Goal: Task Accomplishment & Management: Manage account settings

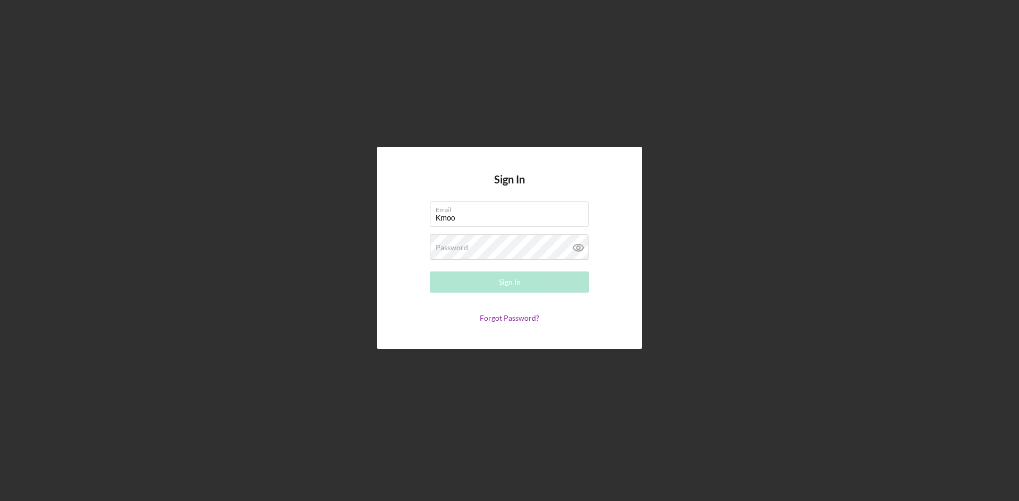
type input "[EMAIL_ADDRESS][DOMAIN_NAME]"
click at [467, 248] on label "Password" at bounding box center [452, 248] width 32 height 8
click at [534, 281] on button "Sign In" at bounding box center [509, 282] width 159 height 21
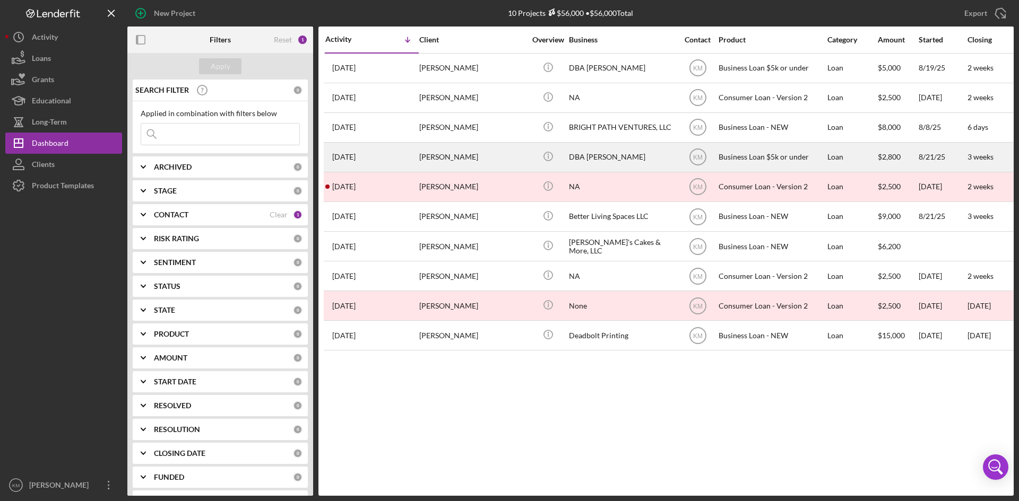
click at [597, 162] on div "DBA [PERSON_NAME]" at bounding box center [622, 157] width 106 height 28
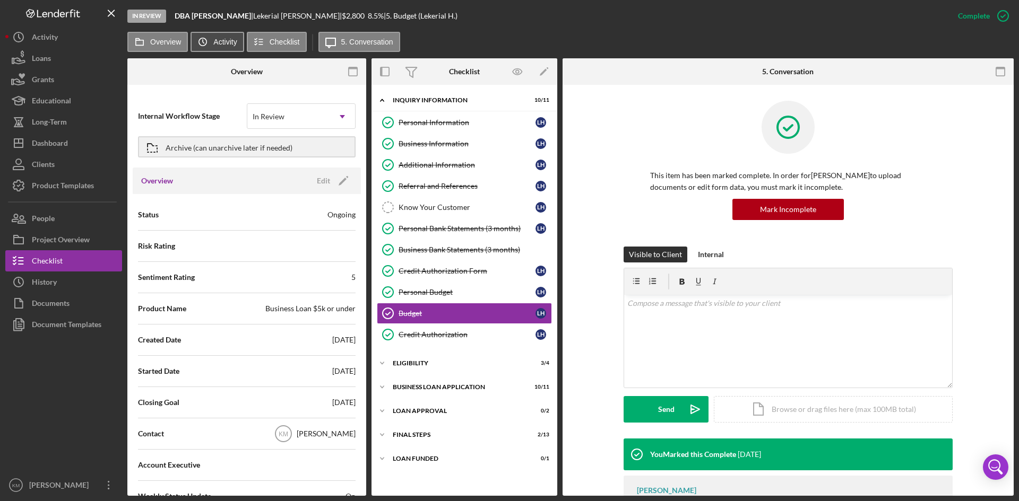
click at [218, 41] on label "Activity" at bounding box center [224, 42] width 23 height 8
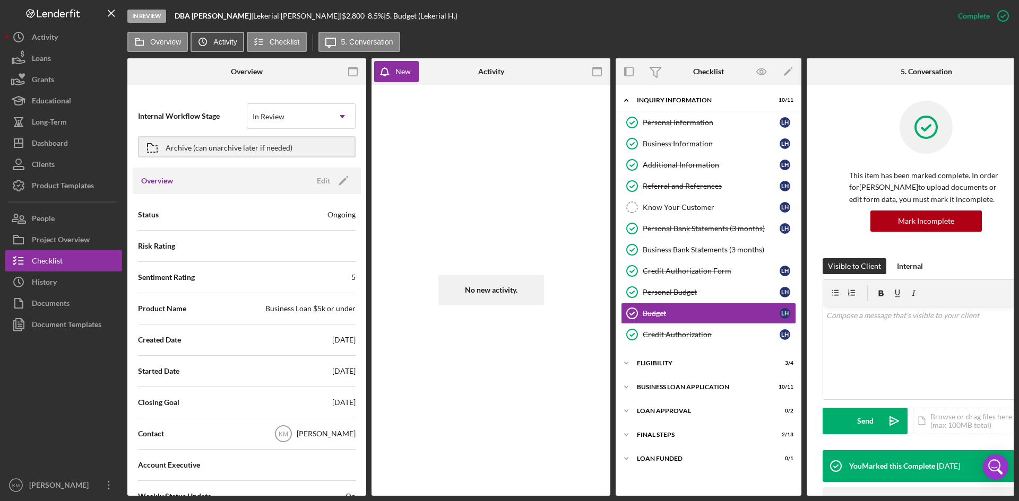
click at [222, 47] on button "Icon/History Activity" at bounding box center [216, 42] width 53 height 20
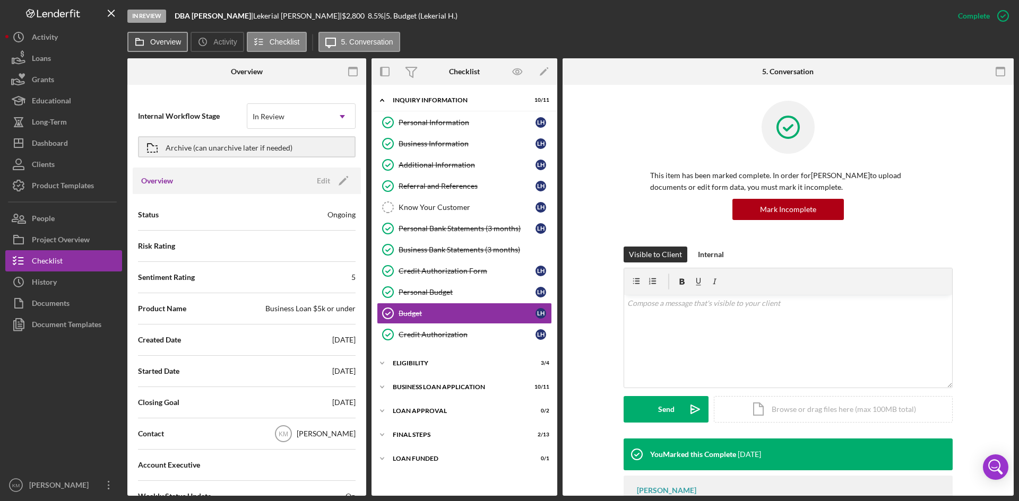
click at [160, 44] on label "Overview" at bounding box center [165, 42] width 31 height 8
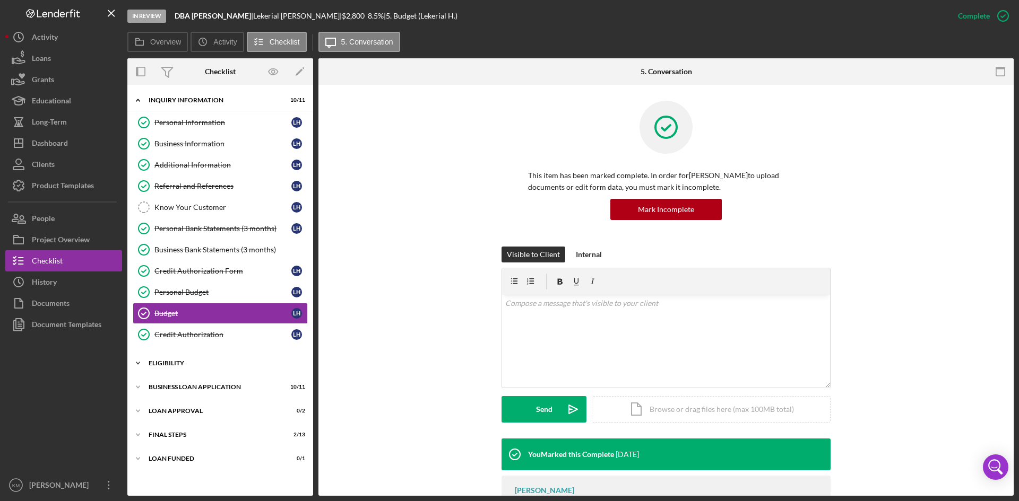
click at [140, 364] on icon "Icon/Expander" at bounding box center [137, 363] width 21 height 21
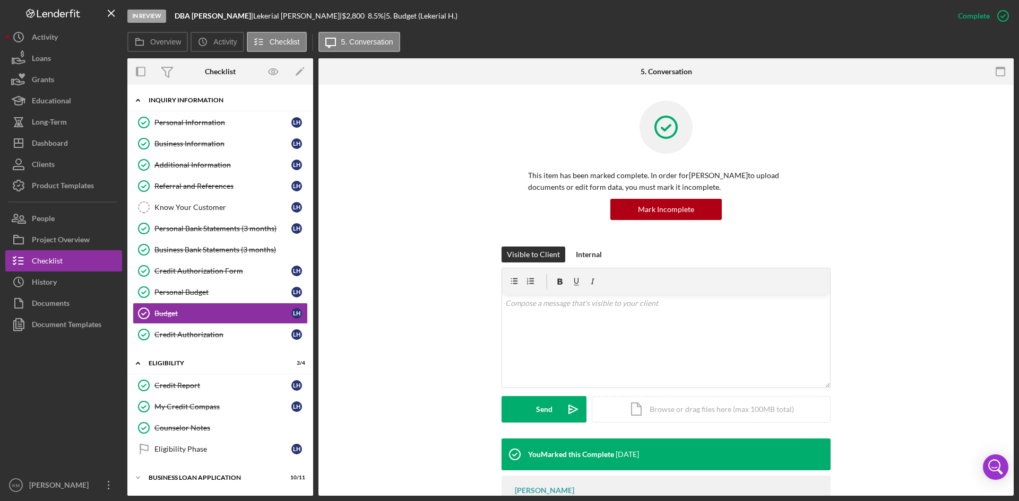
click at [137, 102] on icon "Icon/Expander" at bounding box center [137, 100] width 21 height 21
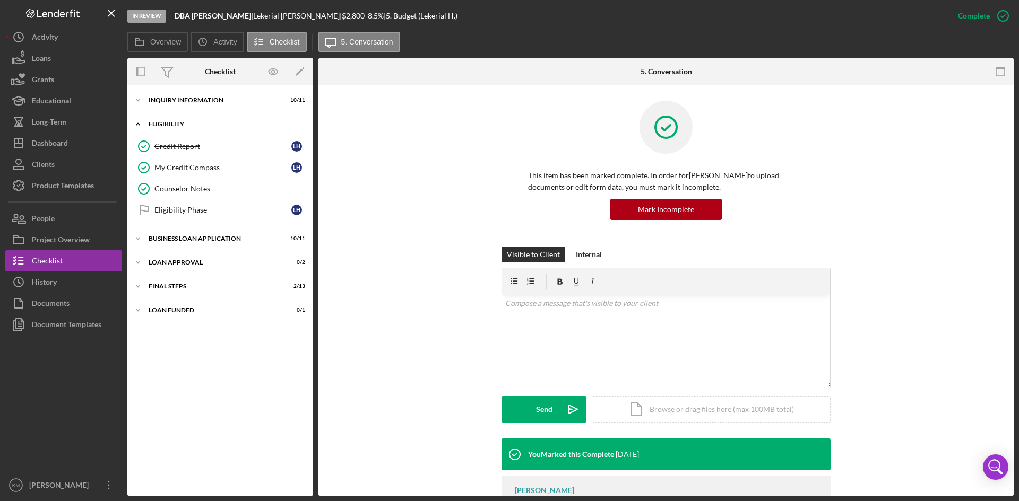
click at [144, 124] on icon "Icon/Expander" at bounding box center [137, 124] width 21 height 21
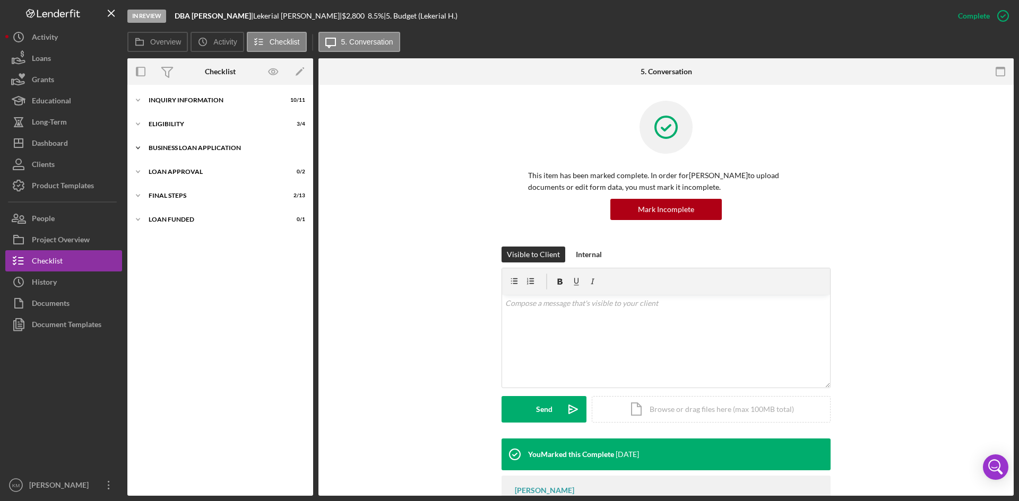
click at [138, 150] on icon "Icon/Expander" at bounding box center [137, 147] width 21 height 21
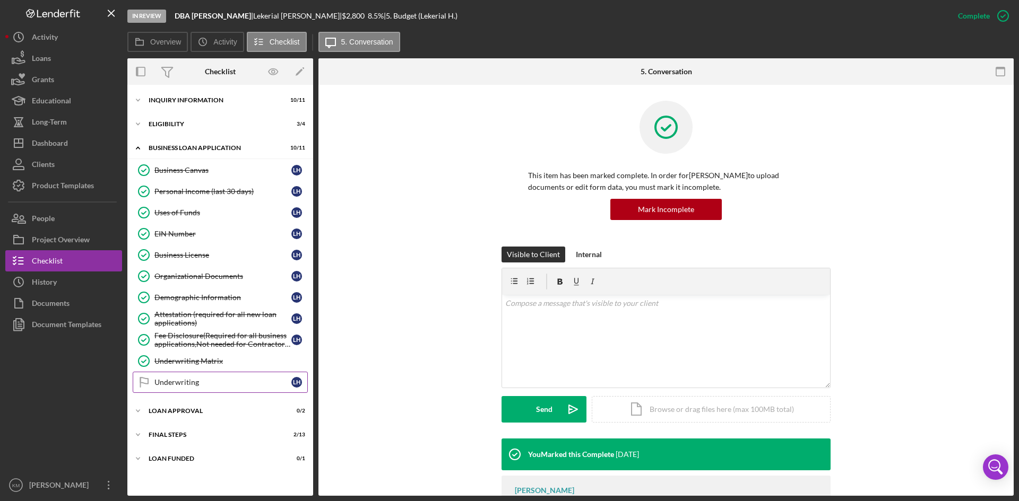
click at [168, 387] on link "Underwriting Underwriting L H" at bounding box center [220, 382] width 175 height 21
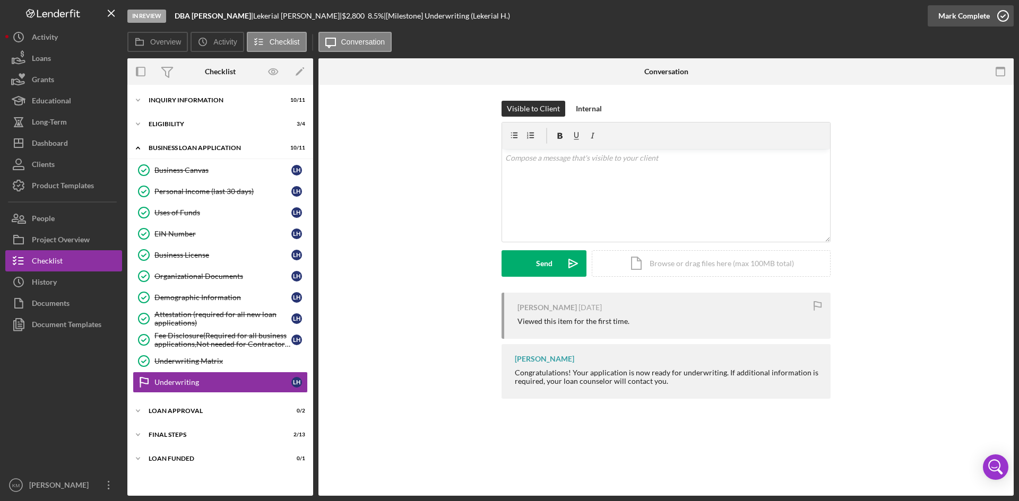
click at [1001, 15] on icon "button" at bounding box center [1002, 16] width 27 height 27
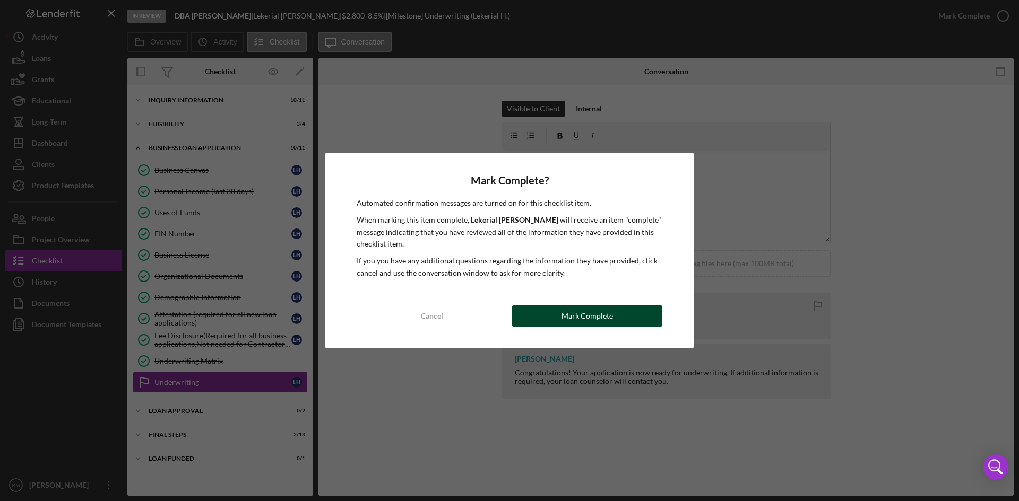
click at [591, 311] on div "Mark Complete" at bounding box center [586, 316] width 51 height 21
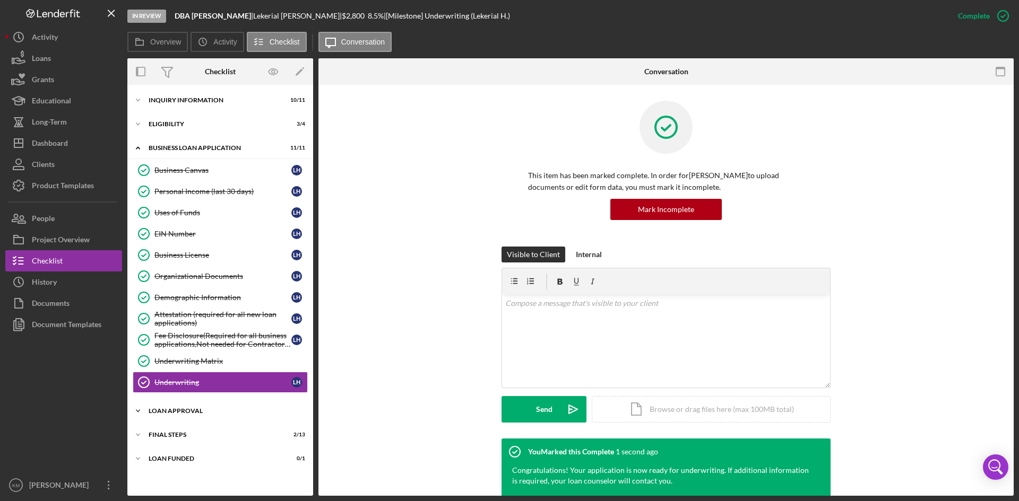
click at [137, 411] on polyline at bounding box center [137, 411] width 3 height 2
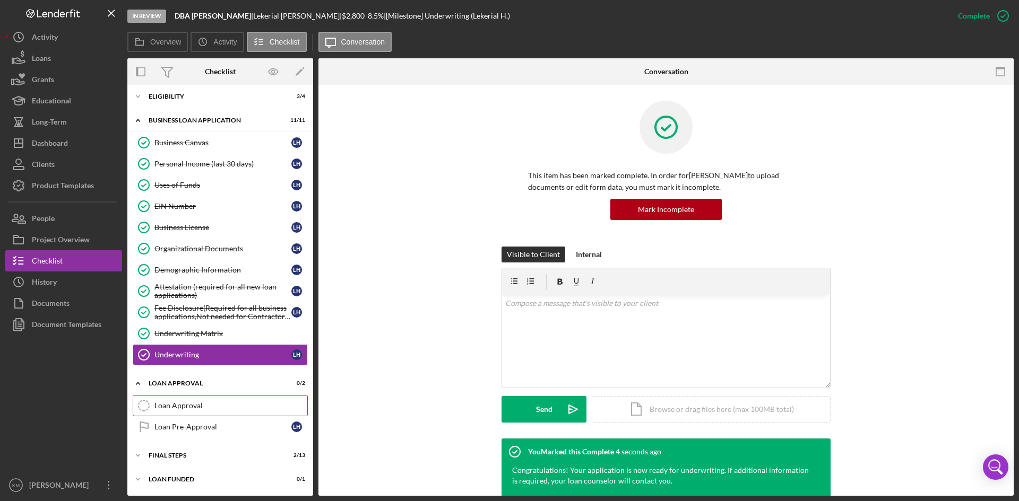
click at [177, 404] on div "Loan Approval" at bounding box center [230, 406] width 153 height 8
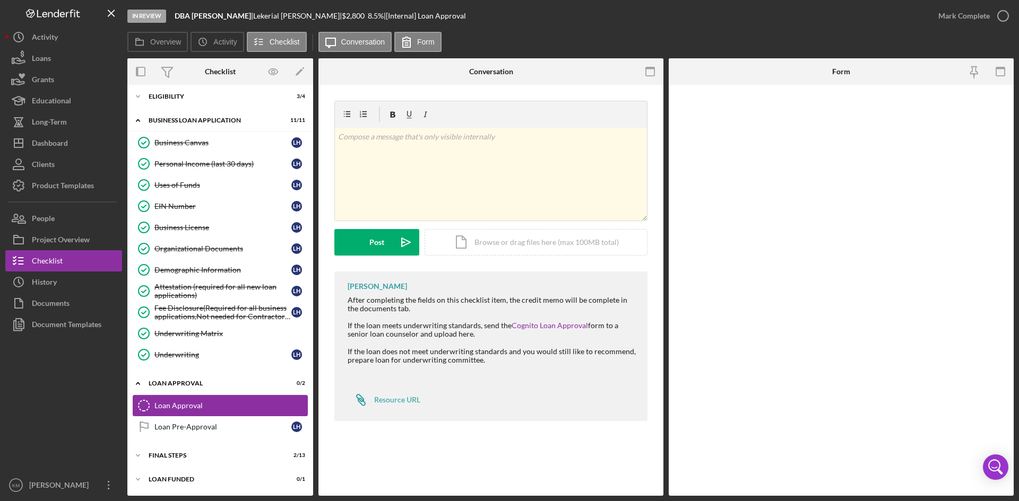
scroll to position [28, 0]
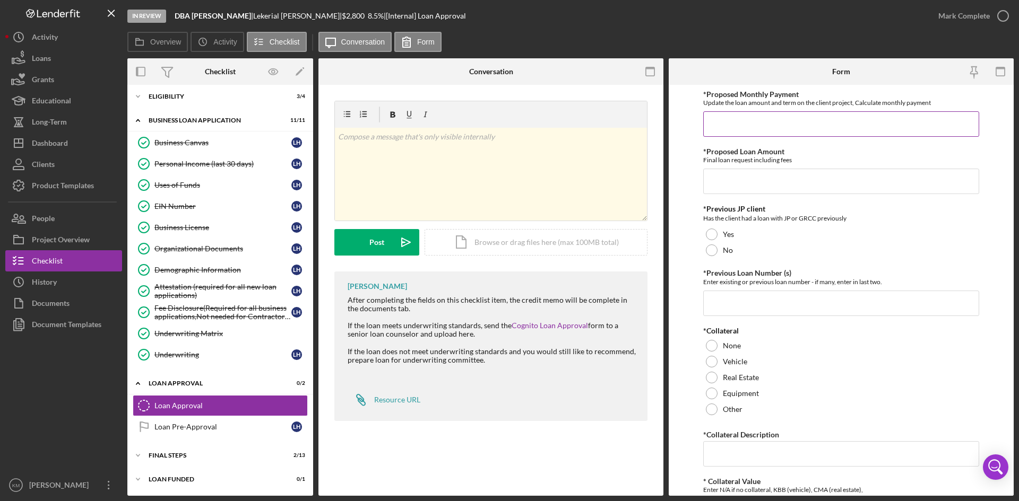
click at [758, 129] on input "*Proposed Monthly Payment" at bounding box center [841, 123] width 276 height 25
type input "$42.37"
click at [752, 175] on input "*Proposed Loan Amount" at bounding box center [841, 181] width 276 height 25
type input "$2,944.00"
click at [713, 250] on div at bounding box center [712, 251] width 12 height 12
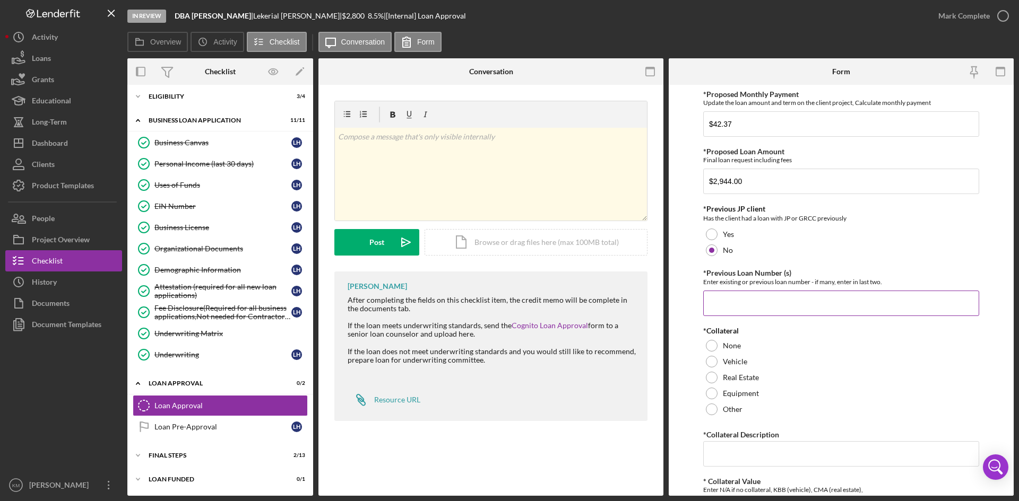
click at [728, 302] on input "*Previous Loan Number (s)" at bounding box center [841, 303] width 276 height 25
type input "n/a"
click at [716, 346] on div at bounding box center [712, 346] width 12 height 12
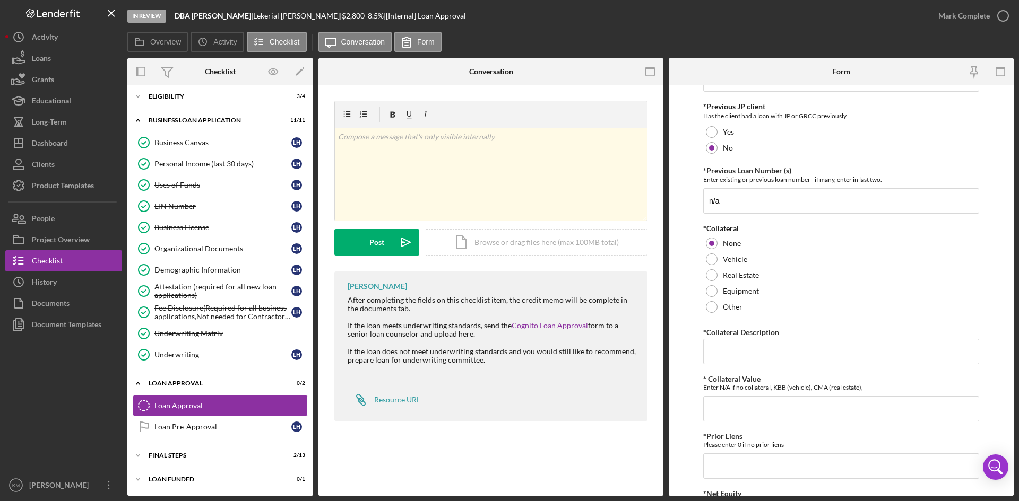
scroll to position [105, 0]
click at [746, 353] on input "*Collateral Description" at bounding box center [841, 348] width 276 height 25
type input "n/a"
click at [765, 399] on input "* Collateral Value" at bounding box center [841, 406] width 276 height 25
type input "n/a"
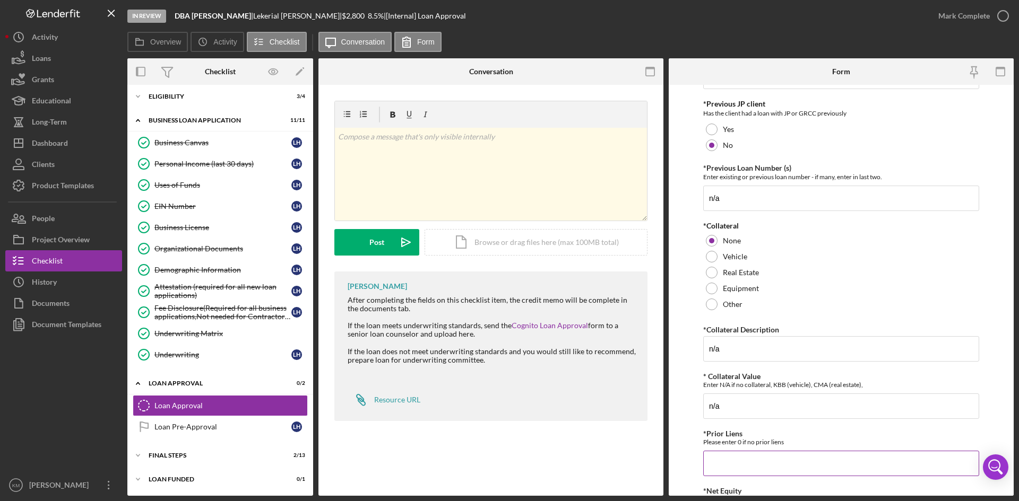
click at [778, 459] on input "*Prior Liens" at bounding box center [841, 463] width 276 height 25
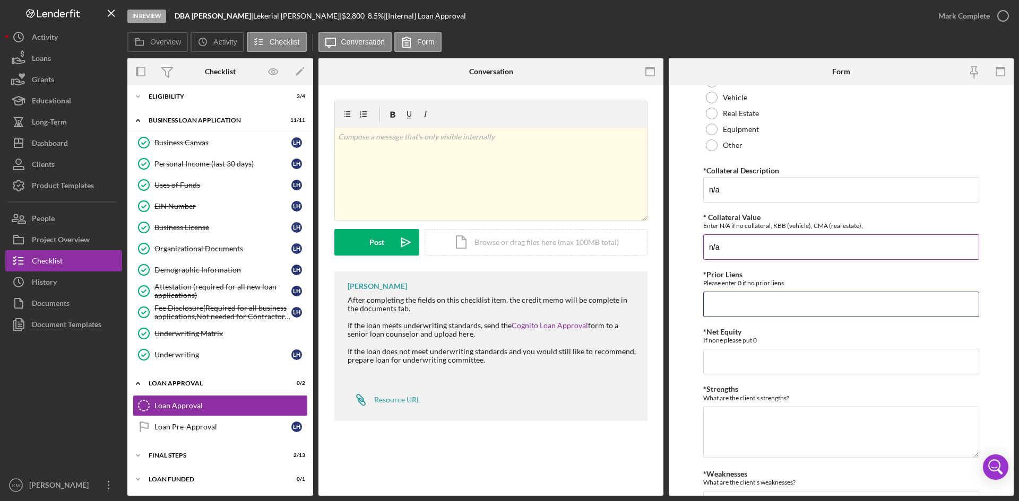
scroll to position [317, 0]
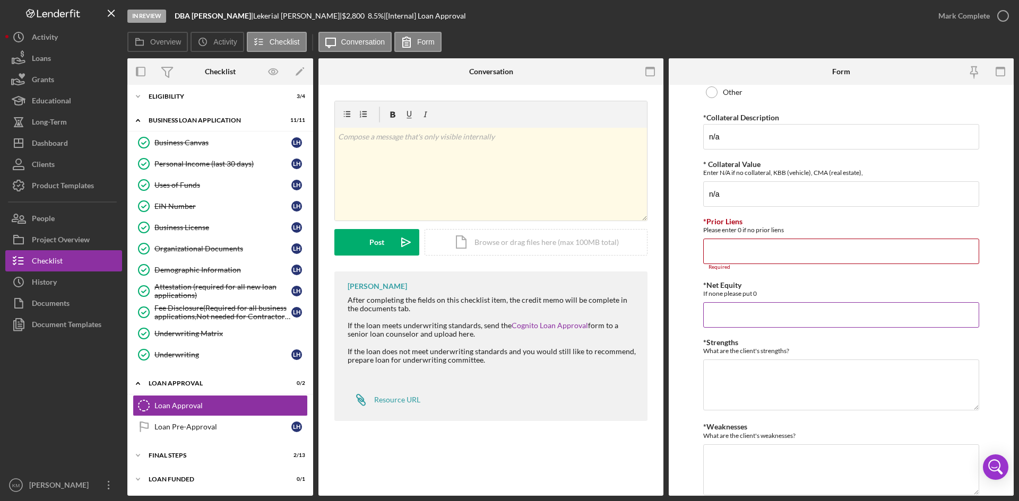
click at [758, 312] on input "*Net Equity" at bounding box center [841, 314] width 276 height 25
type input "0"
click at [723, 248] on input "*Prior Liens" at bounding box center [841, 251] width 276 height 25
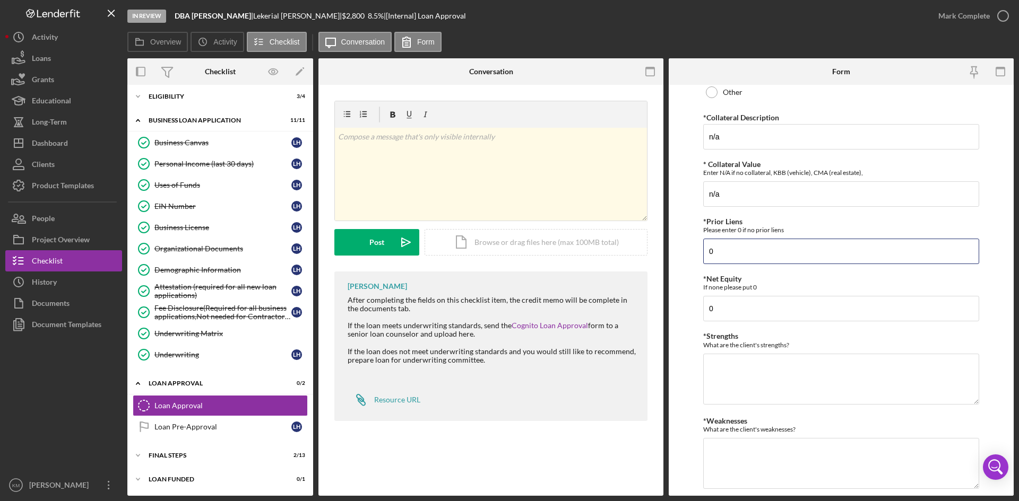
type input "0"
click at [710, 366] on textarea "*Strengths" at bounding box center [841, 379] width 276 height 51
paste textarea "Client has excellent stable income (BJC partner), decent credit working to impr…"
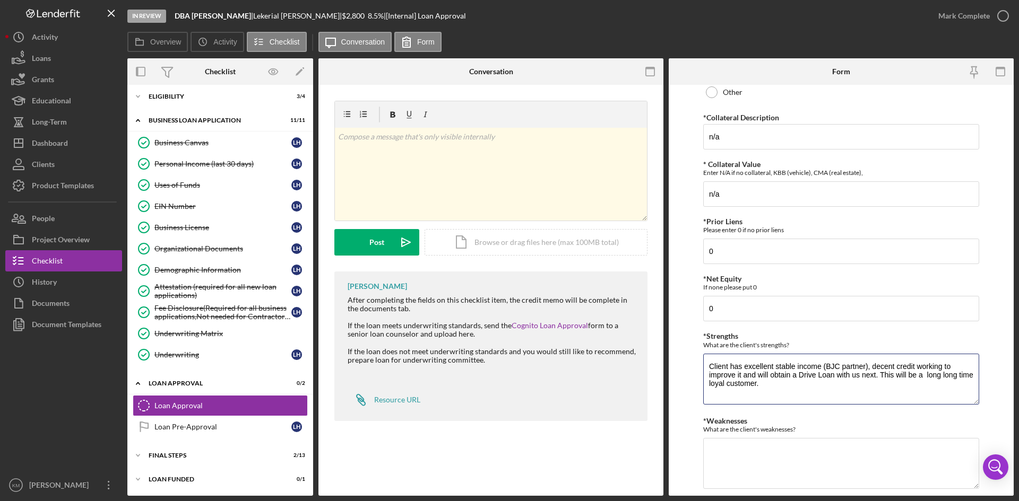
type textarea "Client has excellent stable income (BJC partner), decent credit working to impr…"
click at [770, 463] on textarea "*Weaknesses" at bounding box center [841, 463] width 276 height 51
paste textarea "collateral"
click at [708, 450] on textarea "collateral" at bounding box center [841, 463] width 276 height 51
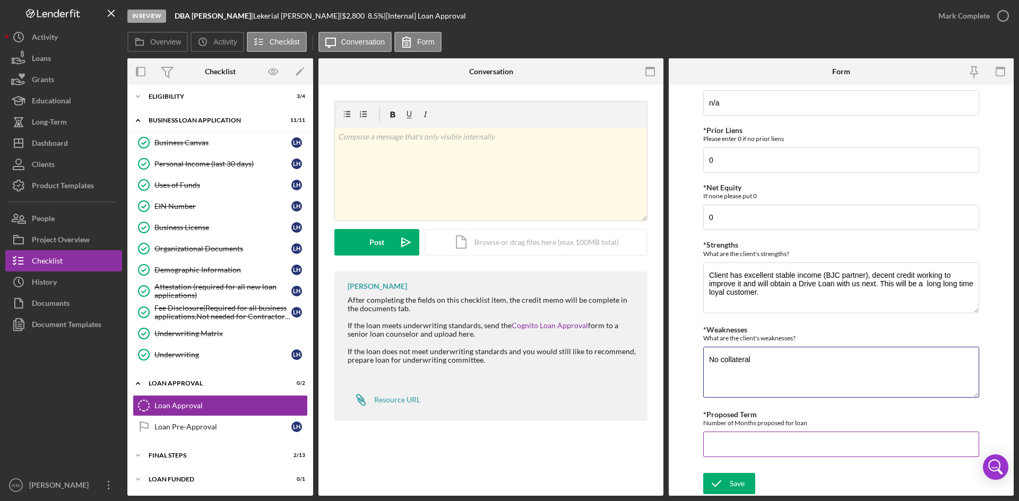
type textarea "No collateral"
click at [759, 445] on input "*Proposed Term" at bounding box center [841, 444] width 276 height 25
type input "8"
click at [728, 479] on icon "submit" at bounding box center [716, 484] width 27 height 27
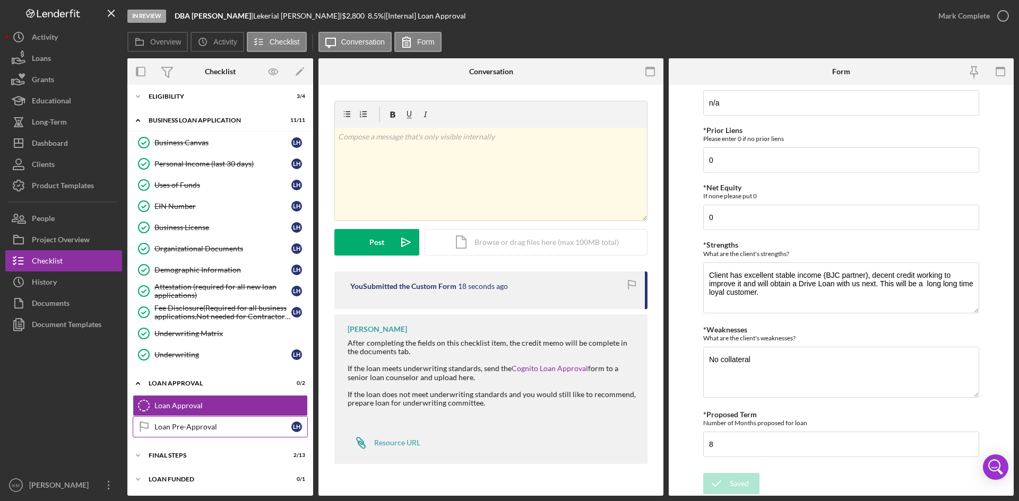
click at [190, 434] on link "Loan Pre-Approval Loan Pre-Approval L H" at bounding box center [220, 426] width 175 height 21
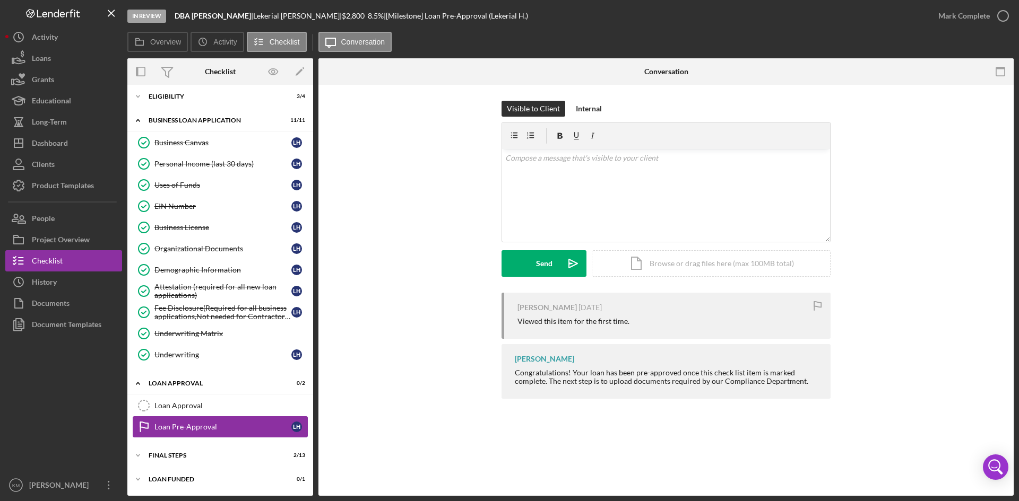
scroll to position [28, 0]
click at [189, 403] on div "Loan Approval" at bounding box center [230, 406] width 153 height 8
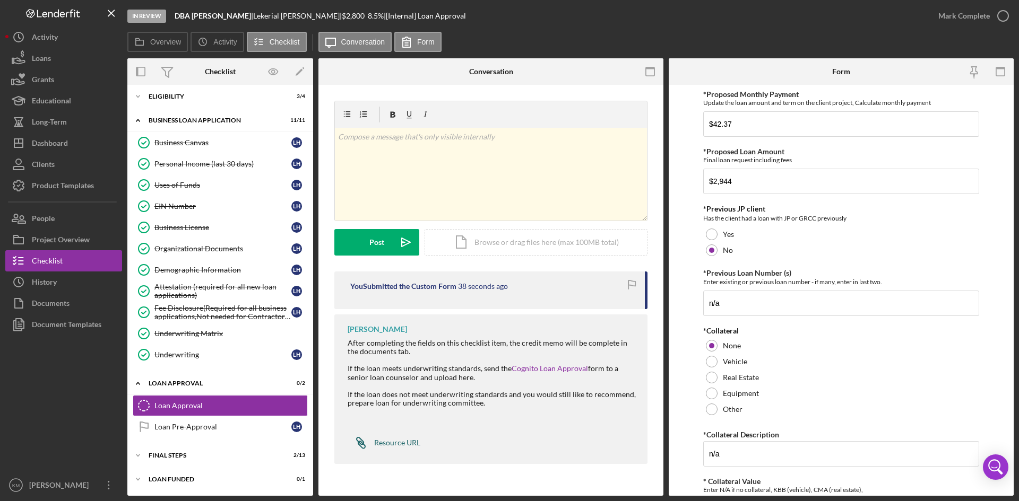
click at [389, 443] on div "Resource URL" at bounding box center [397, 443] width 46 height 8
click at [561, 367] on link "Cognito Loan Approval" at bounding box center [549, 368] width 76 height 9
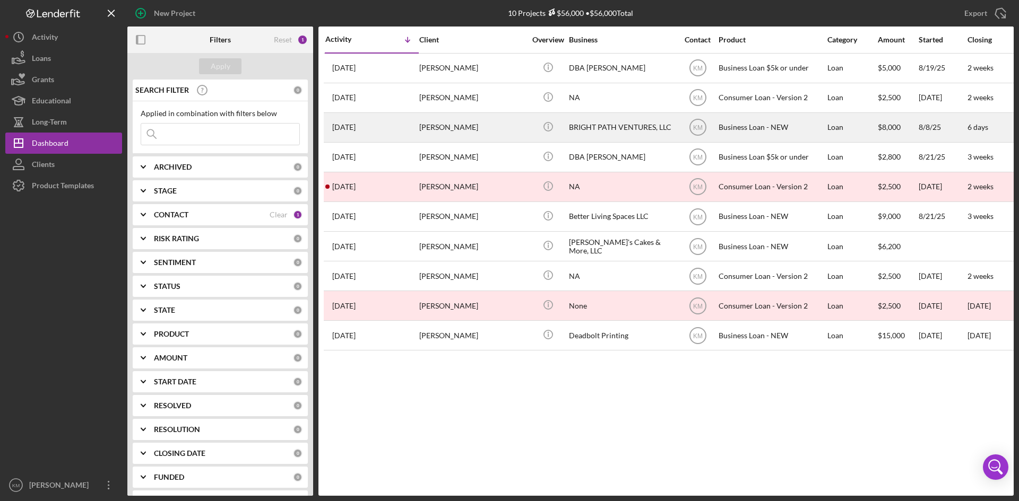
click at [620, 133] on div "BRIGHT PATH VENTURES, LLC" at bounding box center [622, 128] width 106 height 28
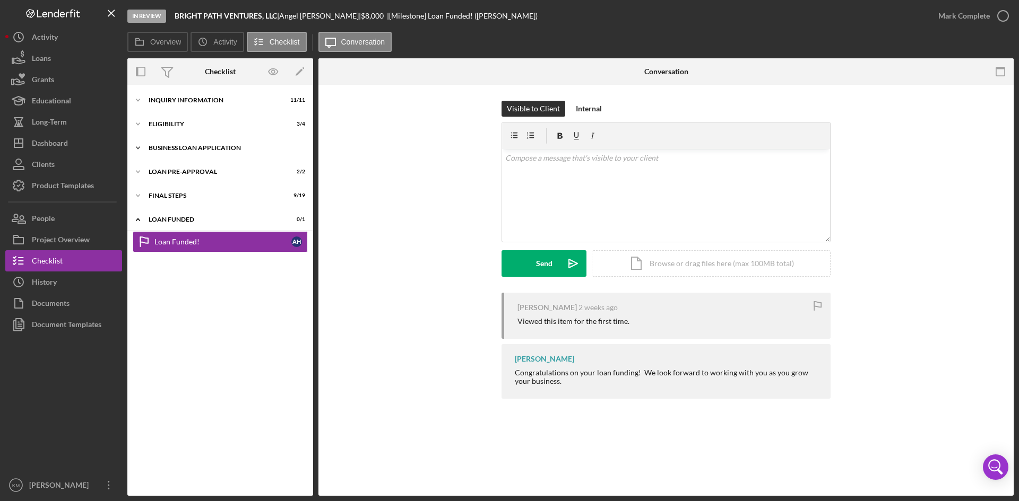
click at [139, 151] on icon "Icon/Expander" at bounding box center [137, 147] width 21 height 21
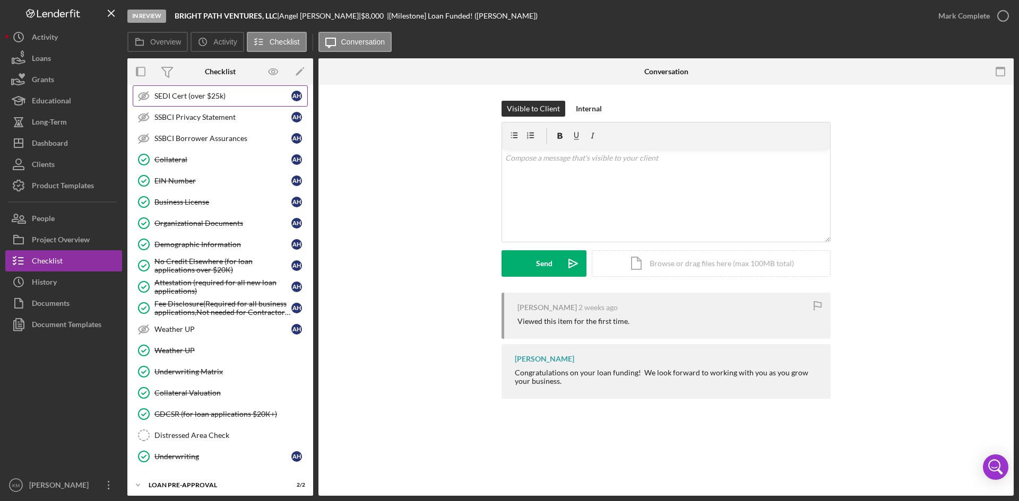
scroll to position [318, 0]
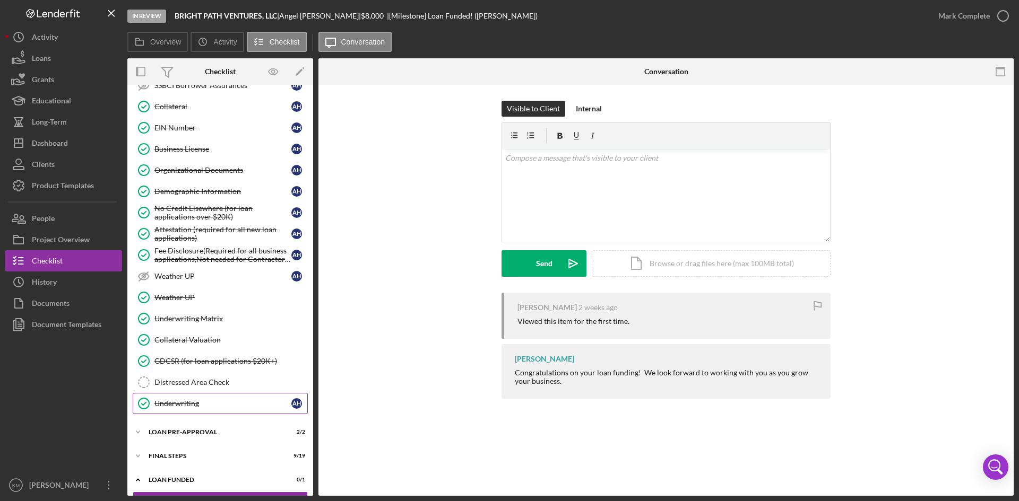
click at [175, 405] on div "Underwriting" at bounding box center [222, 404] width 137 height 8
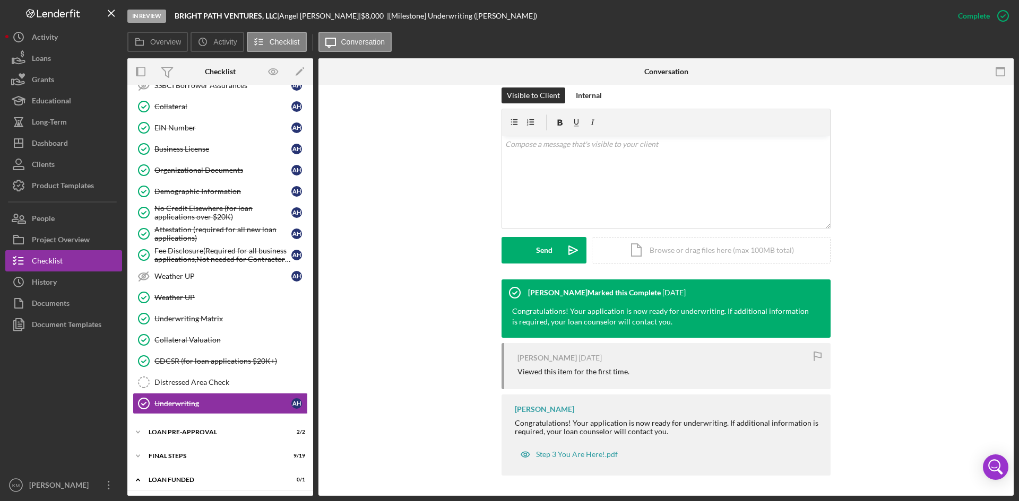
scroll to position [160, 0]
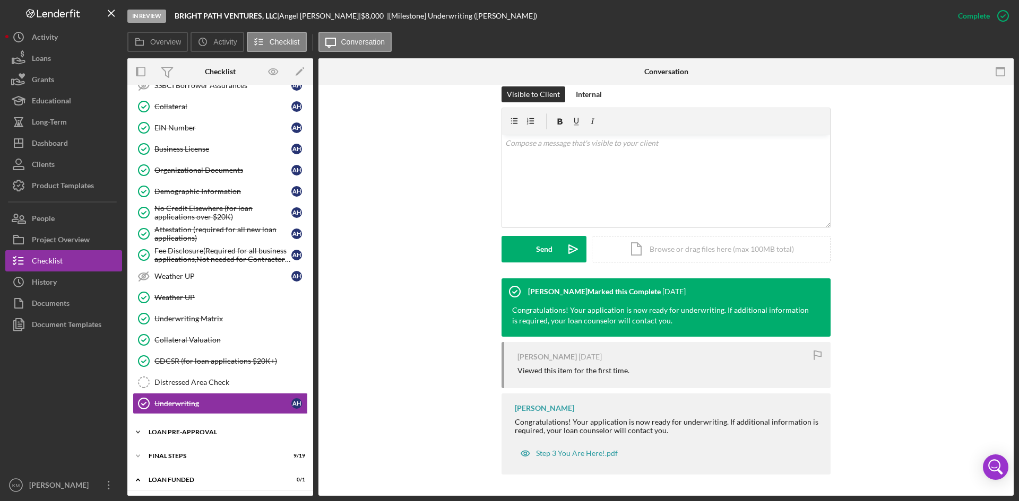
click at [137, 433] on icon "Icon/Expander" at bounding box center [137, 432] width 21 height 21
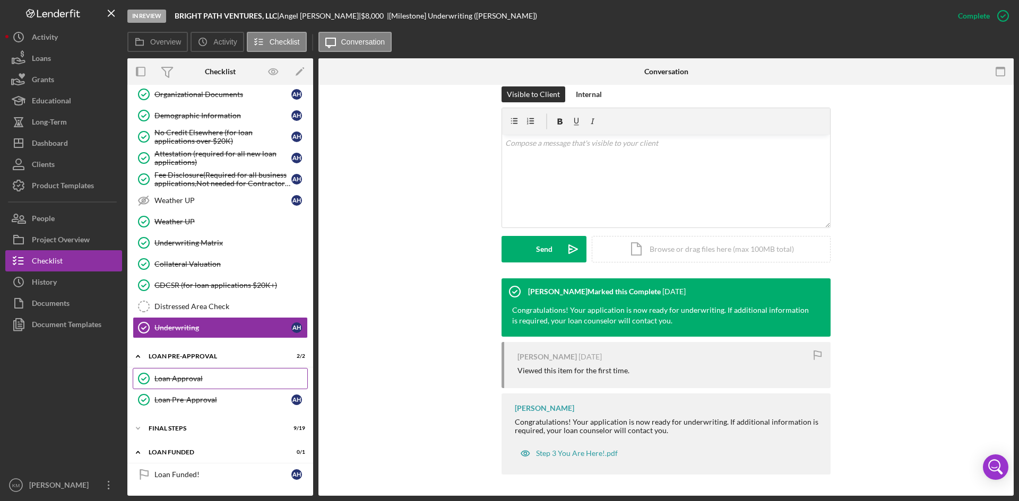
click at [194, 375] on div "Loan Approval" at bounding box center [230, 379] width 153 height 8
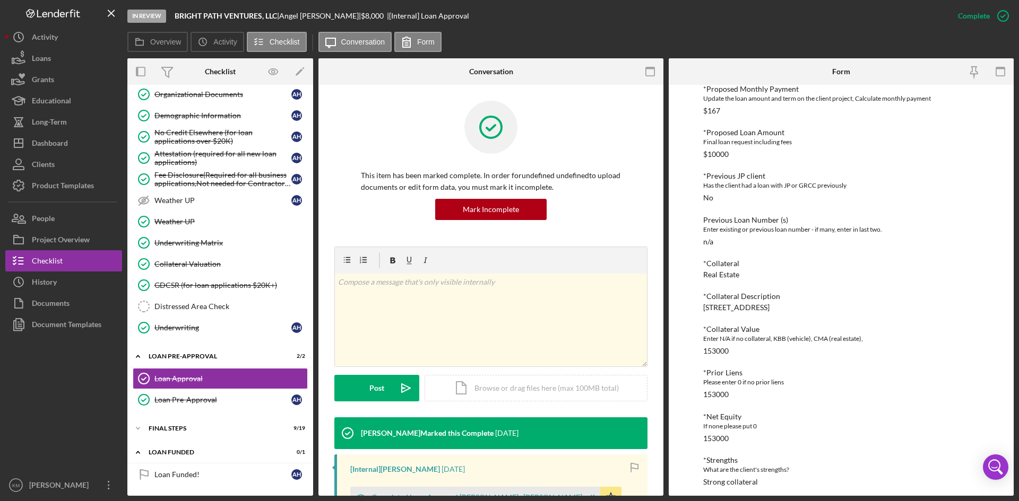
scroll to position [146, 0]
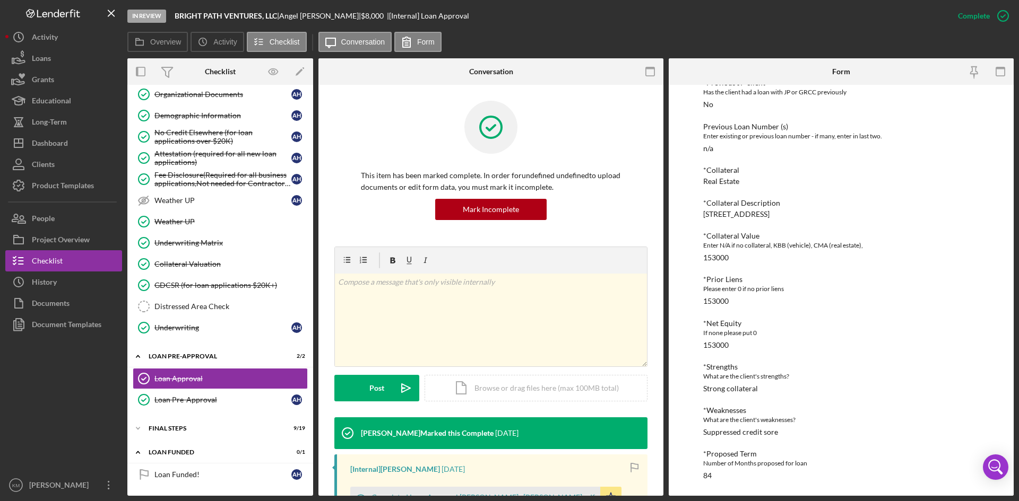
click at [741, 388] on div "Strong collateral" at bounding box center [730, 389] width 55 height 8
copy div "collateral"
click at [183, 401] on div "Loan Pre-Approval" at bounding box center [222, 400] width 137 height 8
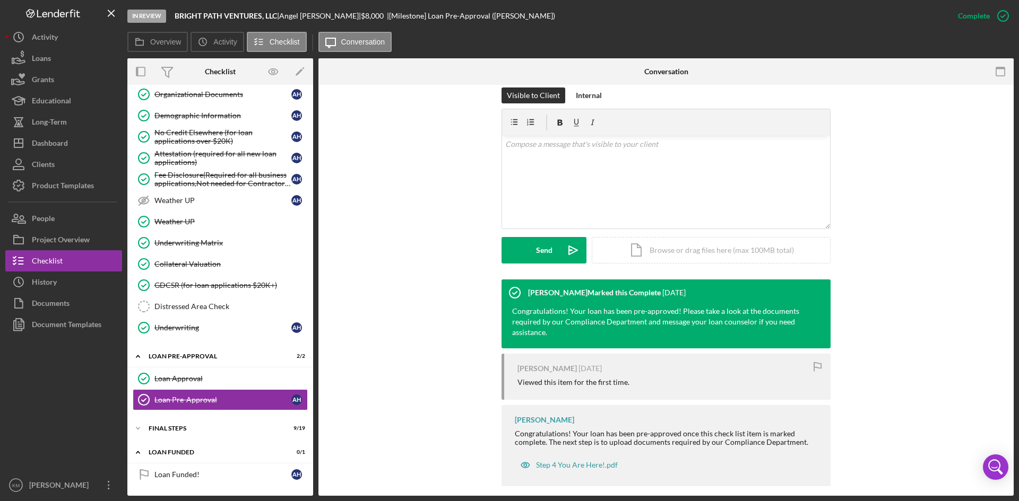
scroll to position [171, 0]
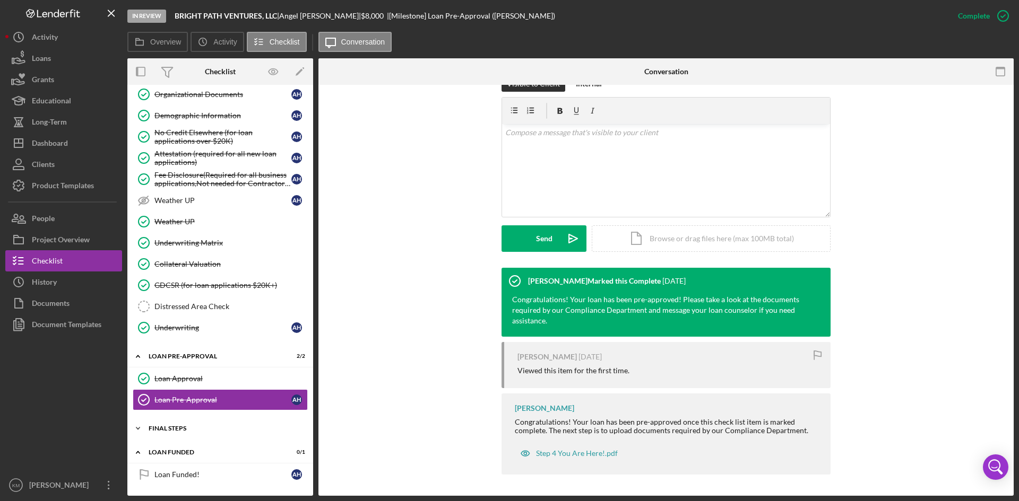
click at [134, 427] on icon "Icon/Expander" at bounding box center [137, 428] width 21 height 21
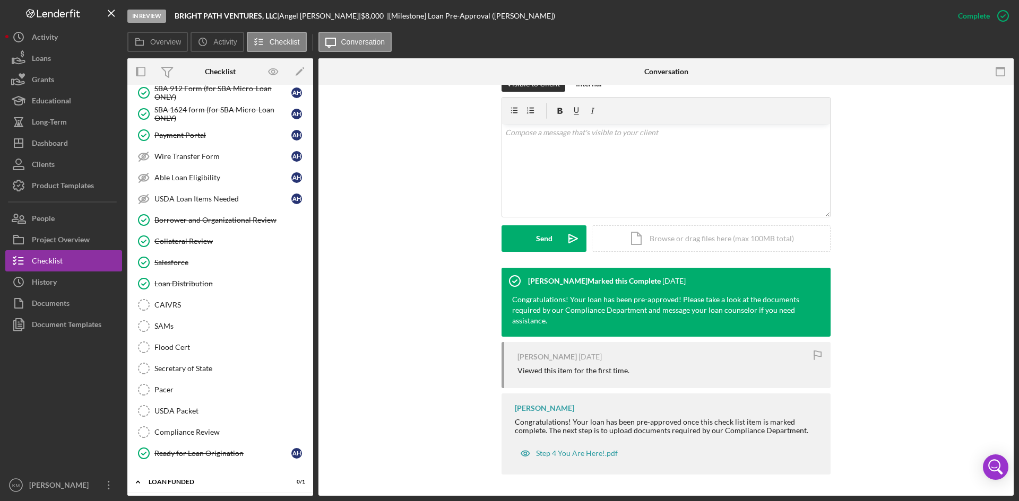
scroll to position [0, 0]
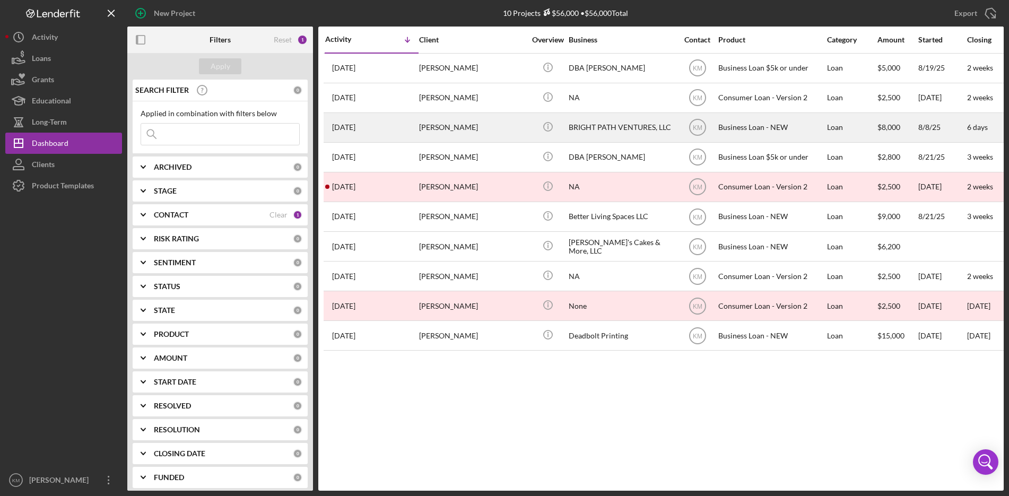
click at [621, 125] on div "BRIGHT PATH VENTURES, LLC" at bounding box center [622, 128] width 106 height 28
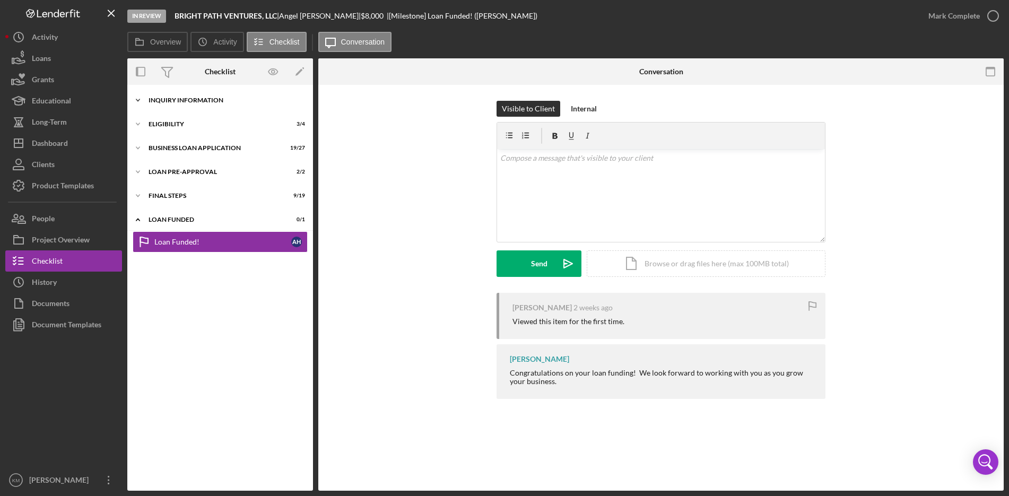
click at [141, 98] on icon "Icon/Expander" at bounding box center [137, 100] width 21 height 21
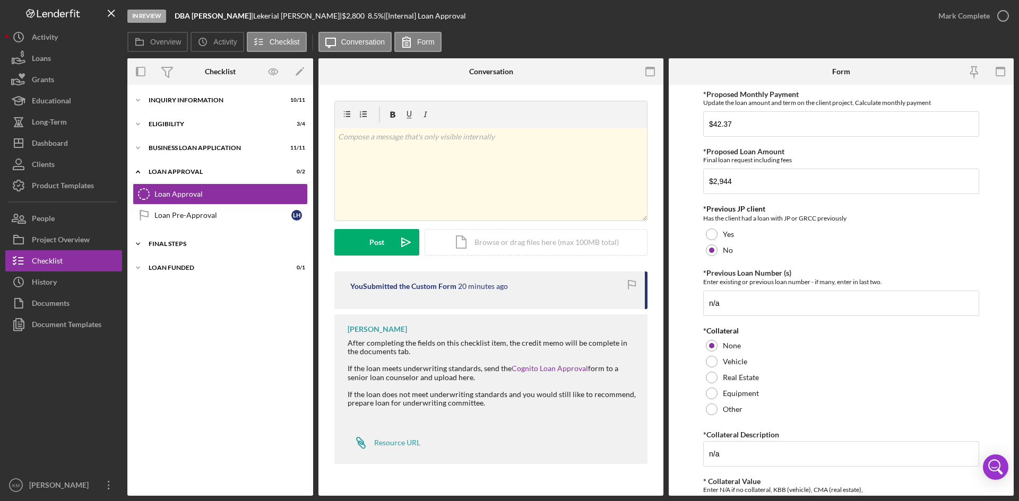
click at [140, 245] on icon "Icon/Expander" at bounding box center [137, 243] width 21 height 21
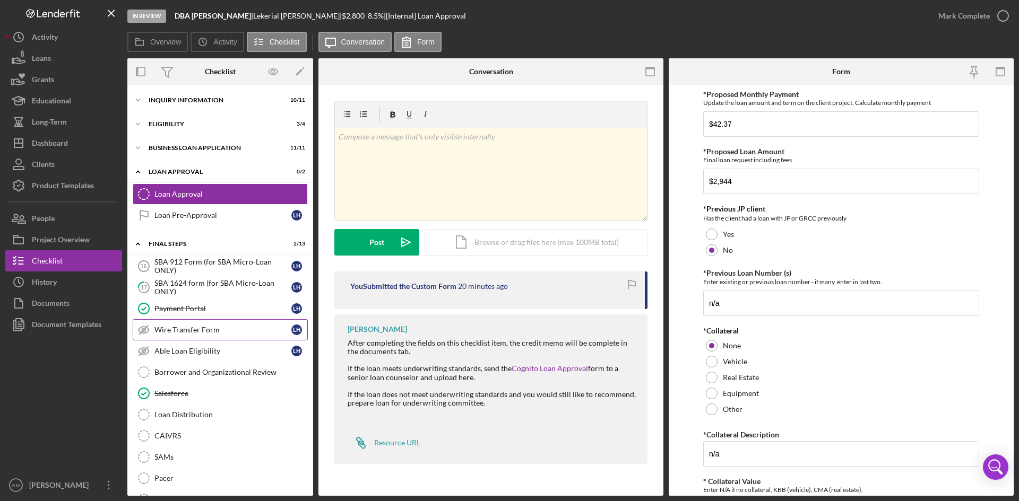
click at [176, 332] on div "Wire Transfer Form" at bounding box center [222, 330] width 137 height 8
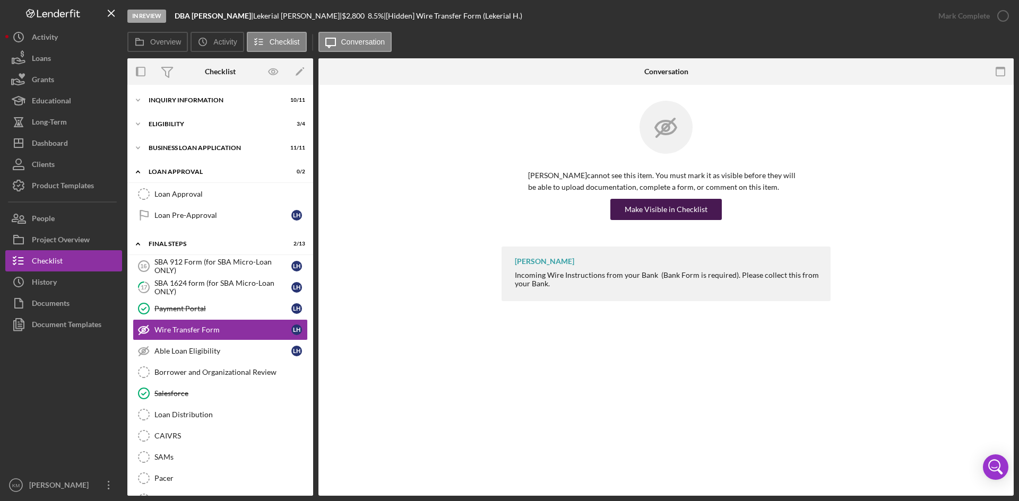
click at [641, 206] on div "Make Visible in Checklist" at bounding box center [665, 209] width 83 height 21
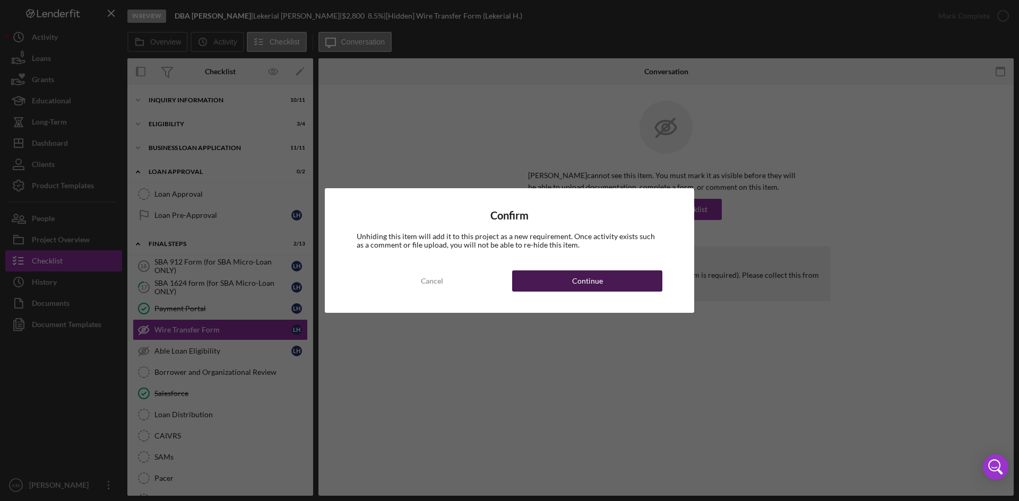
click at [568, 275] on button "Continue" at bounding box center [587, 281] width 150 height 21
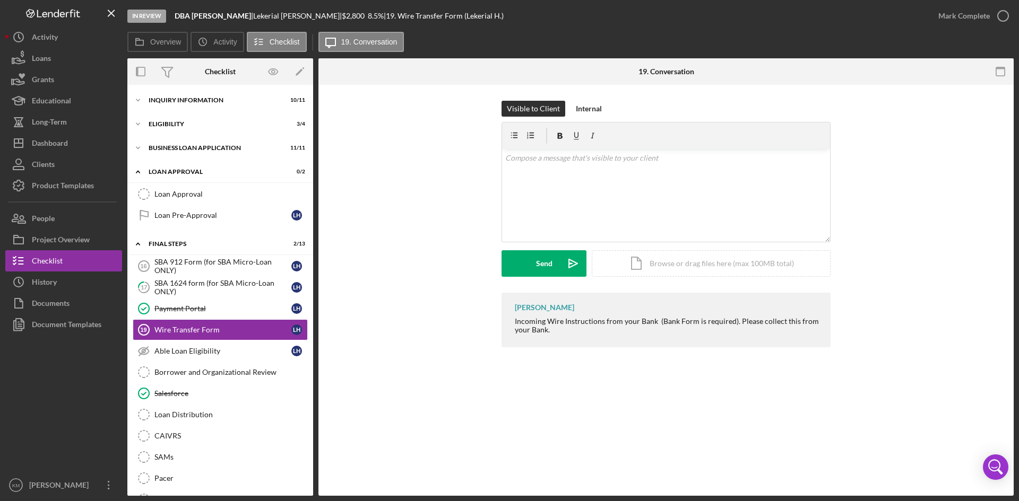
drag, startPoint x: 309, startPoint y: 377, endPoint x: 311, endPoint y: 424, distance: 47.3
click at [311, 424] on div "Icon/Expander INQUIRY INFORMATION 10 / 11 Icon/Expander Eligibility 3 / 4 Icon/…" at bounding box center [220, 290] width 186 height 411
click at [192, 413] on div "Loan Distribution" at bounding box center [230, 415] width 153 height 8
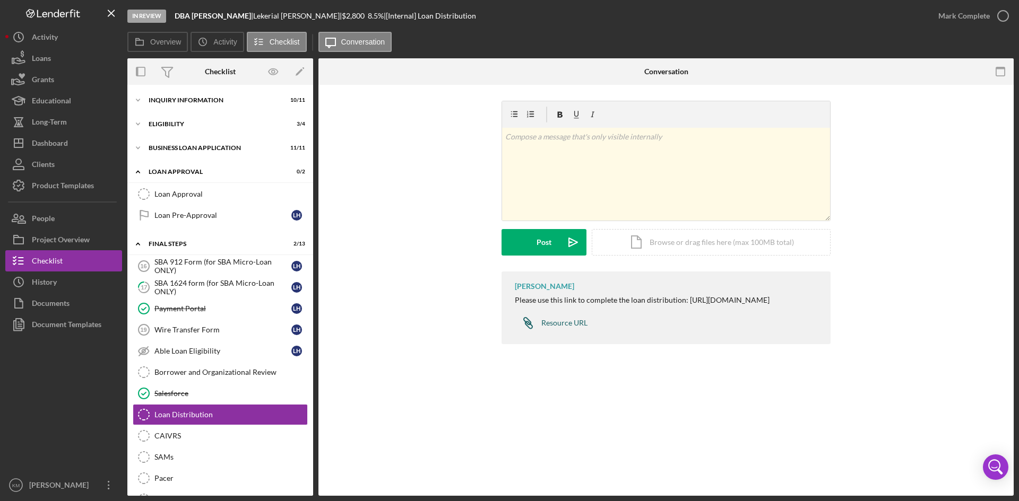
click at [552, 327] on div "Resource URL" at bounding box center [564, 323] width 46 height 8
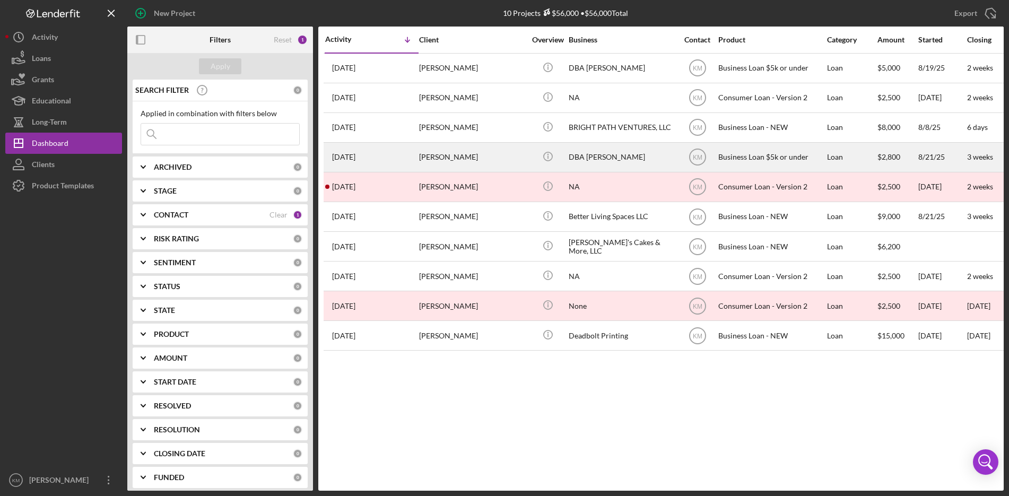
click at [583, 164] on div "DBA [PERSON_NAME]" at bounding box center [622, 157] width 106 height 28
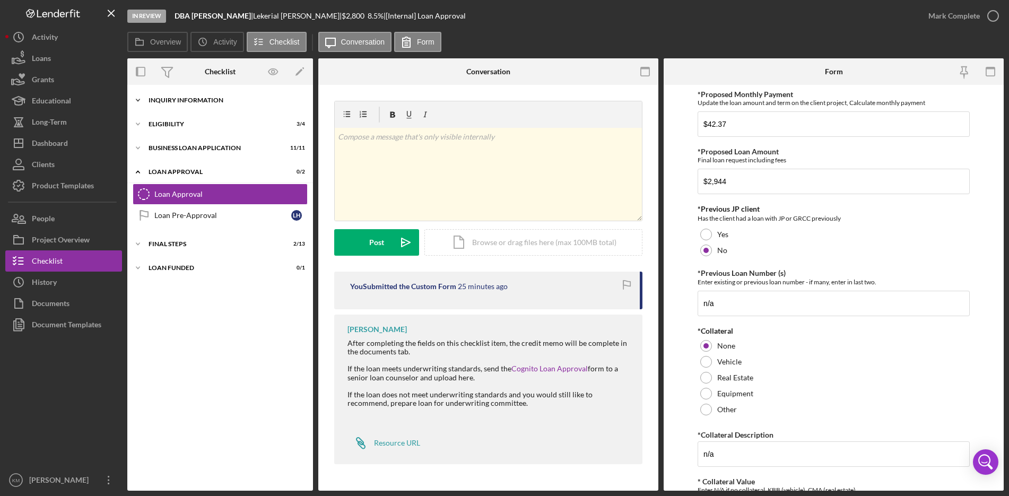
click at [138, 99] on icon "Icon/Expander" at bounding box center [137, 100] width 21 height 21
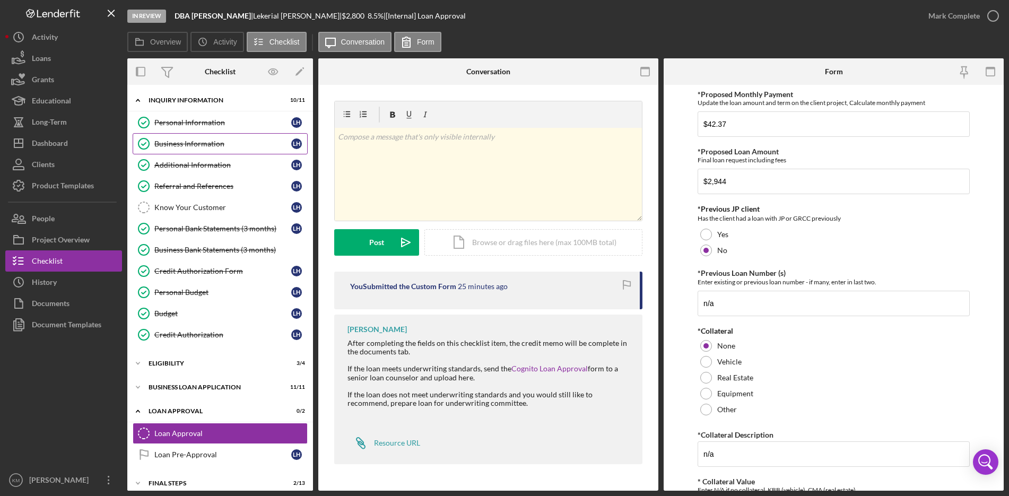
click at [211, 145] on div "Business Information" at bounding box center [222, 144] width 137 height 8
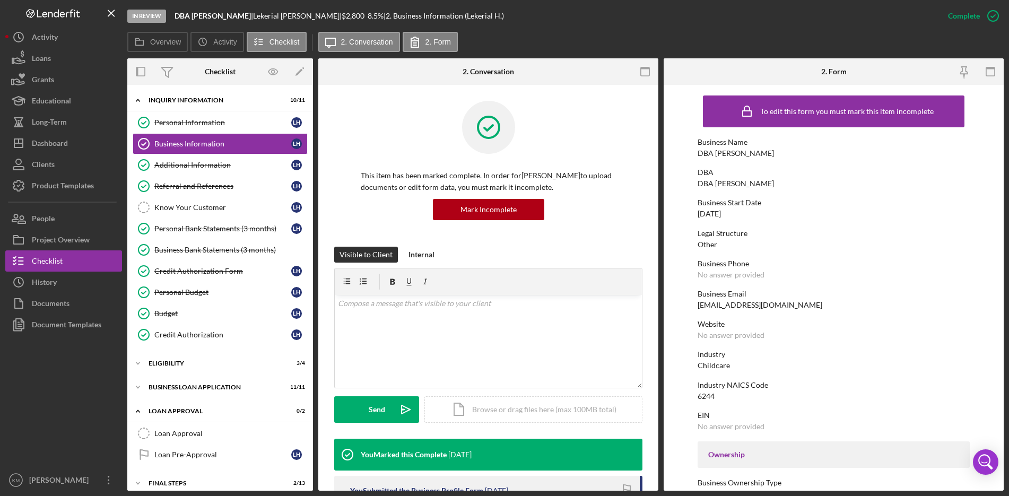
drag, startPoint x: 755, startPoint y: 155, endPoint x: 699, endPoint y: 153, distance: 55.8
click at [699, 153] on div "Business Name DBA [PERSON_NAME]" at bounding box center [834, 148] width 272 height 20
copy div "DBA [PERSON_NAME]"
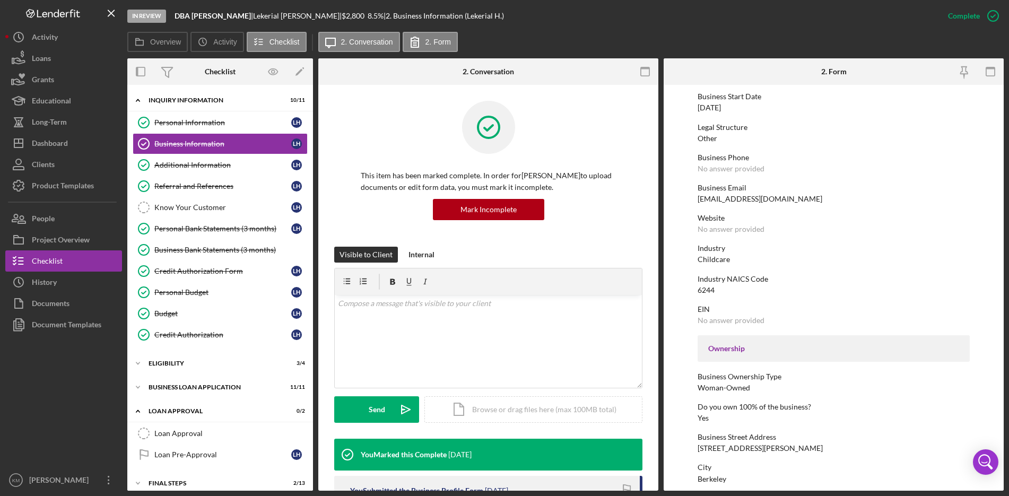
scroll to position [212, 0]
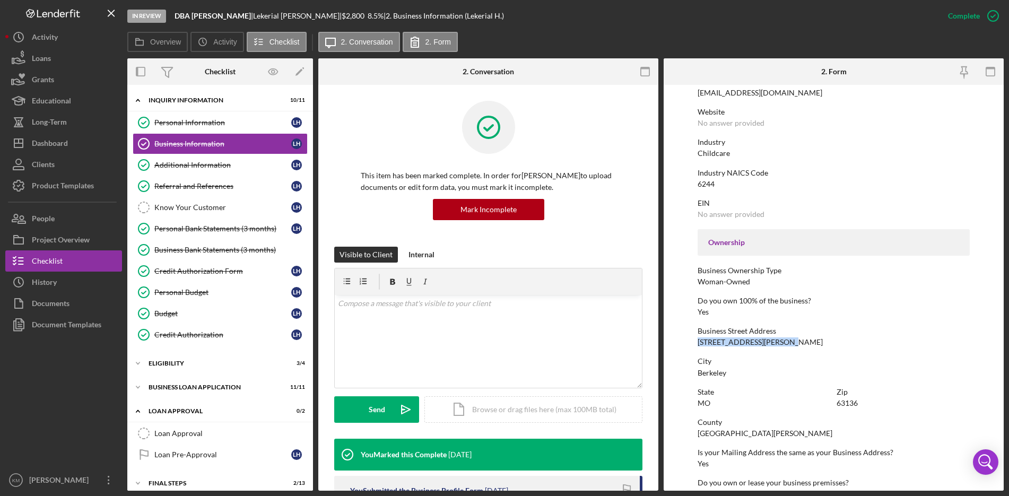
drag, startPoint x: 788, startPoint y: 344, endPoint x: 715, endPoint y: 345, distance: 73.2
click at [696, 344] on form "To edit this form you must mark this item incomplete Business Name DBA Lekerial…" at bounding box center [834, 288] width 340 height 406
copy div "[STREET_ADDRESS][PERSON_NAME]"
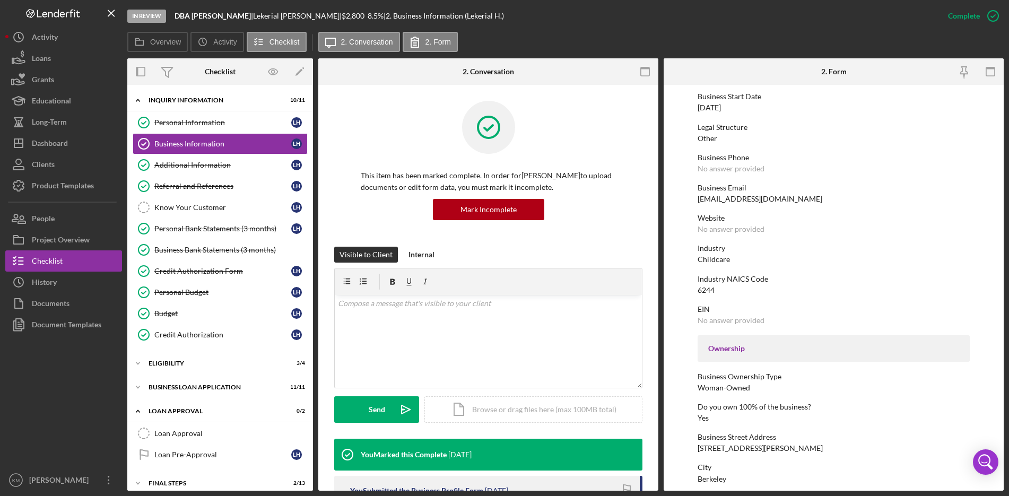
click at [711, 258] on div "Childcare" at bounding box center [714, 259] width 32 height 8
copy div "Childcare"
drag, startPoint x: 817, startPoint y: 196, endPoint x: 698, endPoint y: 198, distance: 118.9
click at [698, 198] on div "Business Email lekerialhlittle_0915@hotmail.com" at bounding box center [834, 194] width 272 height 20
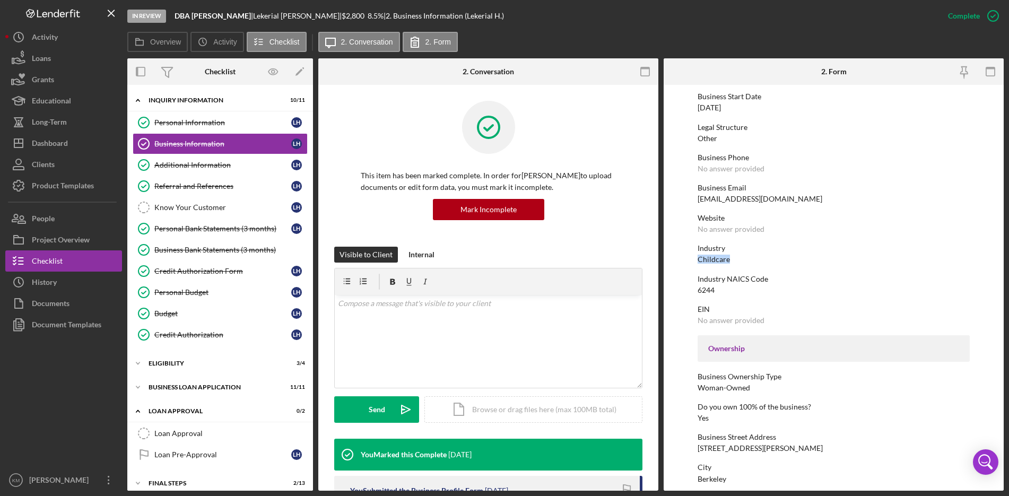
copy div "[EMAIL_ADDRESS][DOMAIN_NAME]"
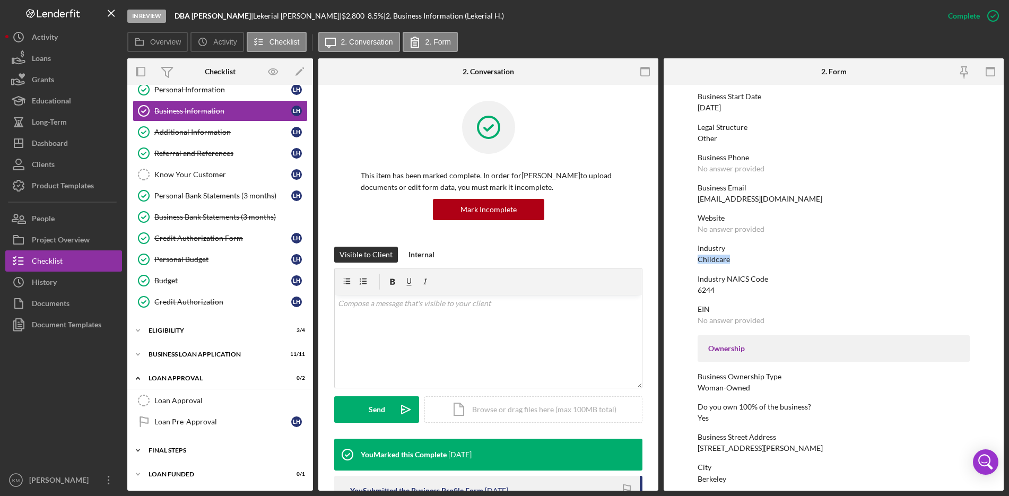
click at [139, 449] on icon "Icon/Expander" at bounding box center [137, 450] width 21 height 21
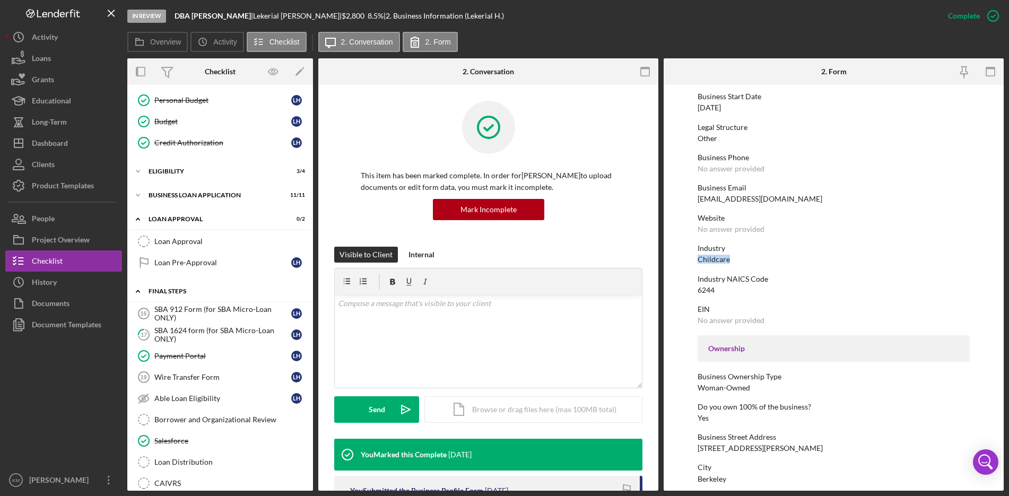
scroll to position [315, 0]
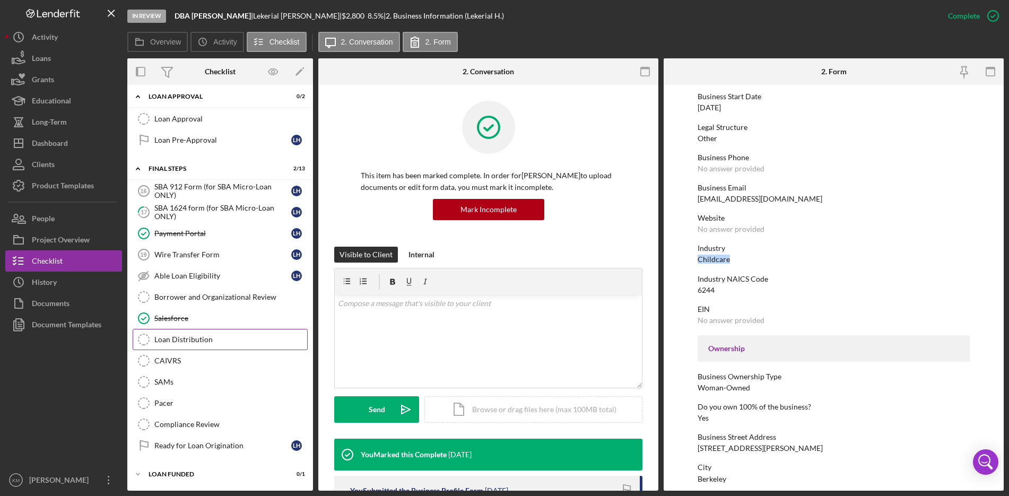
click at [172, 338] on div "Loan Distribution" at bounding box center [230, 339] width 153 height 8
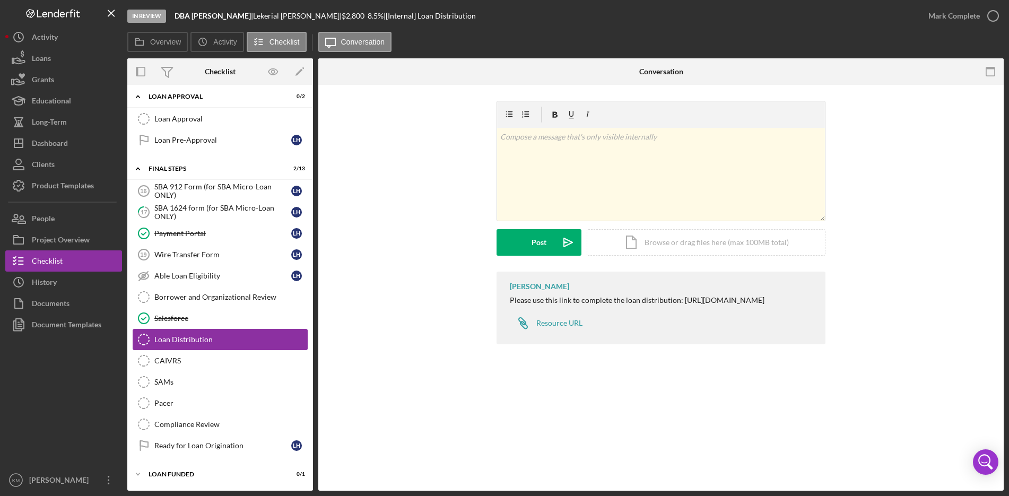
scroll to position [315, 0]
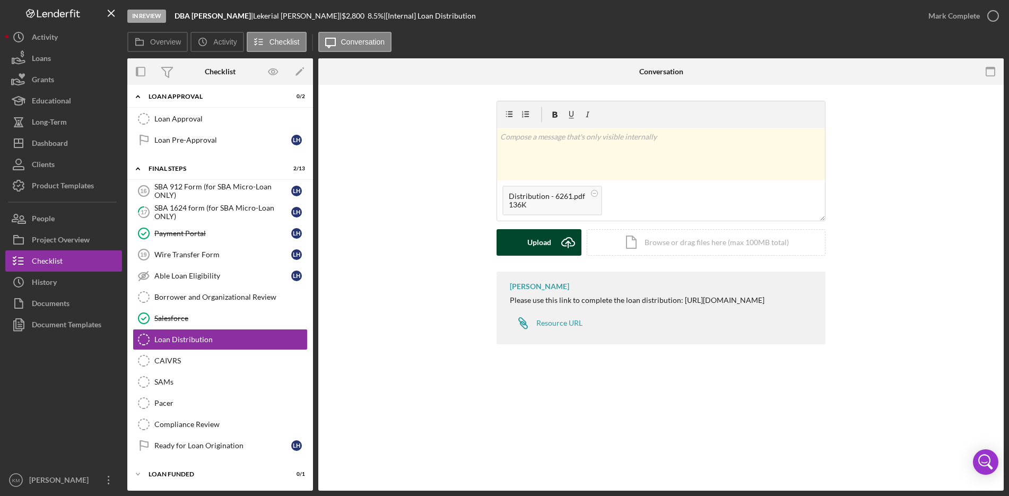
click at [557, 237] on icon "Icon/Upload" at bounding box center [568, 242] width 27 height 27
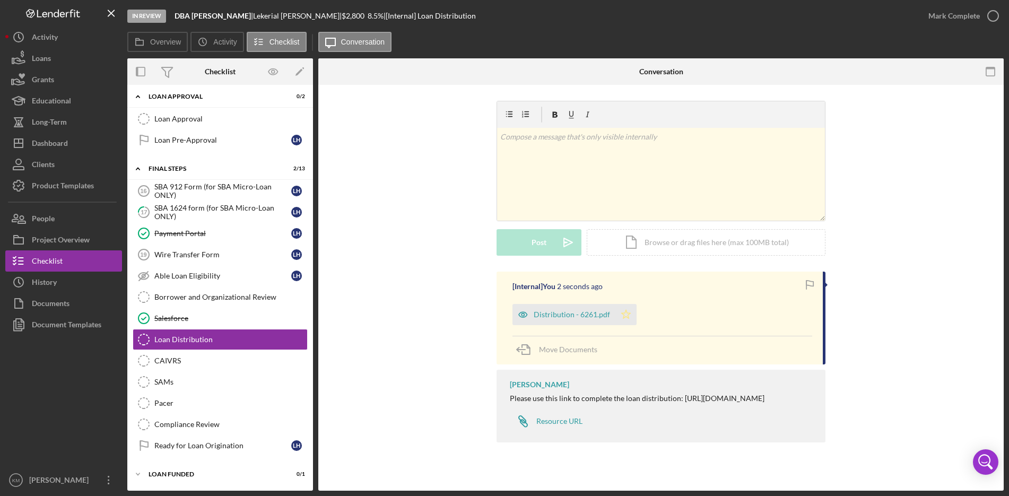
click at [624, 315] on icon "Icon/Star" at bounding box center [625, 314] width 21 height 21
click at [990, 16] on icon "button" at bounding box center [993, 16] width 27 height 27
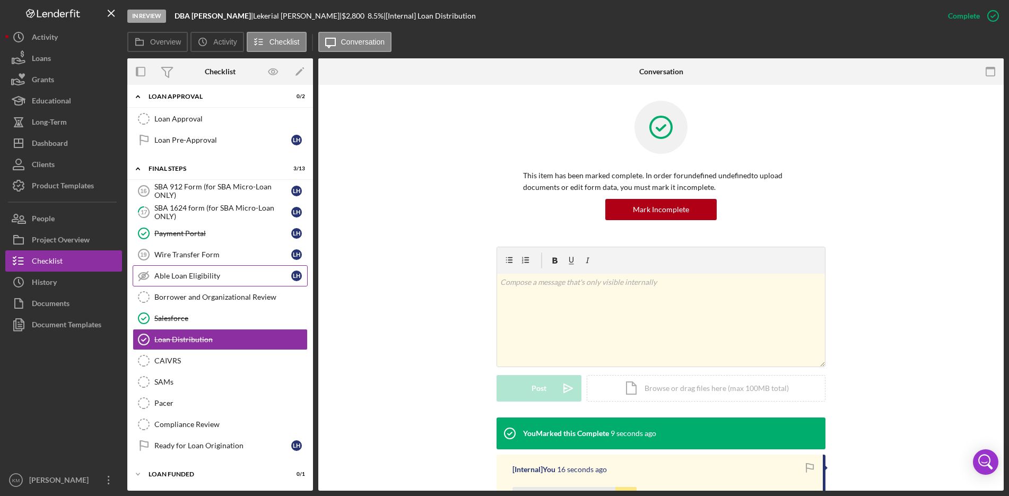
scroll to position [262, 0]
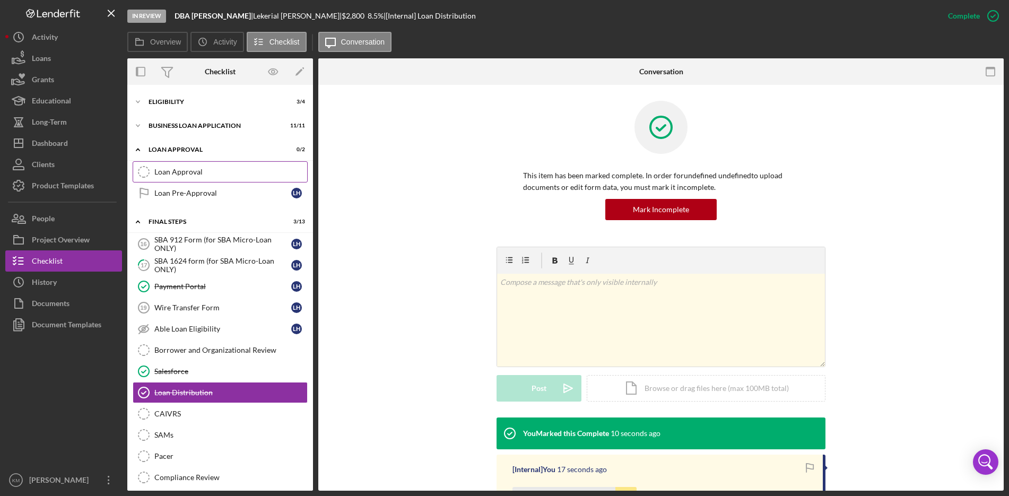
click at [178, 176] on div "Loan Approval" at bounding box center [230, 172] width 153 height 8
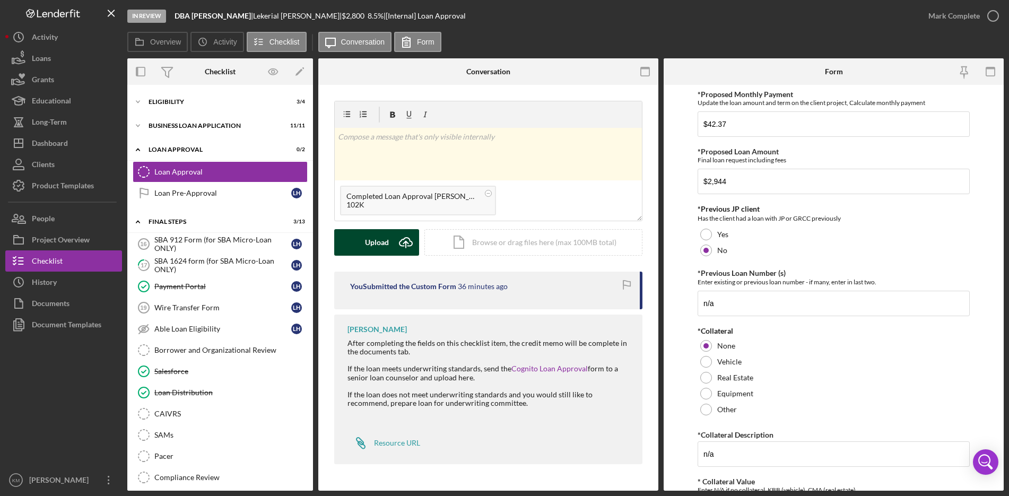
click at [406, 242] on g "submit" at bounding box center [406, 243] width 13 height 10
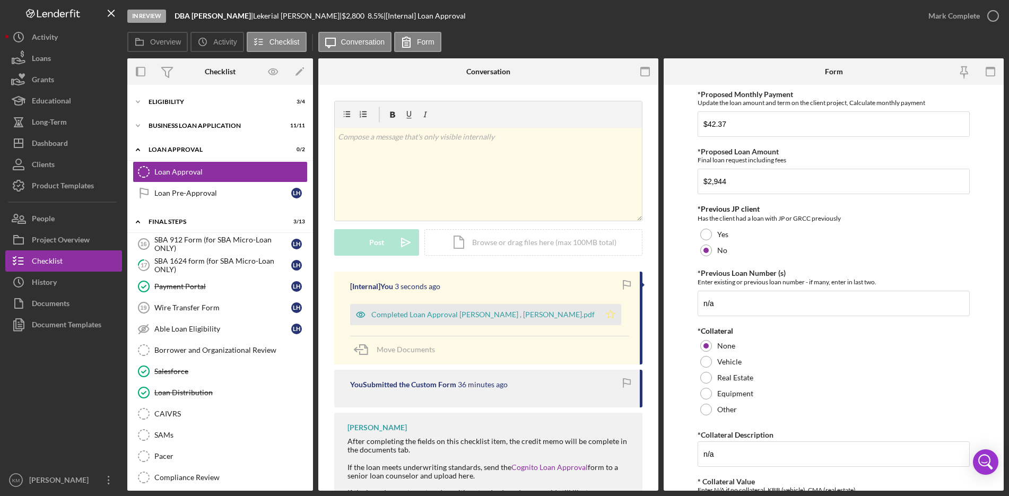
click at [606, 315] on polygon "button" at bounding box center [610, 314] width 9 height 8
click at [995, 18] on icon "button" at bounding box center [993, 16] width 27 height 27
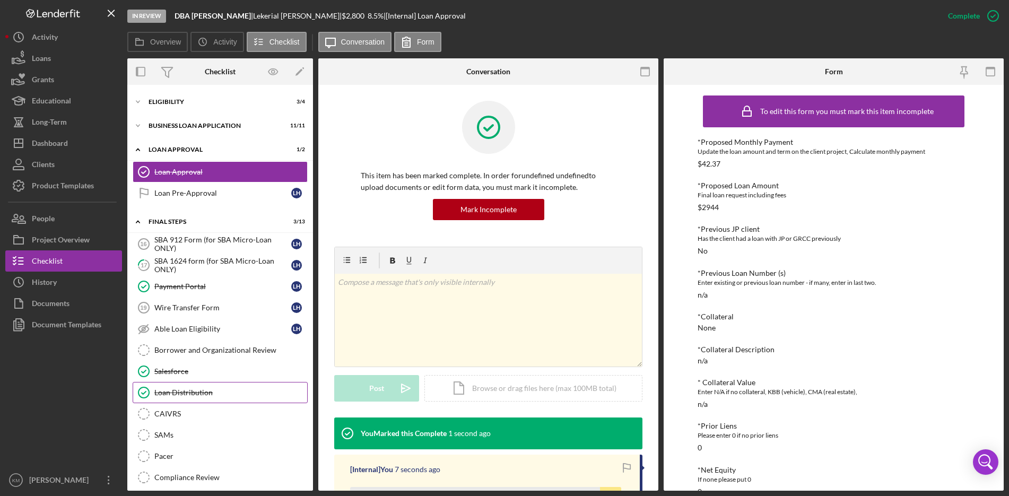
scroll to position [315, 0]
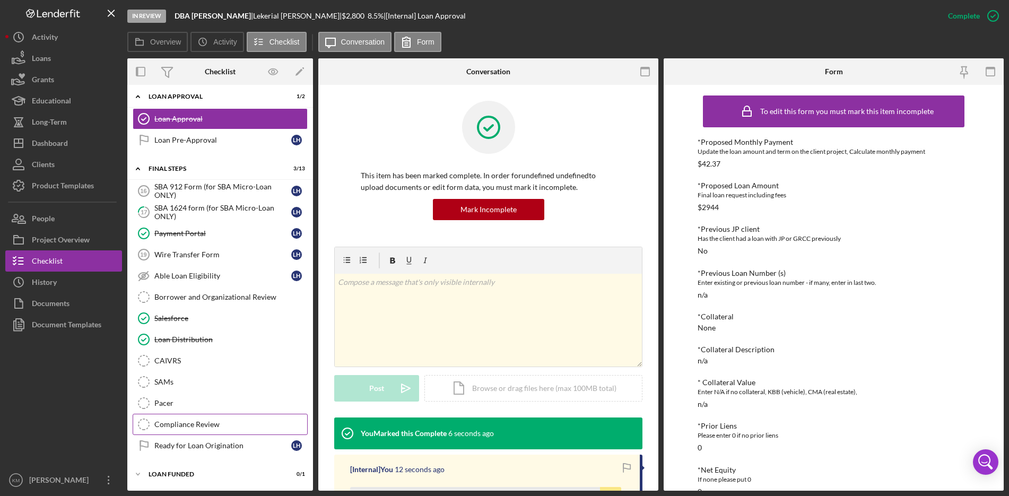
click at [180, 424] on div "Compliance Review" at bounding box center [230, 424] width 153 height 8
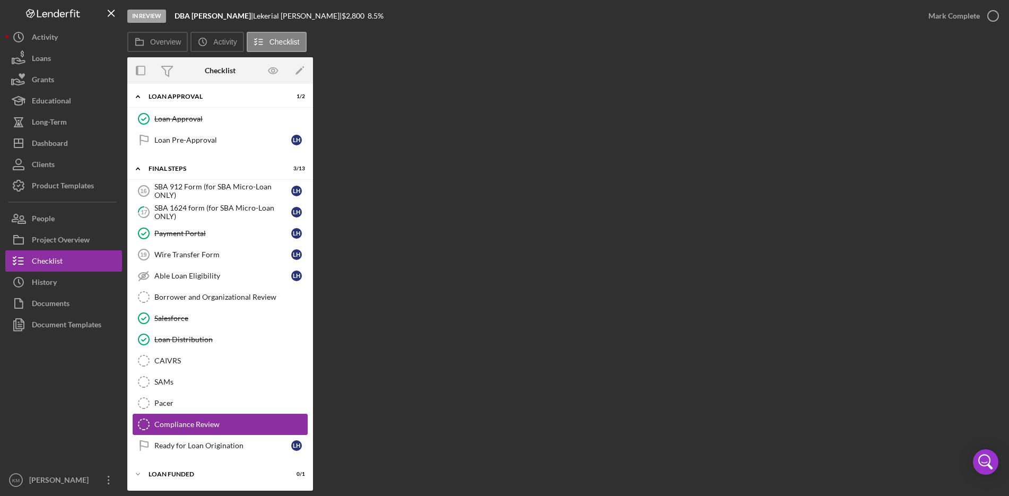
scroll to position [315, 0]
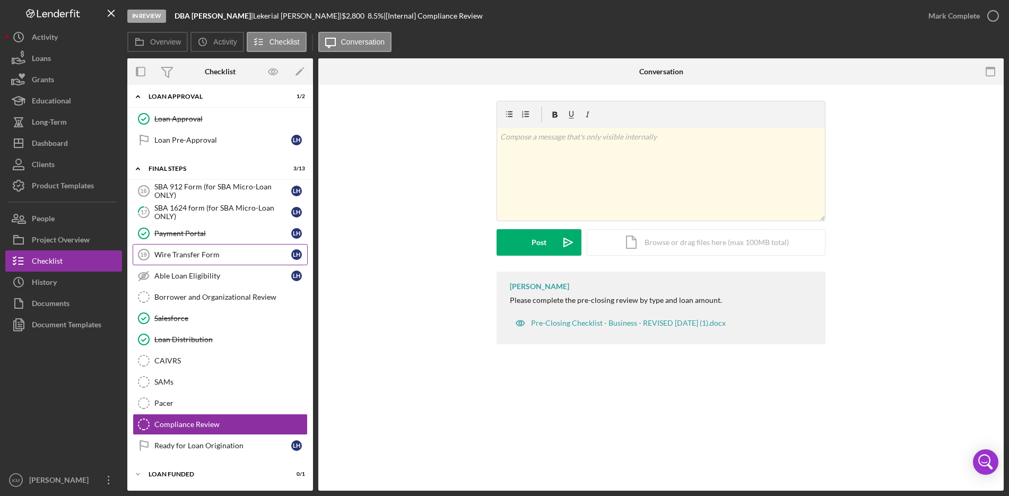
click at [170, 257] on div "Wire Transfer Form" at bounding box center [222, 254] width 137 height 8
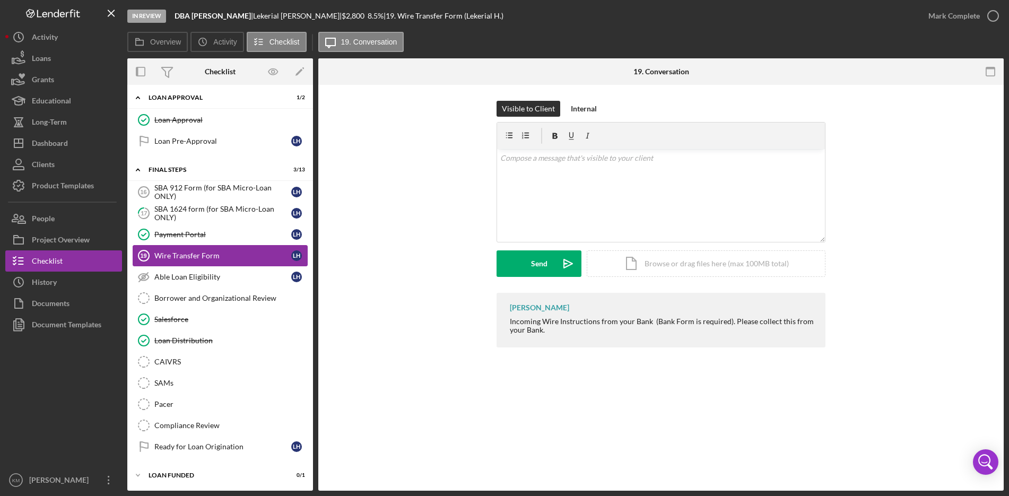
scroll to position [315, 0]
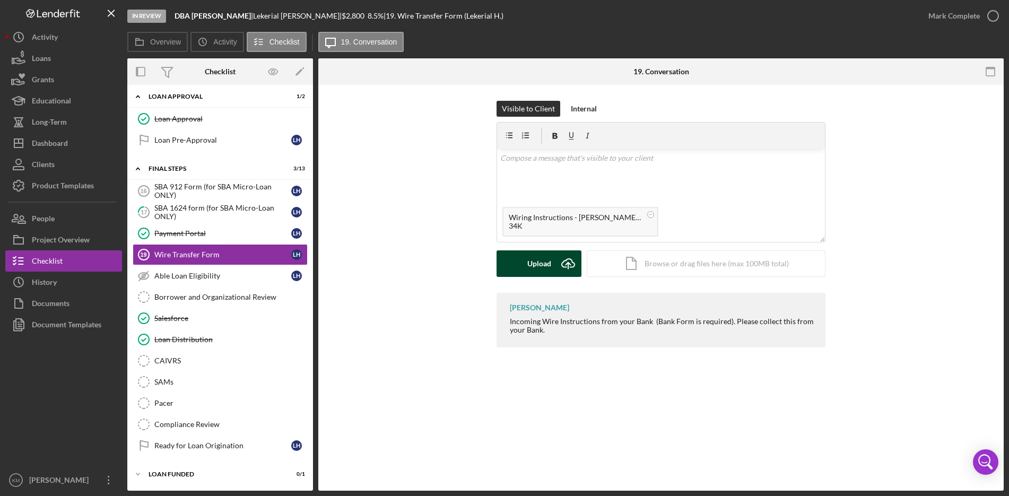
click at [569, 265] on g "submit" at bounding box center [568, 264] width 13 height 10
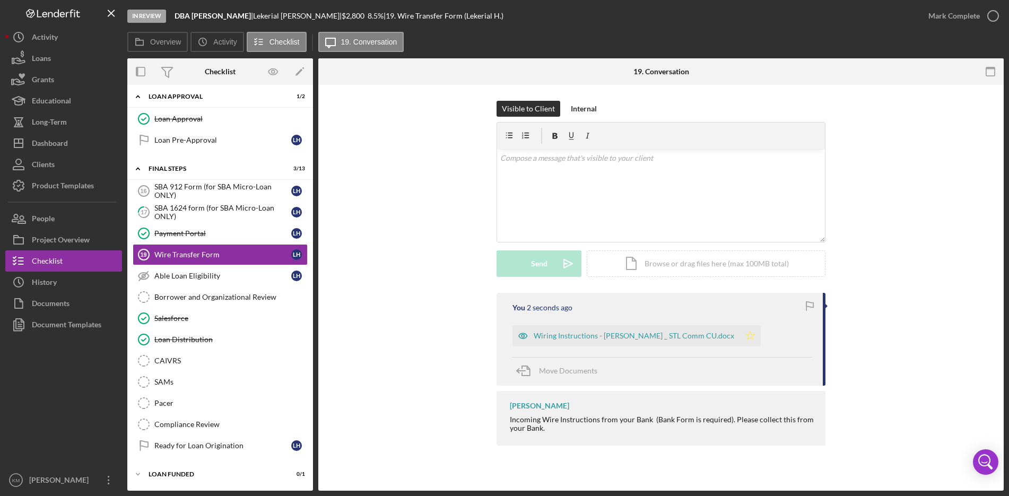
click at [746, 334] on polygon "button" at bounding box center [750, 335] width 9 height 8
click at [995, 15] on icon "button" at bounding box center [993, 16] width 27 height 27
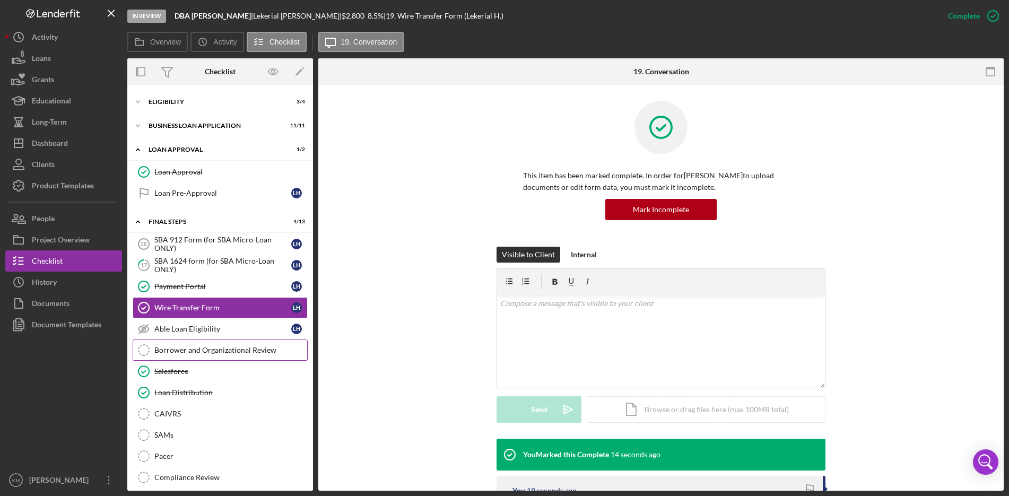
scroll to position [155, 0]
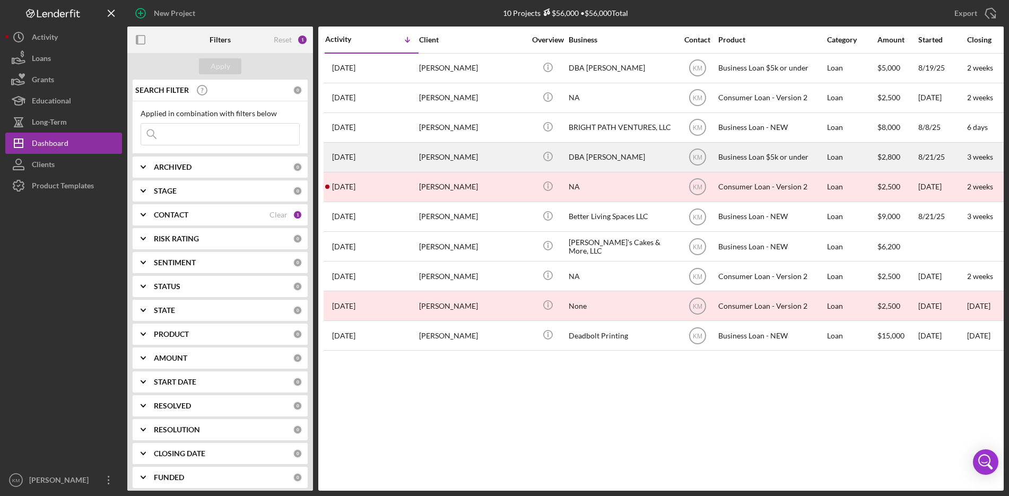
click at [619, 157] on div "DBA [PERSON_NAME]" at bounding box center [622, 157] width 106 height 28
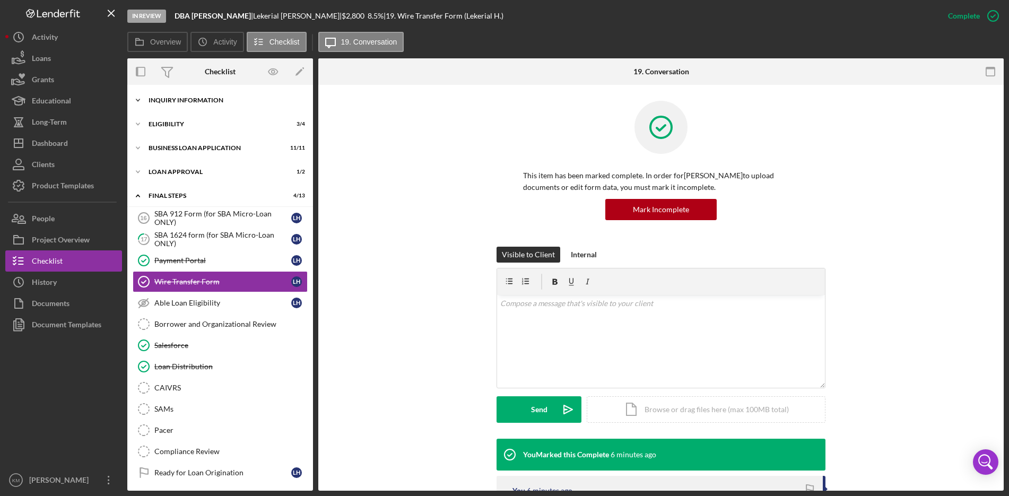
click at [139, 98] on icon "Icon/Expander" at bounding box center [137, 100] width 21 height 21
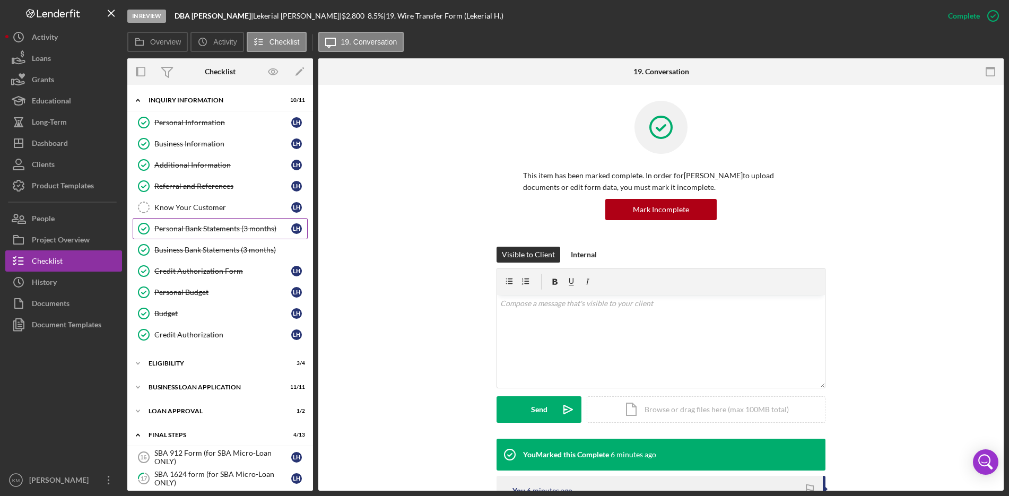
click at [235, 231] on div "Personal Bank Statements (3 months)" at bounding box center [222, 228] width 137 height 8
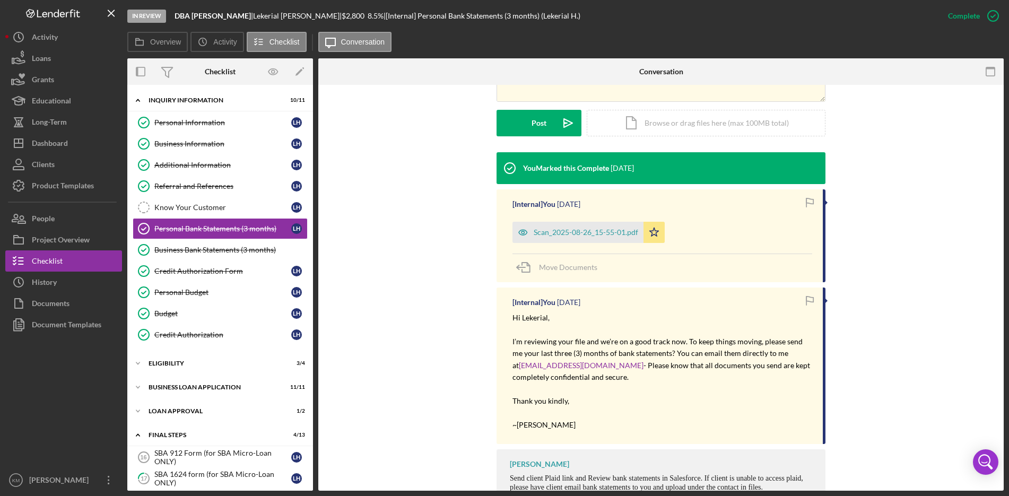
scroll to position [301, 0]
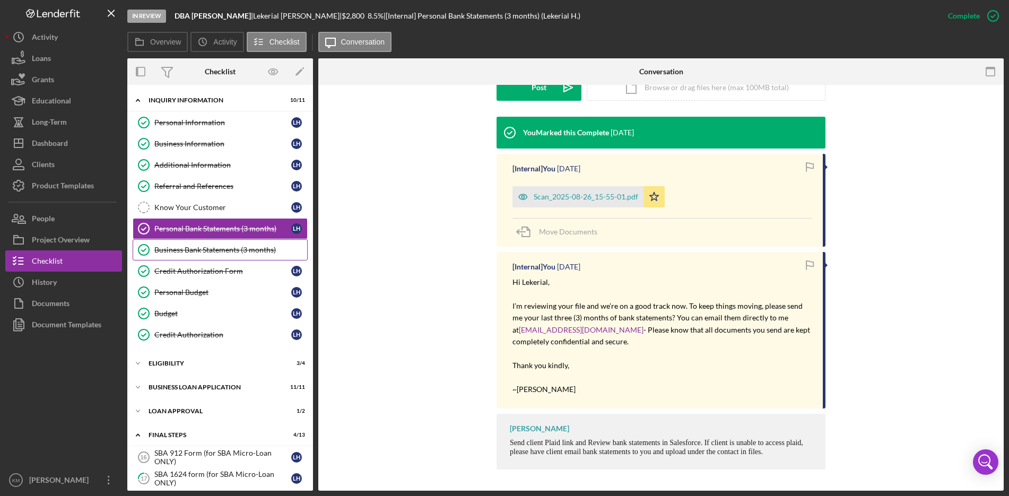
click at [199, 253] on div "Business Bank Statements (3 months)" at bounding box center [230, 250] width 153 height 8
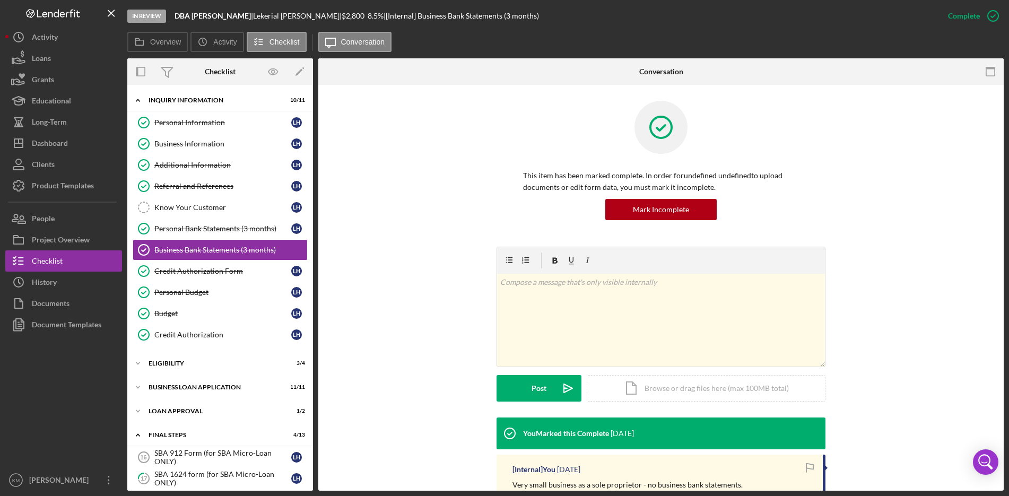
scroll to position [106, 0]
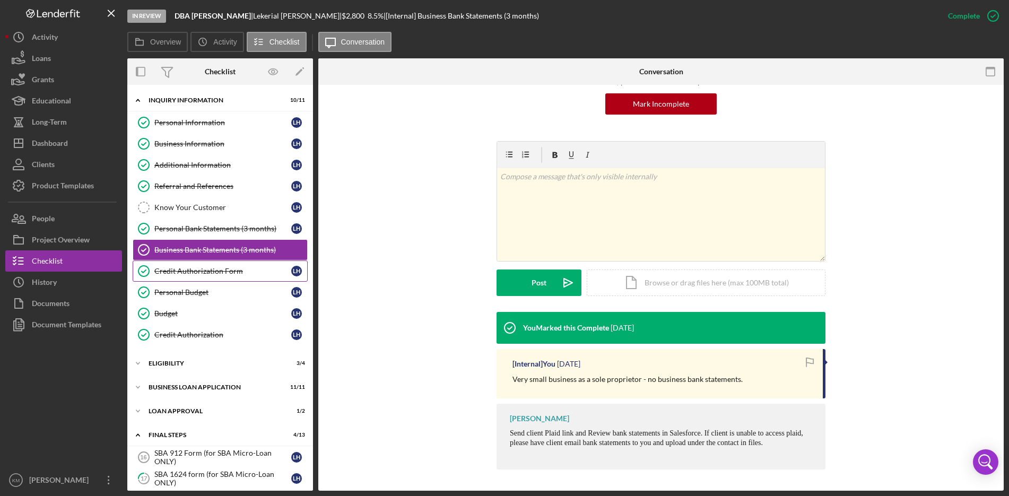
click at [177, 270] on div "Credit Authorization Form" at bounding box center [222, 271] width 137 height 8
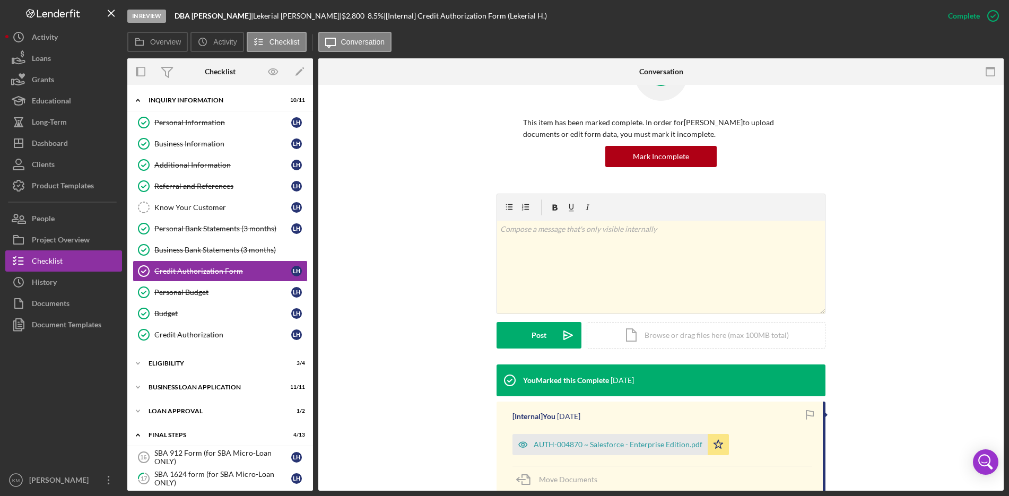
scroll to position [159, 0]
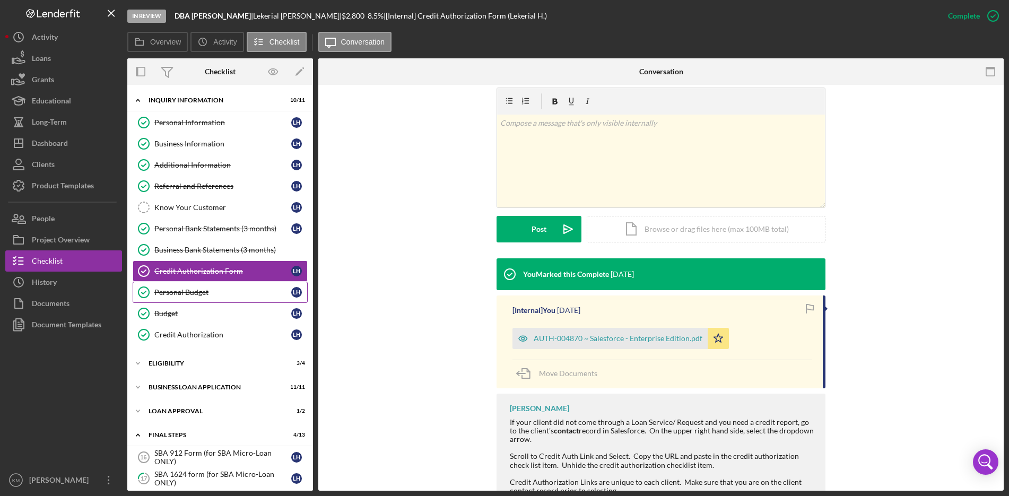
click at [186, 292] on div "Personal Budget" at bounding box center [222, 292] width 137 height 8
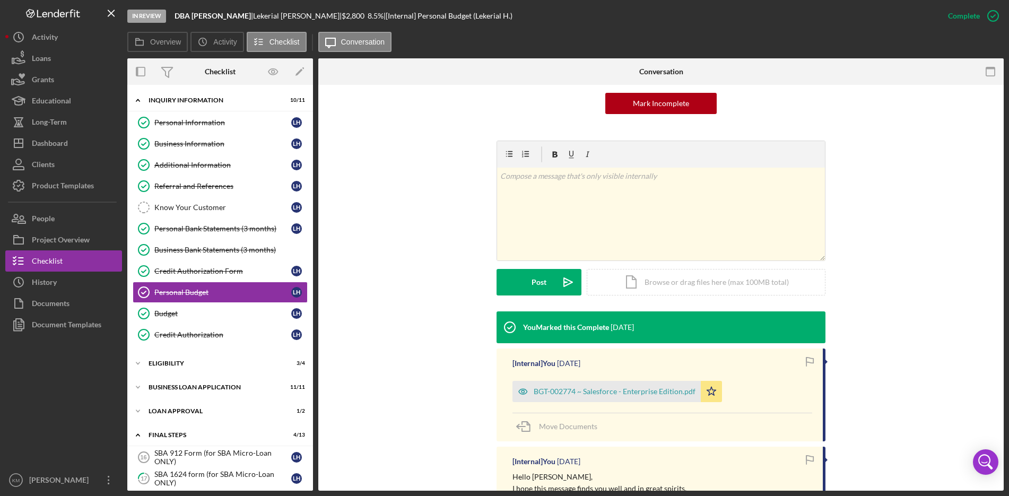
scroll to position [212, 0]
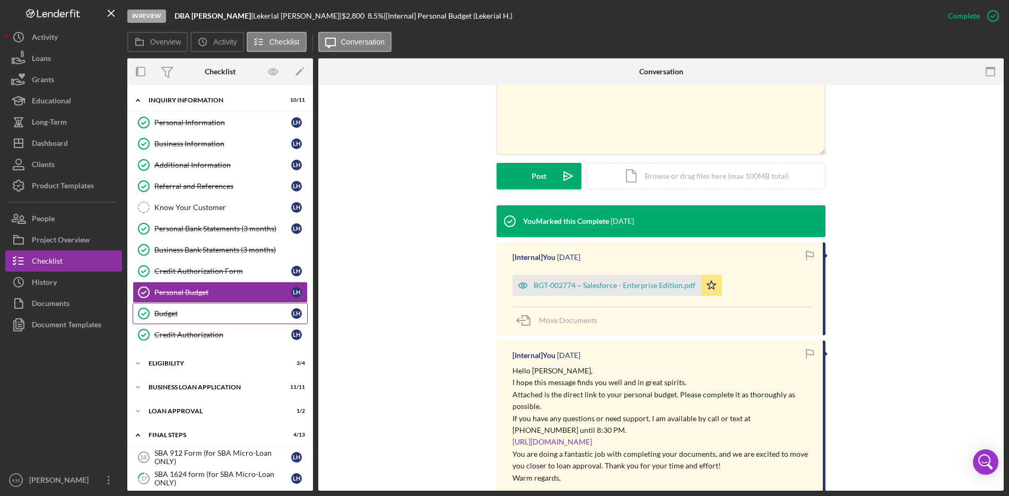
click at [172, 315] on div "Budget" at bounding box center [222, 313] width 137 height 8
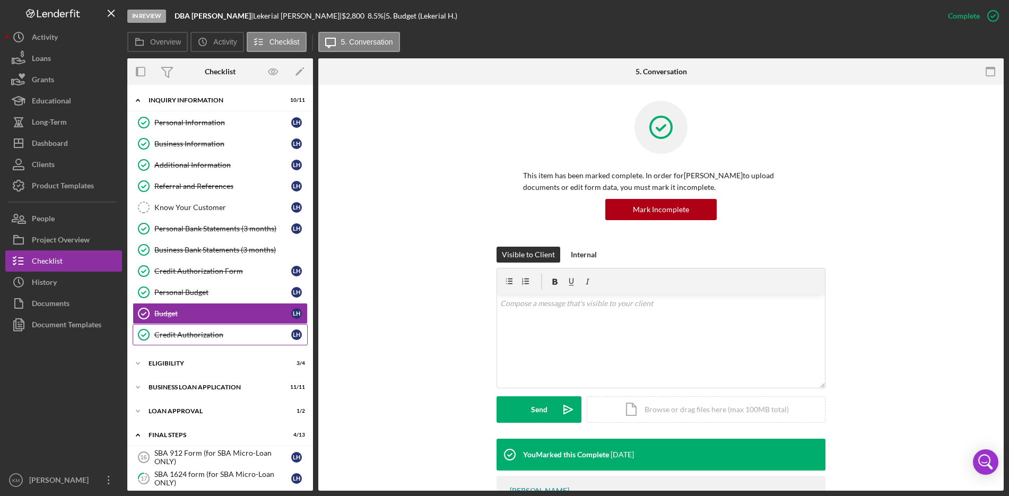
click at [230, 336] on div "Credit Authorization" at bounding box center [222, 335] width 137 height 8
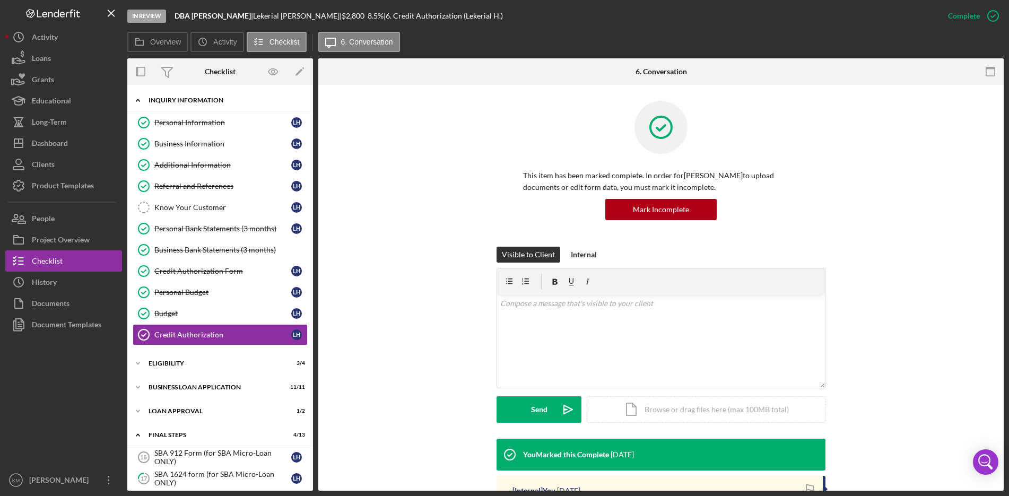
click at [138, 102] on icon "Icon/Expander" at bounding box center [137, 100] width 21 height 21
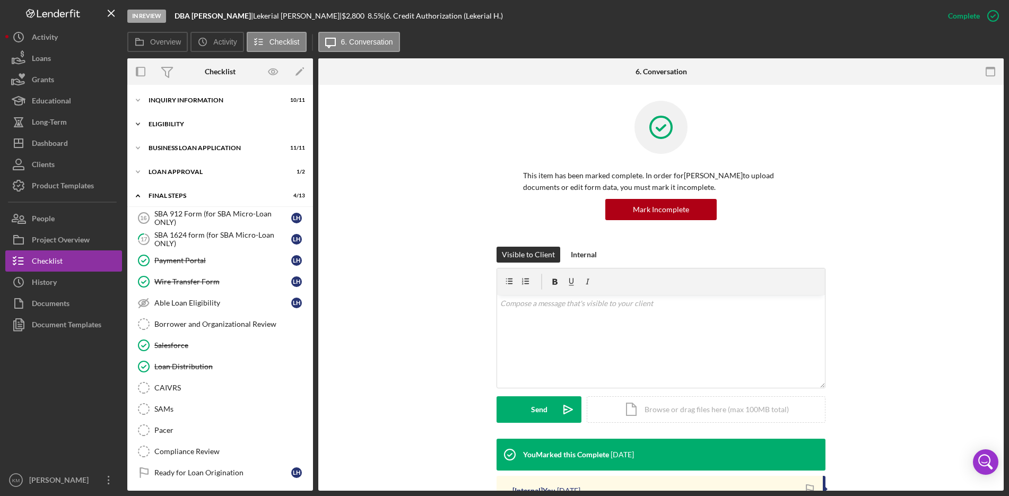
click at [138, 127] on icon "Icon/Expander" at bounding box center [137, 124] width 21 height 21
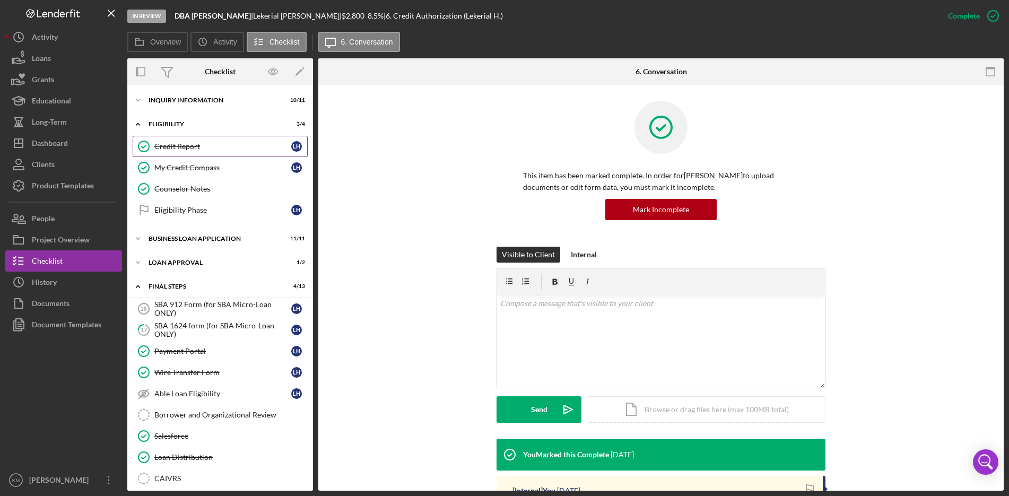
click at [173, 150] on div "Credit Report" at bounding box center [222, 146] width 137 height 8
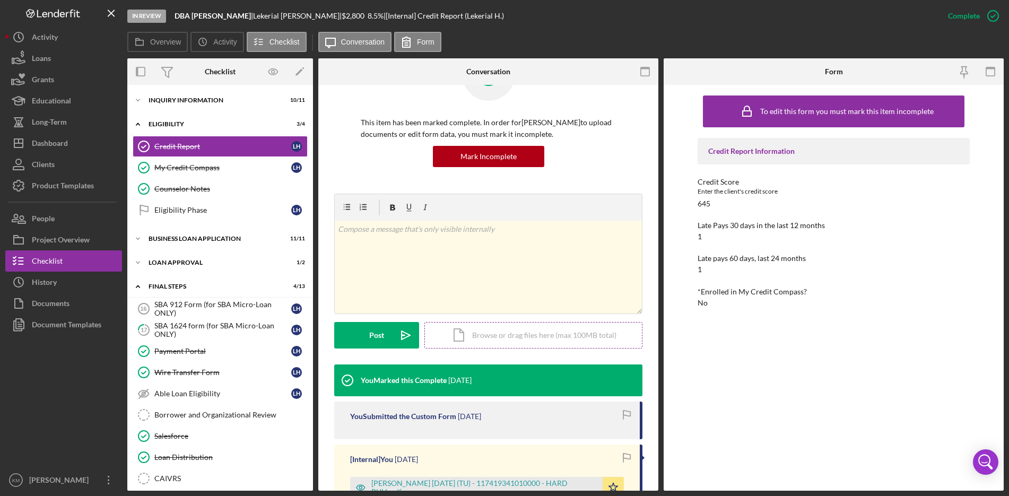
scroll to position [106, 0]
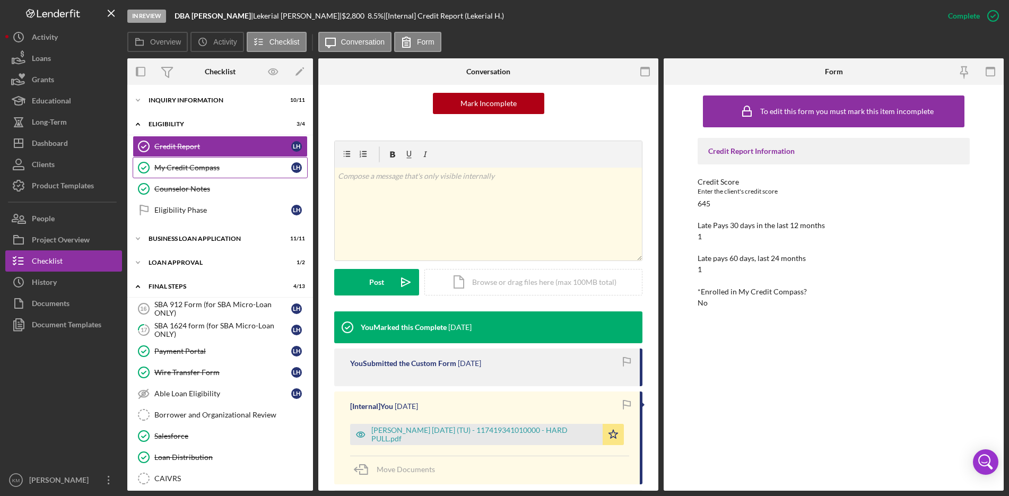
click at [171, 169] on div "My Credit Compass" at bounding box center [222, 167] width 137 height 8
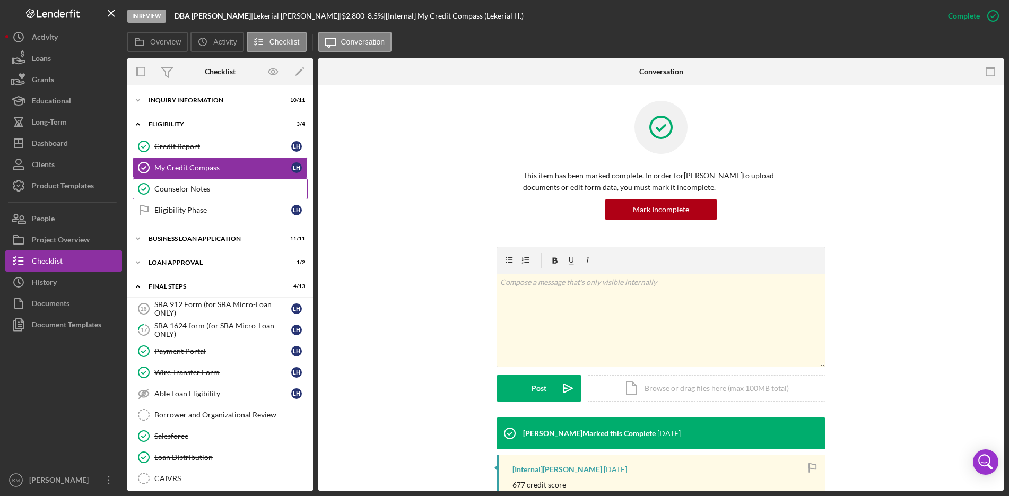
click at [196, 192] on div "Counselor Notes" at bounding box center [230, 189] width 153 height 8
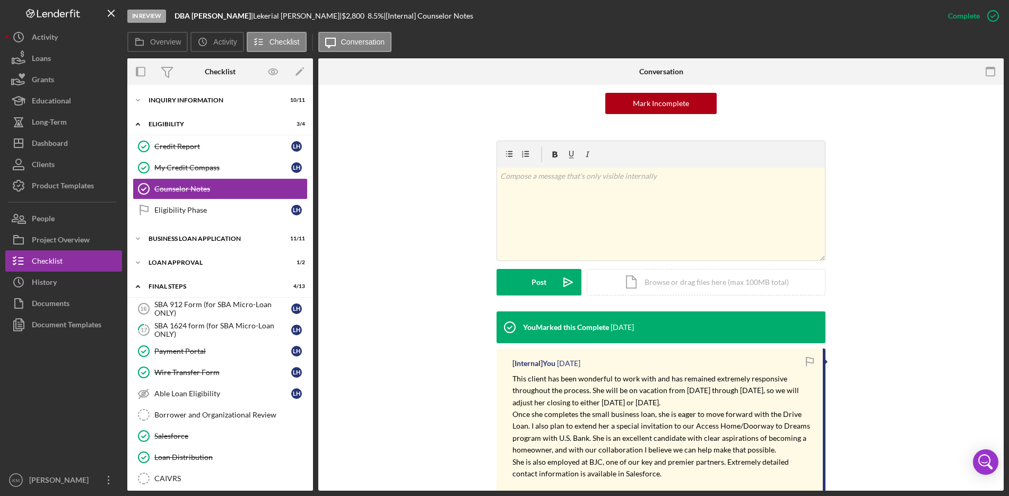
scroll to position [159, 0]
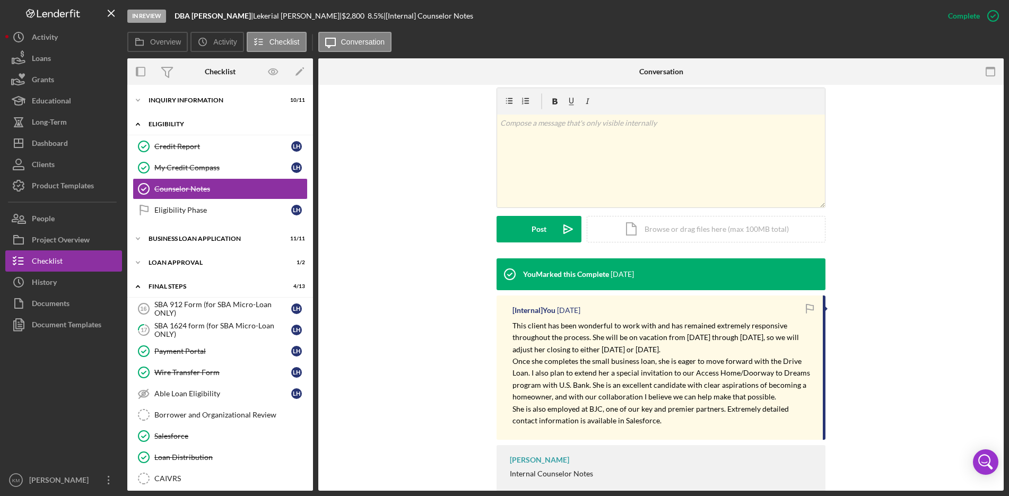
click at [135, 120] on icon "Icon/Expander" at bounding box center [137, 124] width 21 height 21
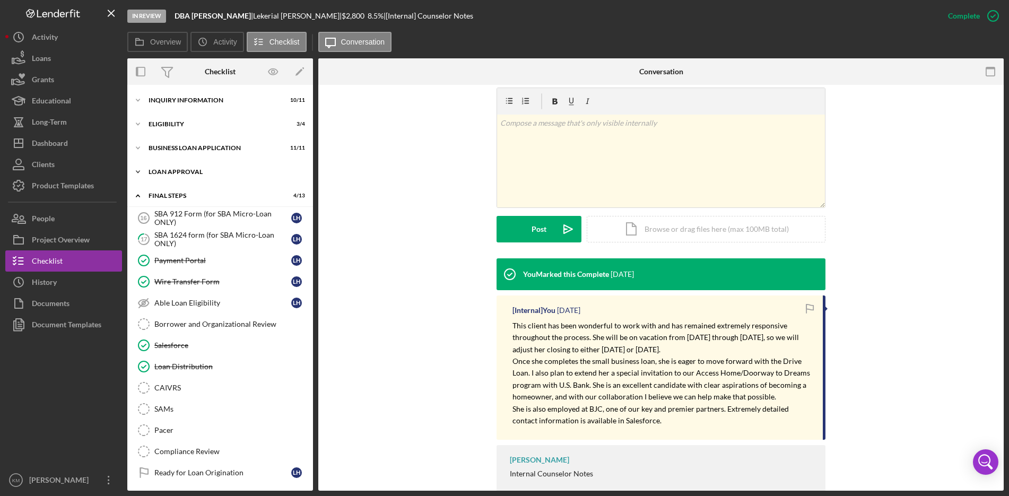
click at [142, 174] on icon "Icon/Expander" at bounding box center [137, 171] width 21 height 21
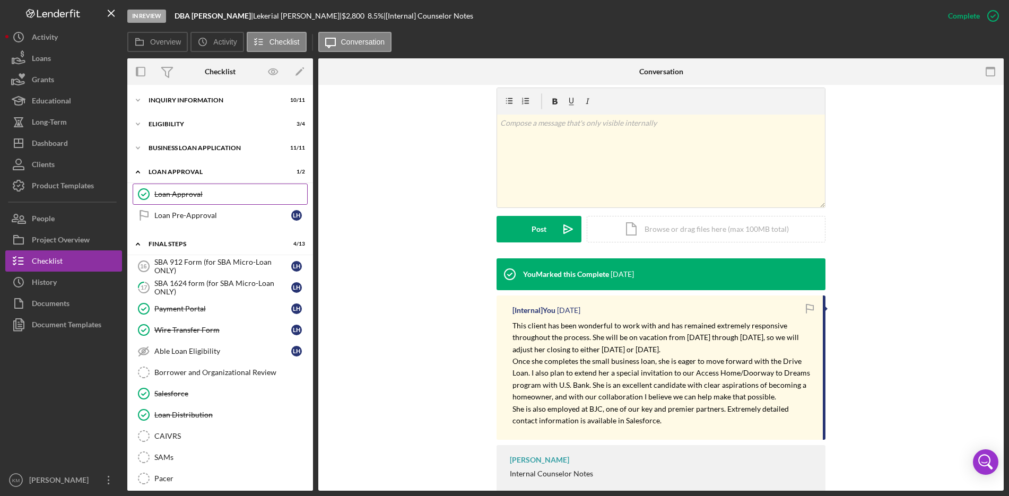
click at [152, 192] on icon "Loan Approval" at bounding box center [144, 194] width 27 height 27
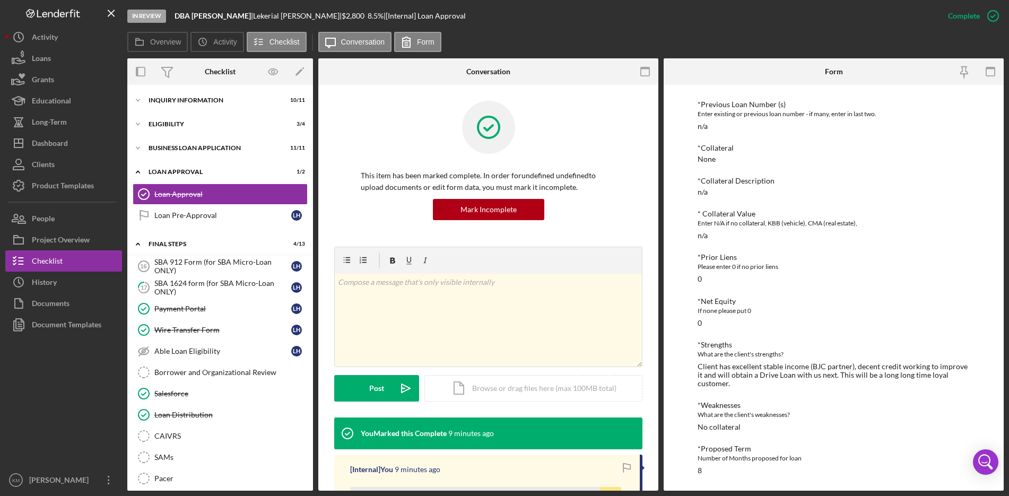
scroll to position [212, 0]
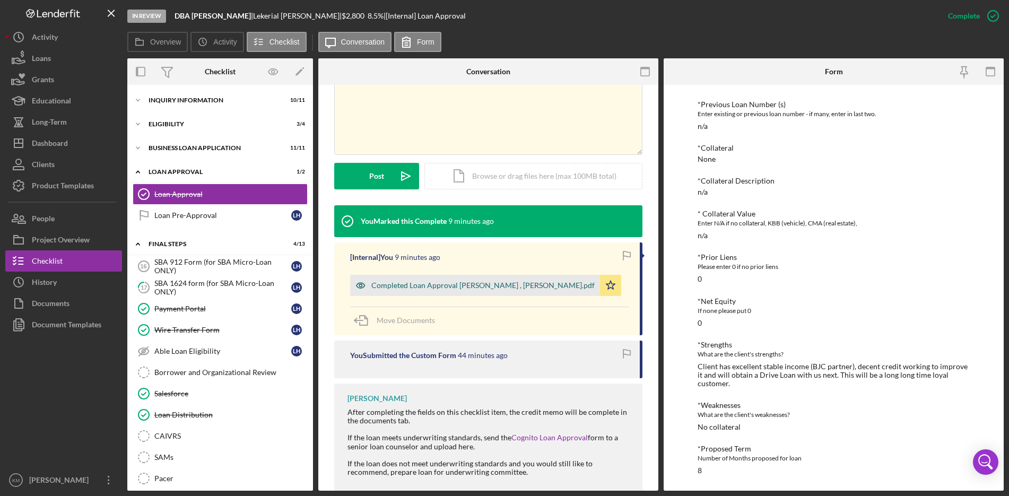
click at [430, 287] on div "Completed Loan Approval [PERSON_NAME] , [PERSON_NAME].pdf" at bounding box center [482, 285] width 223 height 8
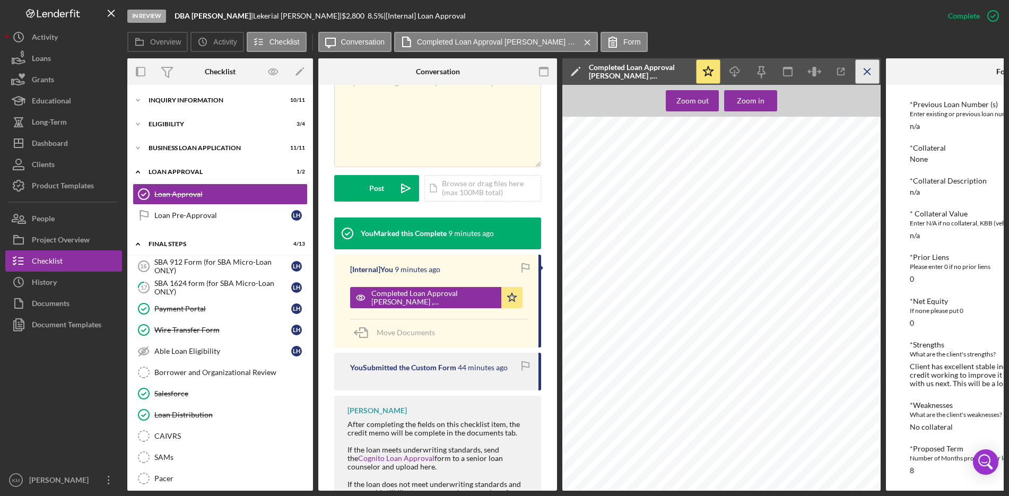
click at [867, 72] on line "button" at bounding box center [867, 71] width 6 height 6
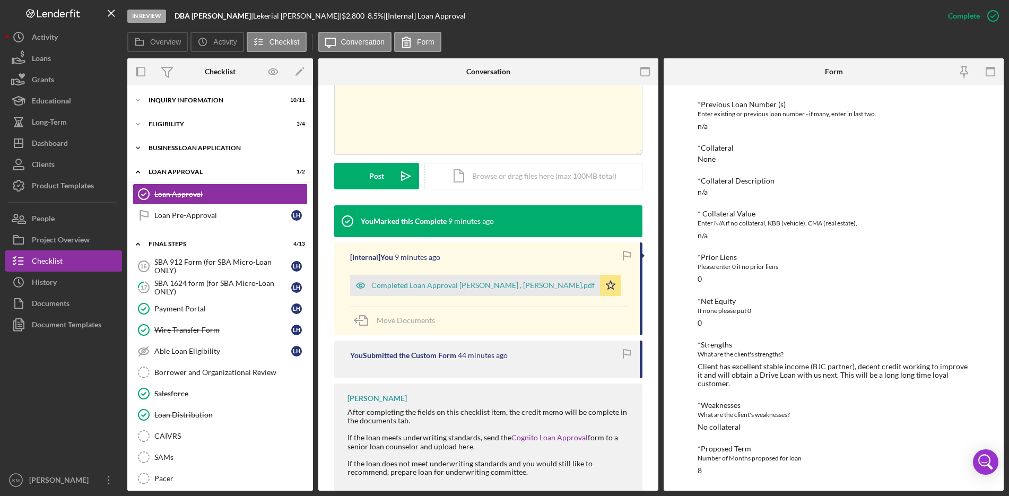
click at [140, 149] on icon "Icon/Expander" at bounding box center [137, 147] width 21 height 21
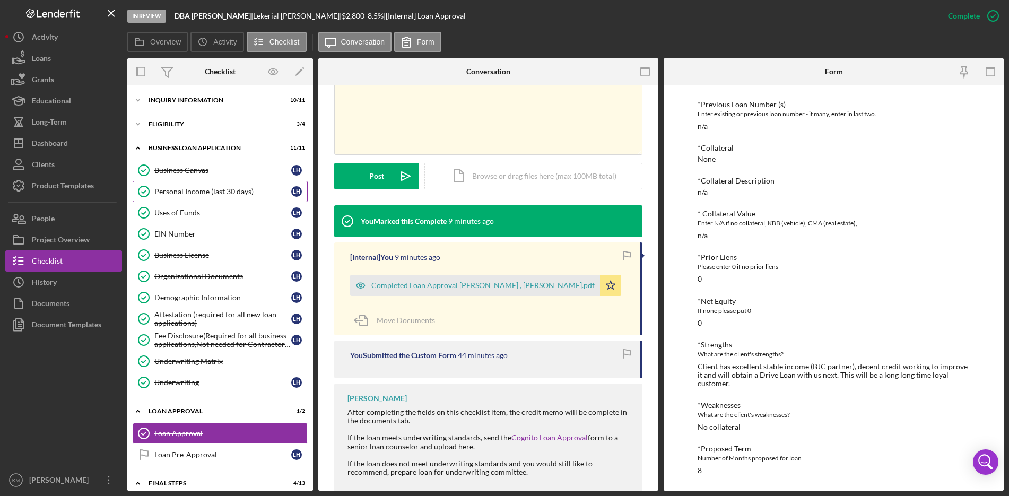
click at [182, 192] on div "Personal Income (last 30 days)" at bounding box center [222, 191] width 137 height 8
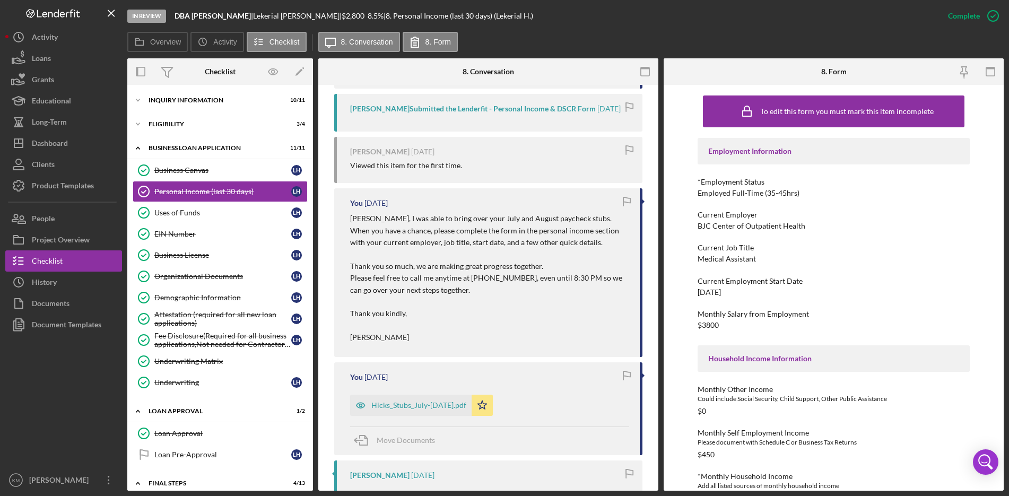
scroll to position [266, 0]
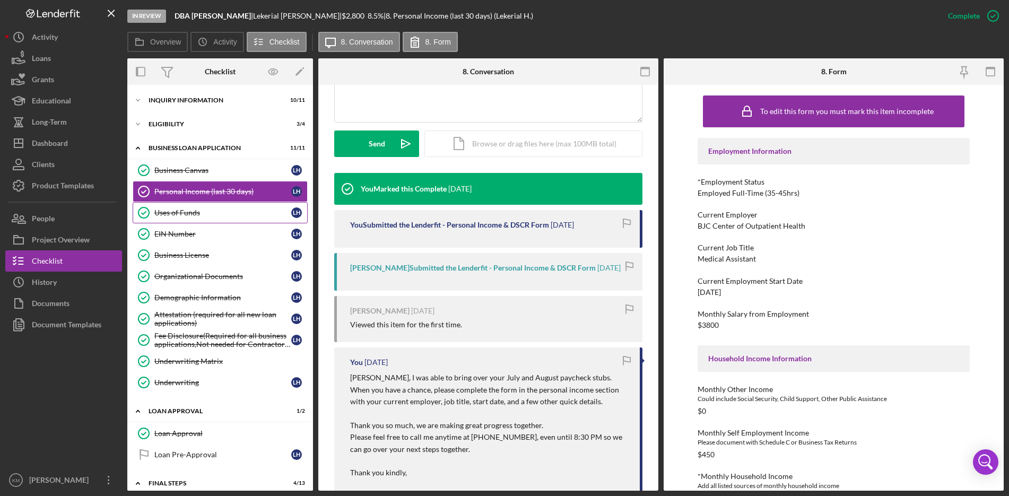
click at [177, 216] on div "Uses of Funds" at bounding box center [222, 213] width 137 height 8
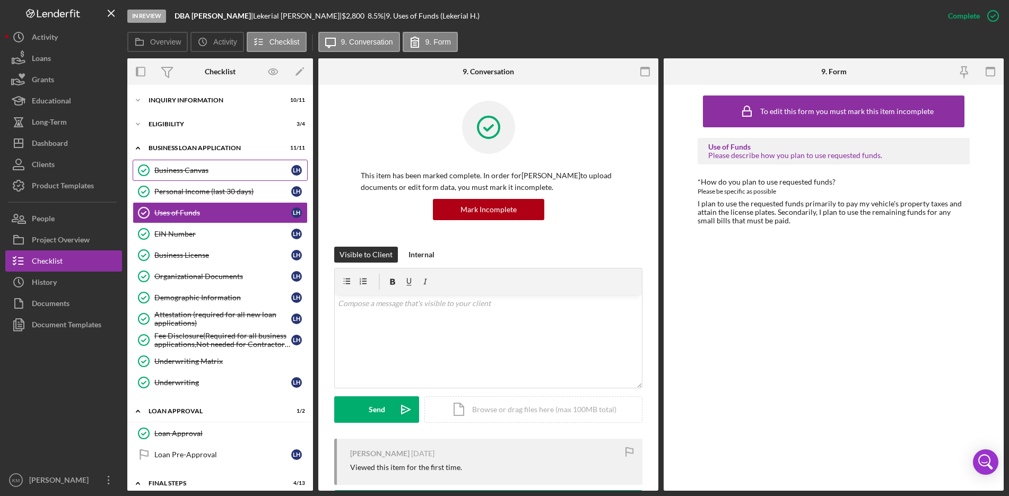
click at [176, 170] on div "Business Canvas" at bounding box center [222, 170] width 137 height 8
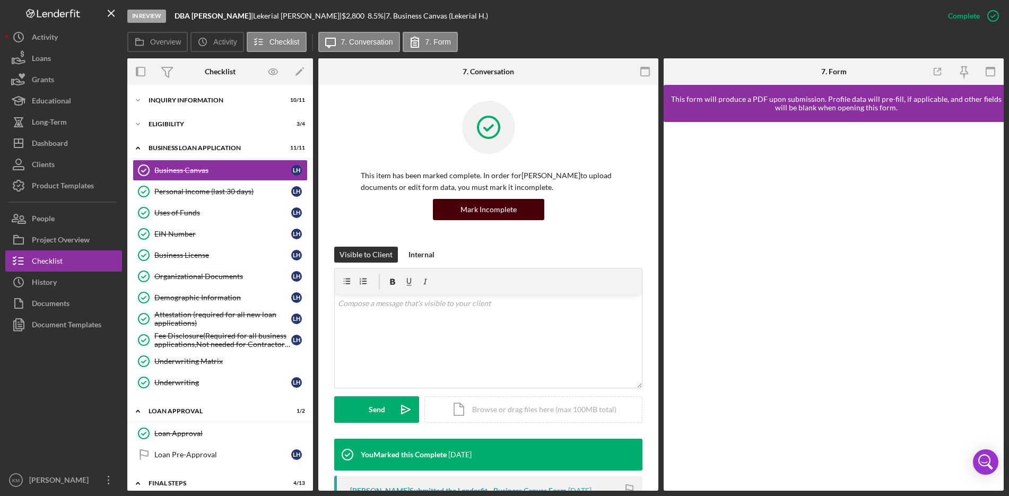
click at [507, 200] on div "Mark Incomplete" at bounding box center [489, 209] width 56 height 21
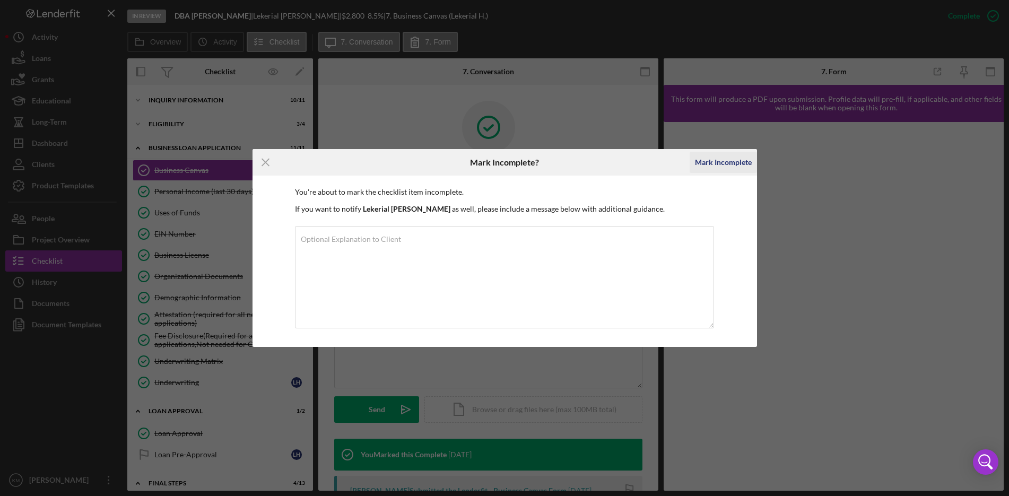
click at [709, 160] on div "Mark Incomplete" at bounding box center [723, 162] width 57 height 21
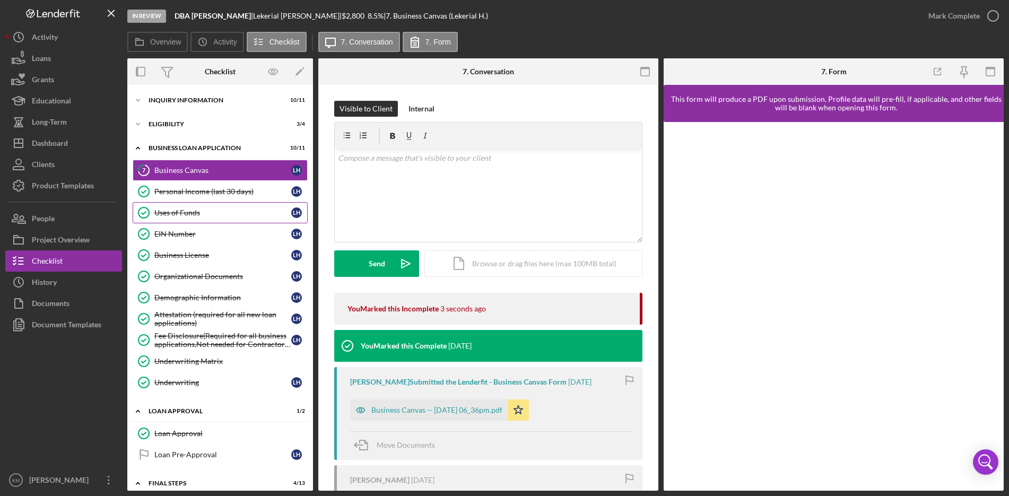
click at [193, 205] on link "Uses of Funds Uses of Funds L H" at bounding box center [220, 212] width 175 height 21
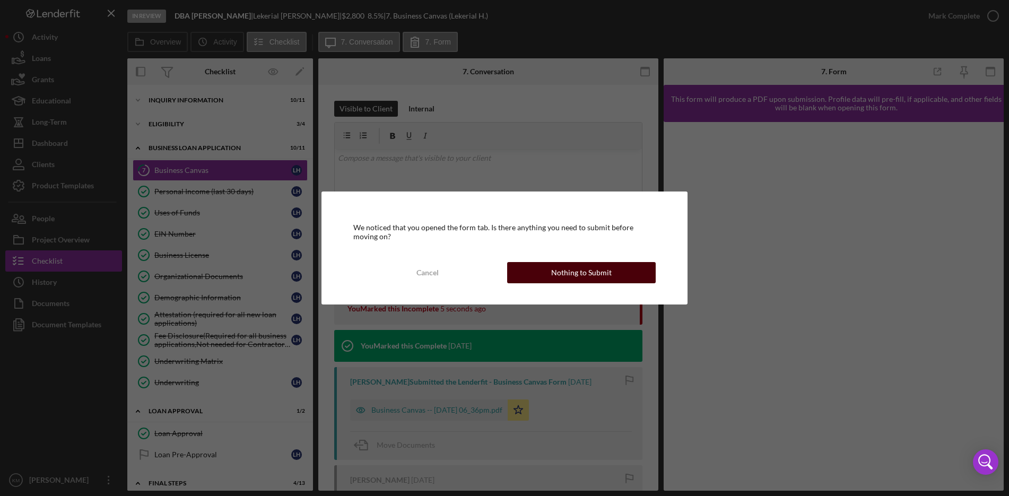
click at [568, 279] on div "Nothing to Submit" at bounding box center [581, 272] width 60 height 21
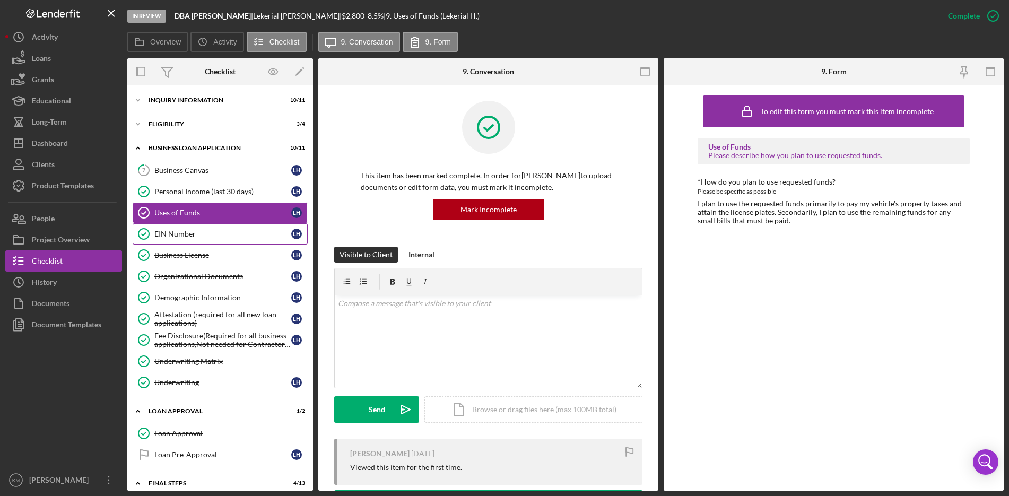
click at [175, 230] on div "EIN Number" at bounding box center [222, 234] width 137 height 8
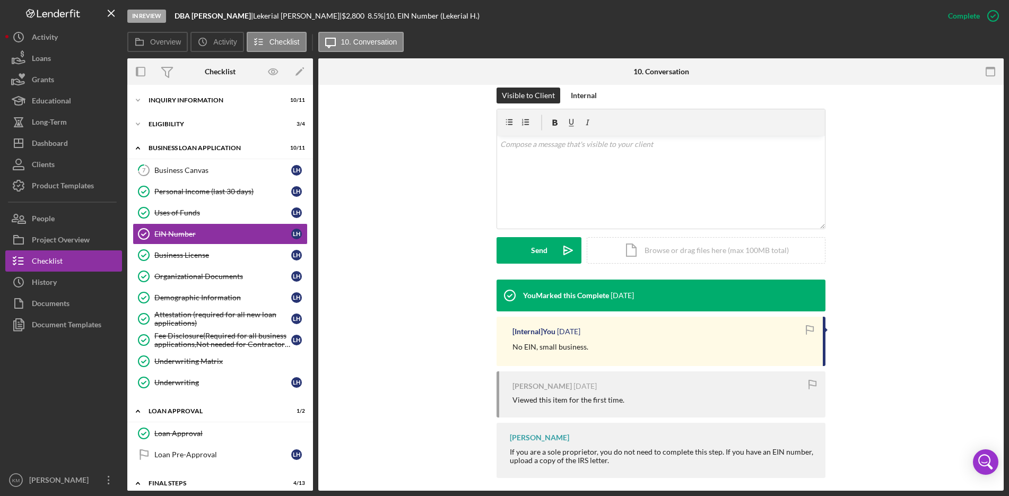
scroll to position [168, 0]
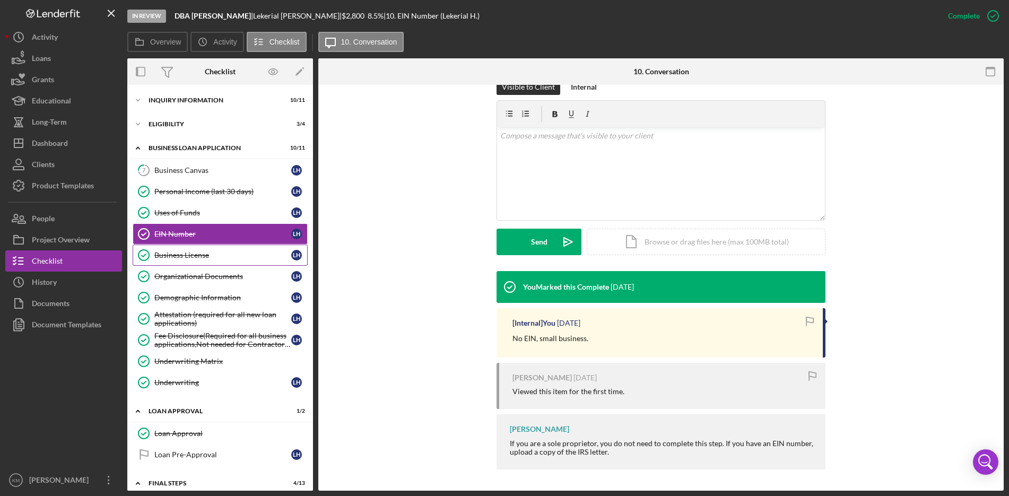
click at [199, 255] on div "Business License" at bounding box center [222, 255] width 137 height 8
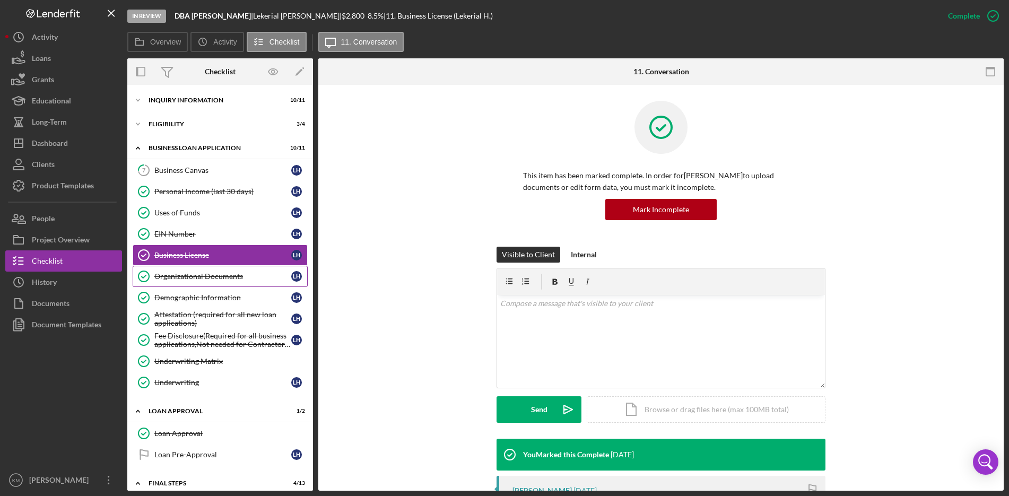
click at [215, 273] on div "Organizational Documents" at bounding box center [222, 276] width 137 height 8
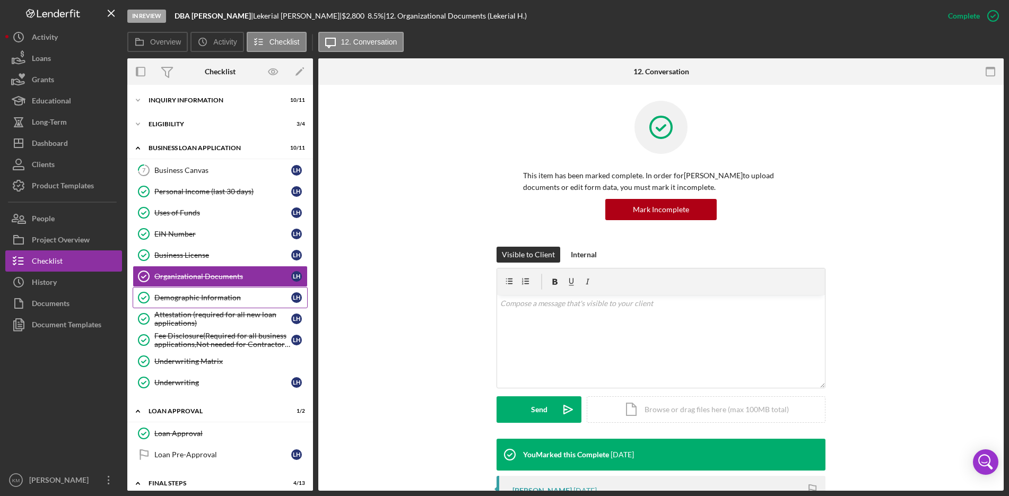
click at [204, 301] on div "Demographic Information" at bounding box center [222, 297] width 137 height 8
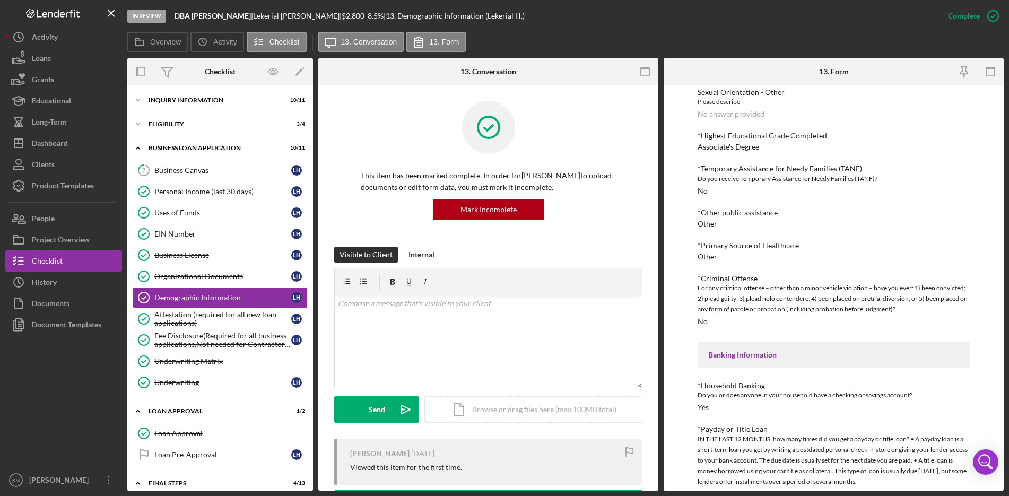
scroll to position [866, 0]
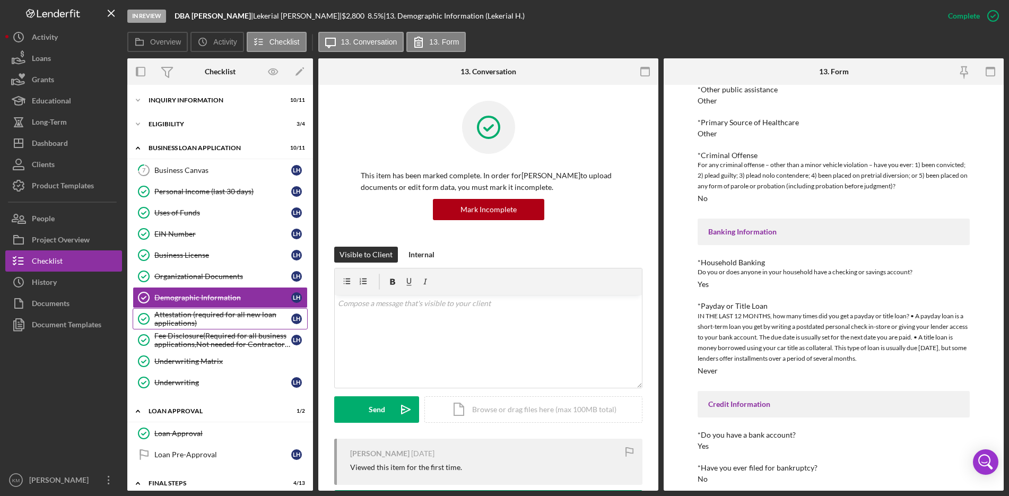
click at [197, 320] on div "Attestation (required for all new loan applications)" at bounding box center [222, 318] width 137 height 17
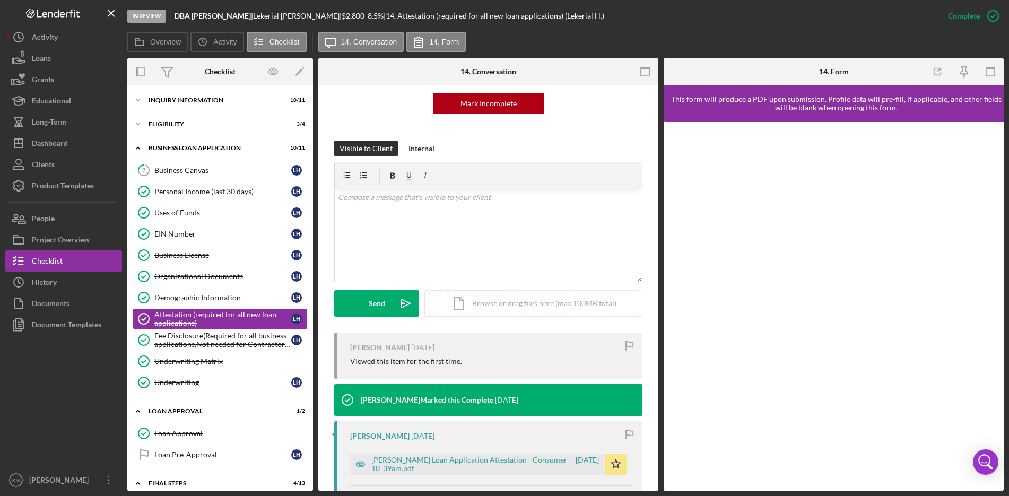
scroll to position [211, 0]
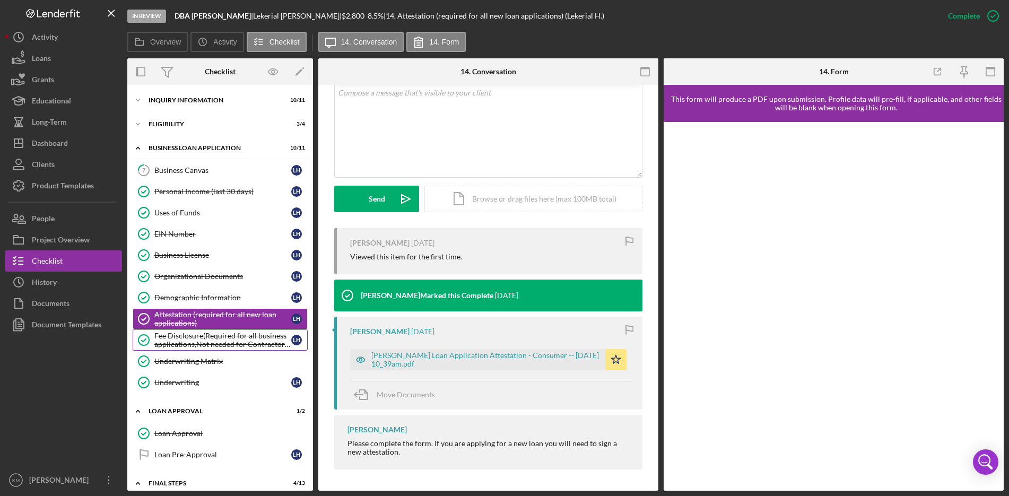
click at [209, 345] on div "Fee Disclosure(Required for all business applications,Not needed for Contractor…" at bounding box center [222, 340] width 137 height 17
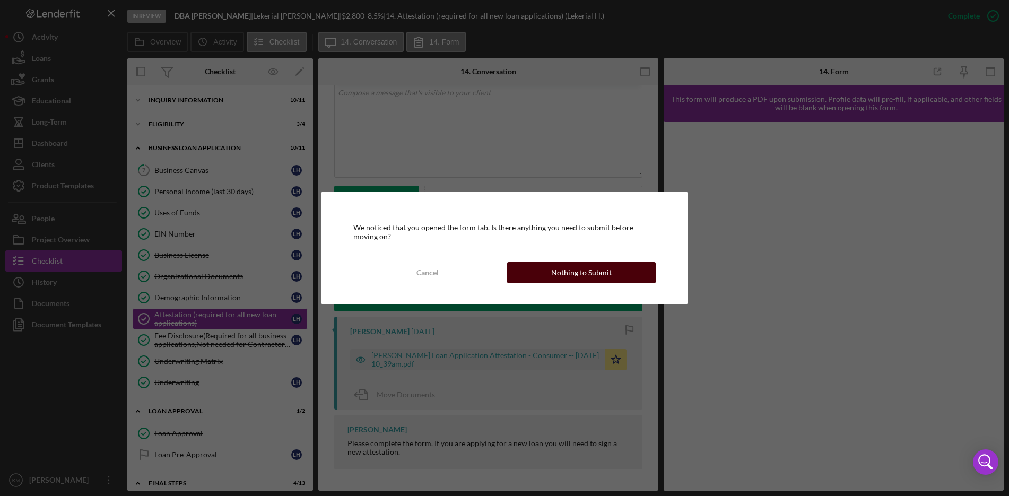
click at [586, 268] on div "Nothing to Submit" at bounding box center [581, 272] width 60 height 21
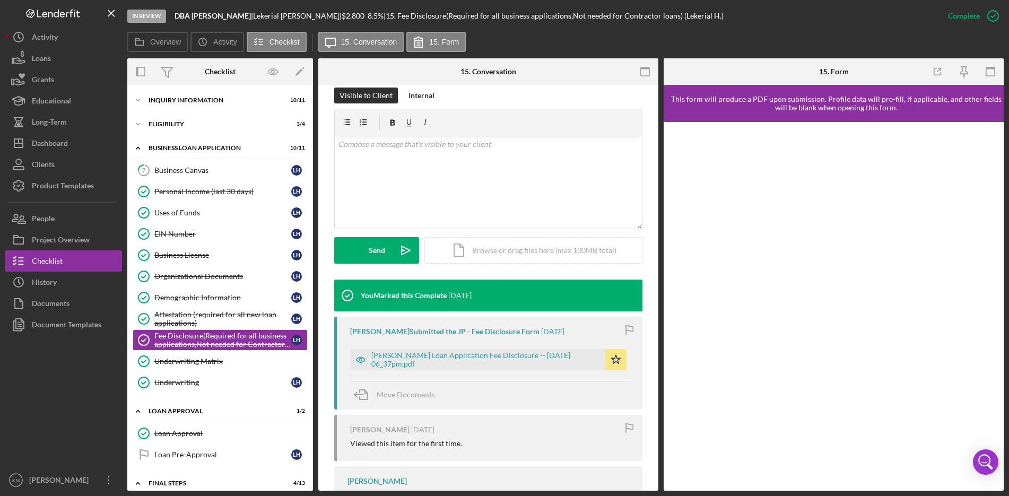
scroll to position [241, 0]
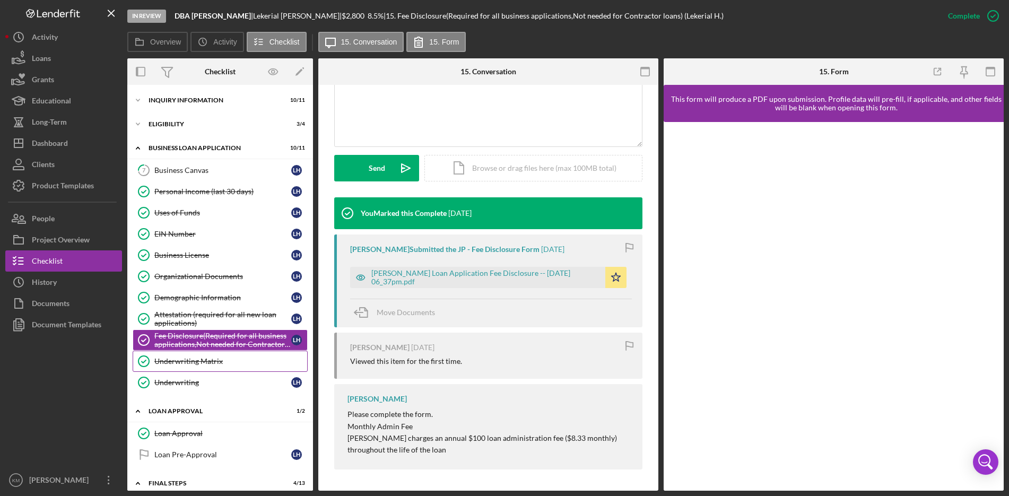
click at [191, 365] on div "Underwriting Matrix" at bounding box center [230, 361] width 153 height 8
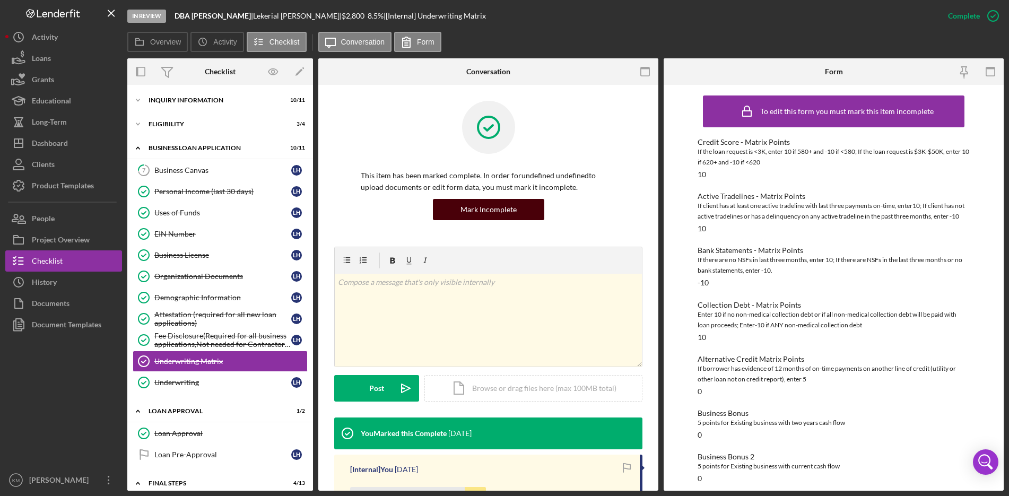
click at [517, 215] on button "Mark Incomplete" at bounding box center [488, 209] width 111 height 21
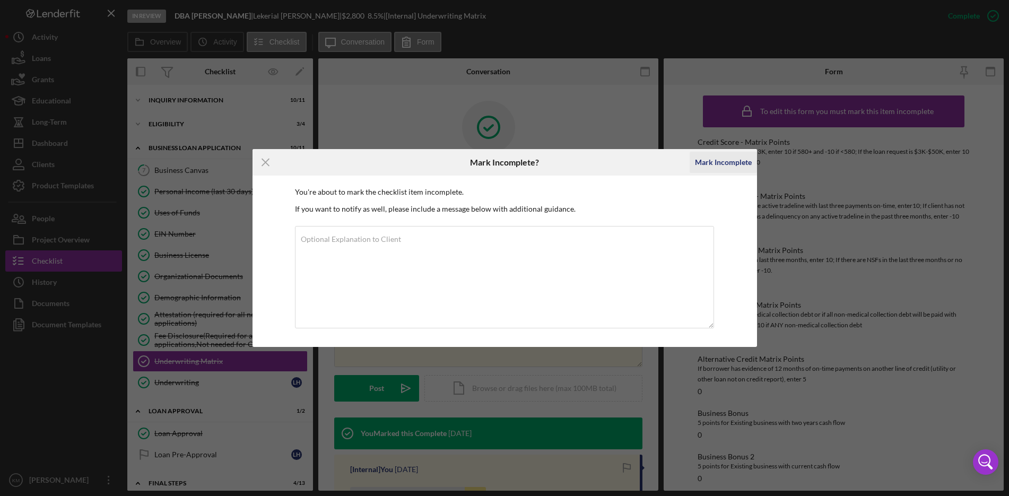
click at [714, 163] on div "Mark Incomplete" at bounding box center [723, 162] width 57 height 21
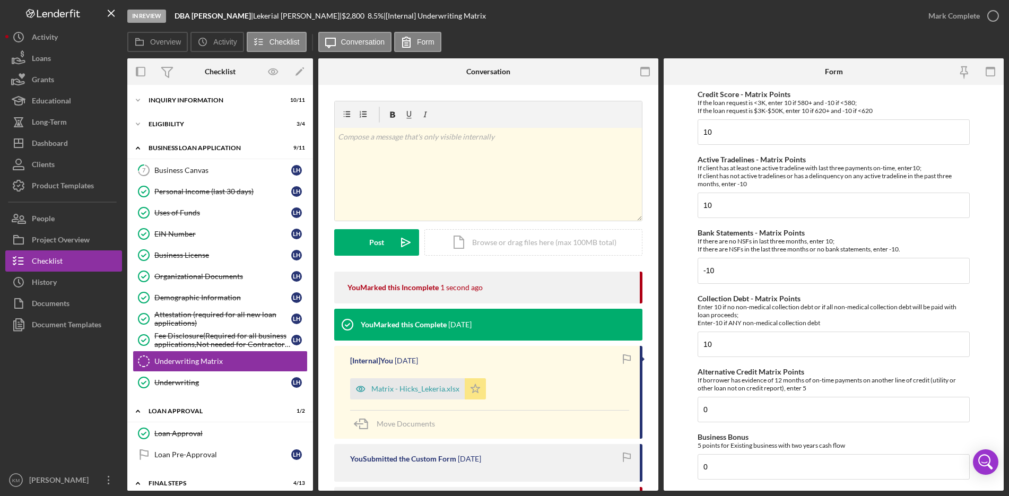
click at [476, 389] on polygon "button" at bounding box center [475, 388] width 9 height 8
drag, startPoint x: 720, startPoint y: 350, endPoint x: 659, endPoint y: 338, distance: 62.6
click at [661, 343] on div "Overview Internal Workflow Stage In Review Icon/Dropdown Arrow Archive (can una…" at bounding box center [565, 274] width 876 height 432
type input "-10"
click at [676, 335] on form "Credit Score - Matrix Points If the loan request is <3K, enter 10 if 580+ and -…" at bounding box center [834, 288] width 340 height 406
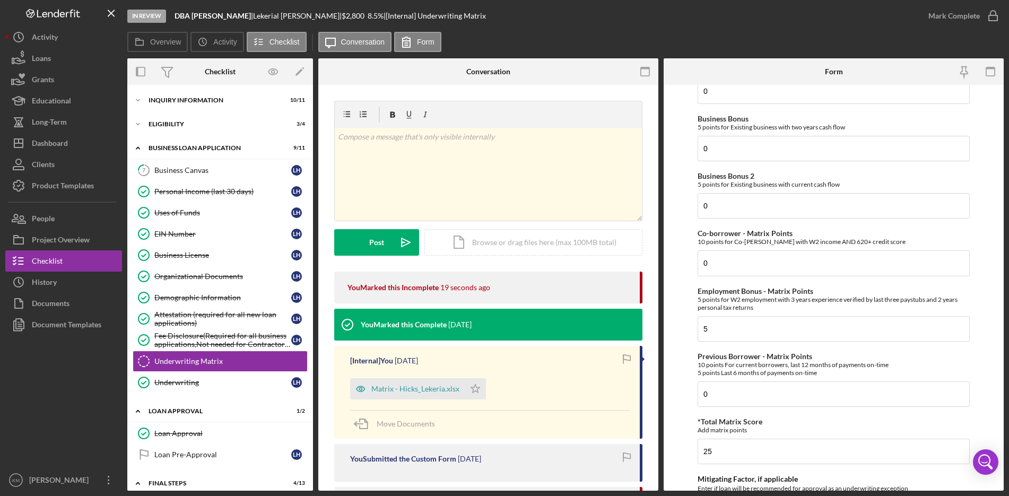
scroll to position [424, 0]
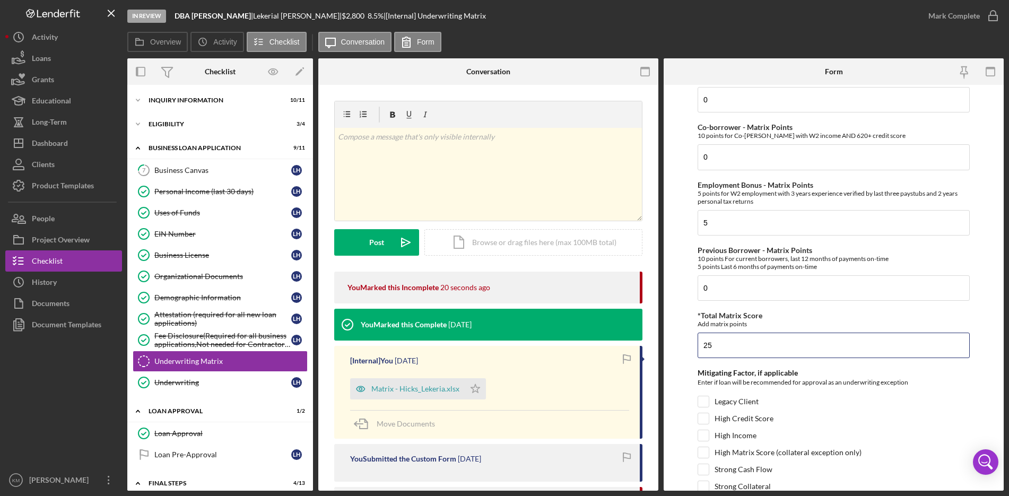
click at [686, 349] on form "Credit Score - Matrix Points If the loan request is <3K, enter 10 if 580+ and -…" at bounding box center [834, 288] width 340 height 406
type input "5"
click at [685, 324] on form "Credit Score - Matrix Points If the loan request is <3K, enter 10 if 580+ and -…" at bounding box center [834, 288] width 340 height 406
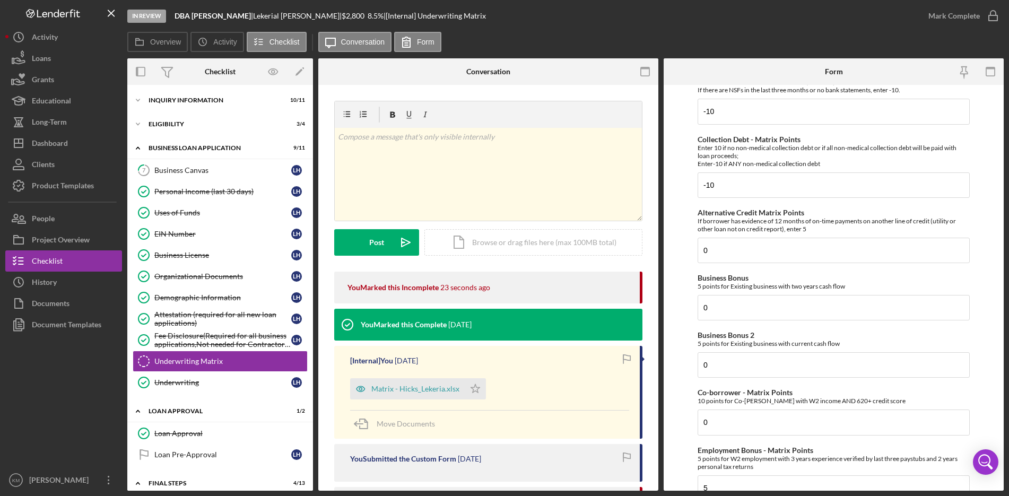
scroll to position [0, 0]
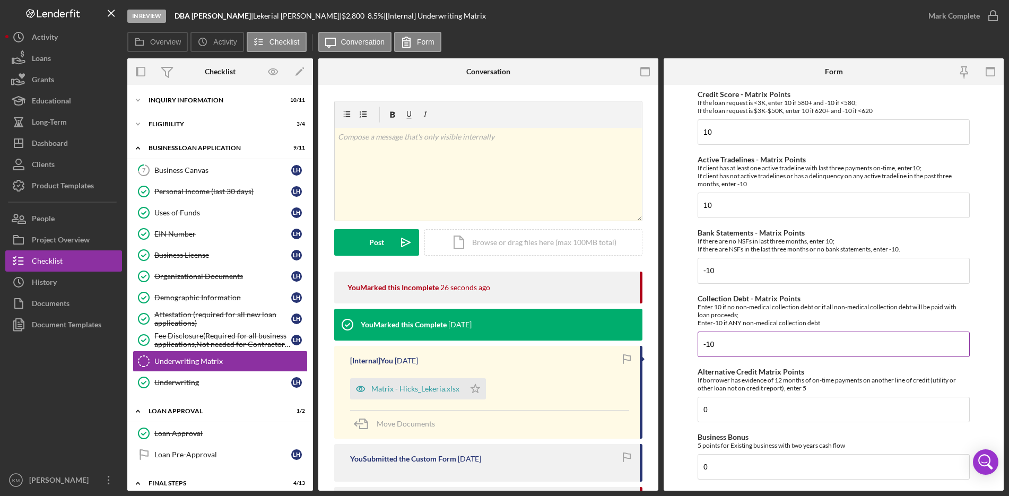
click at [736, 342] on input "-10" at bounding box center [834, 344] width 272 height 25
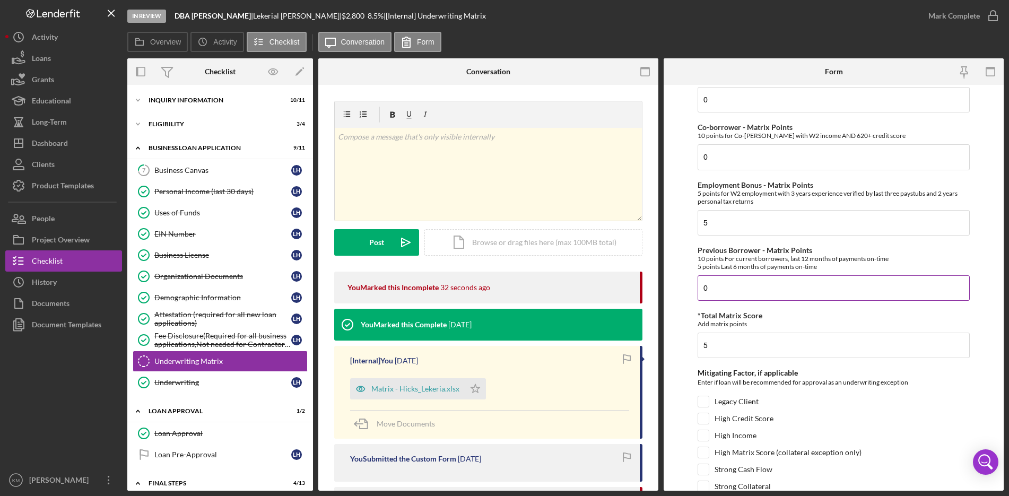
scroll to position [504, 0]
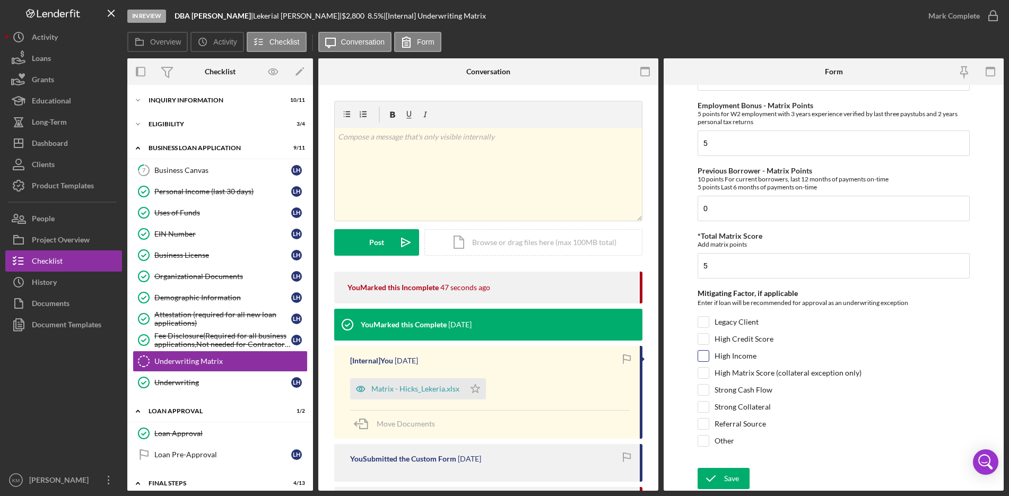
click at [700, 357] on input "High Income" at bounding box center [703, 356] width 11 height 11
checkbox input "true"
click at [707, 422] on input "Referral Source" at bounding box center [703, 424] width 11 height 11
checkbox input "true"
click at [735, 476] on div "Save" at bounding box center [731, 478] width 15 height 21
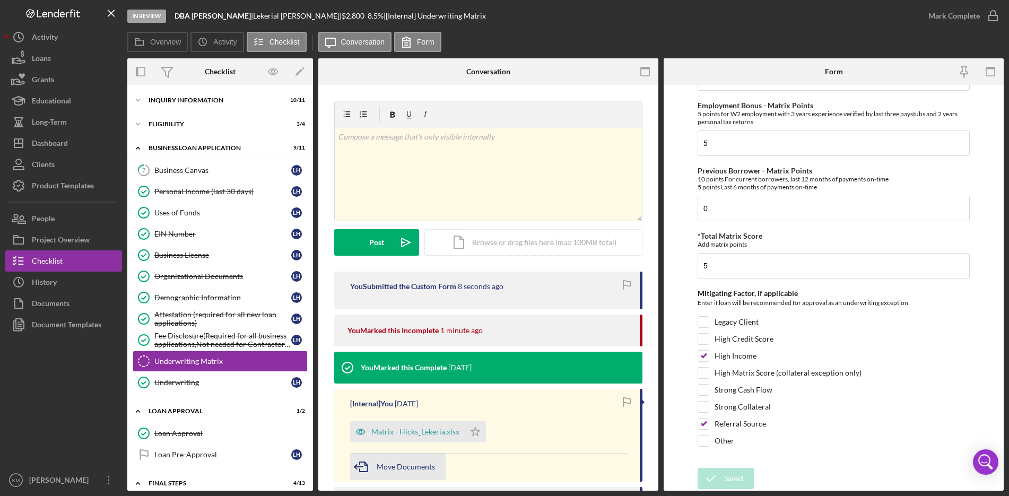
click at [418, 465] on span "Move Documents" at bounding box center [406, 466] width 58 height 9
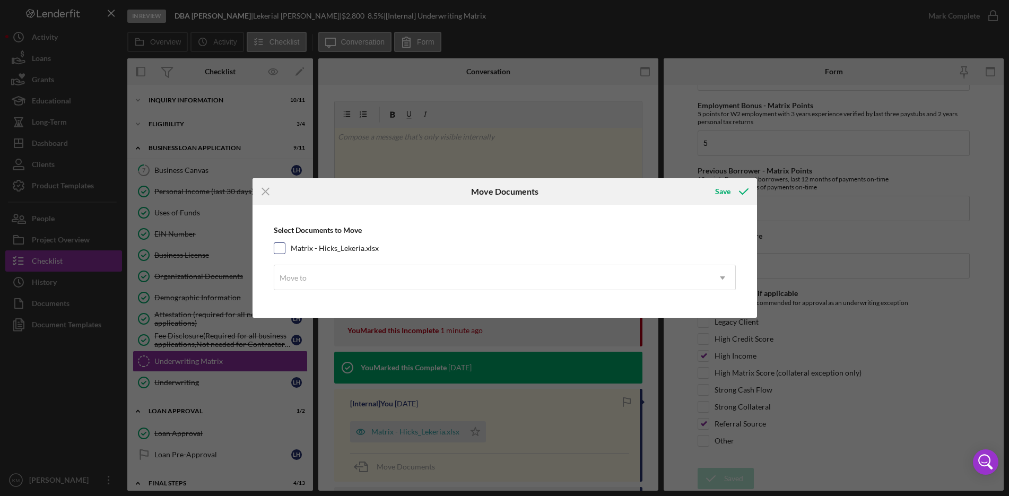
click at [282, 248] on input "Matrix - Hicks_Lekeria.xlsx" at bounding box center [279, 248] width 11 height 11
checkbox input "true"
click at [722, 279] on use at bounding box center [722, 277] width 5 height 3
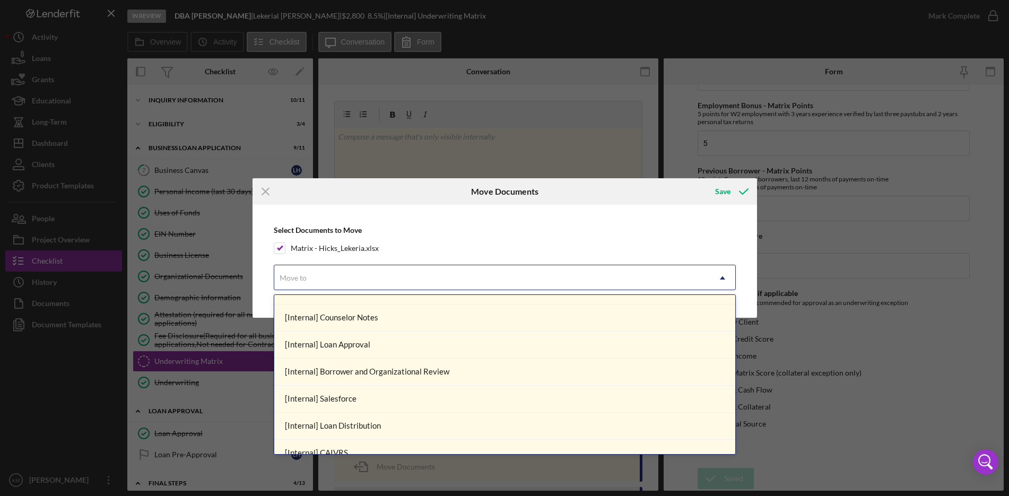
scroll to position [202, 0]
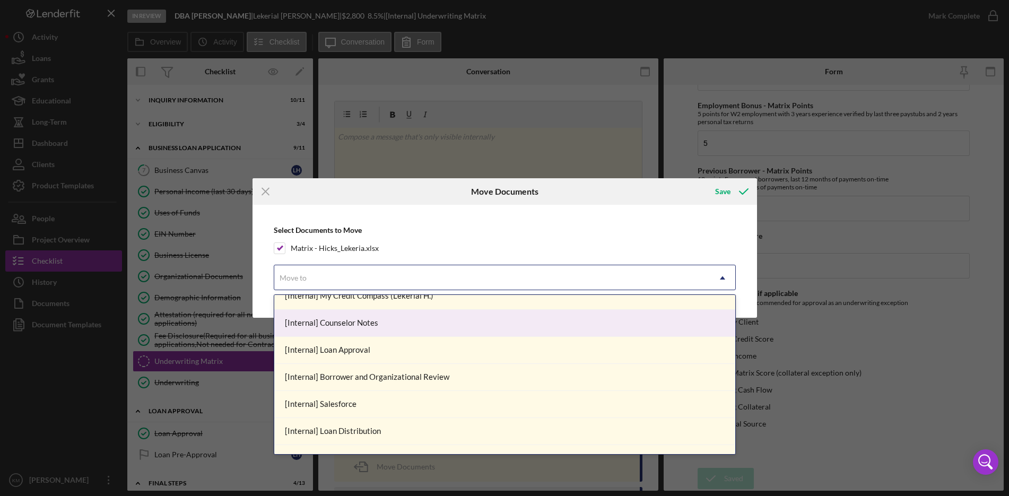
click at [483, 320] on div "[Internal] Counselor Notes" at bounding box center [504, 323] width 461 height 27
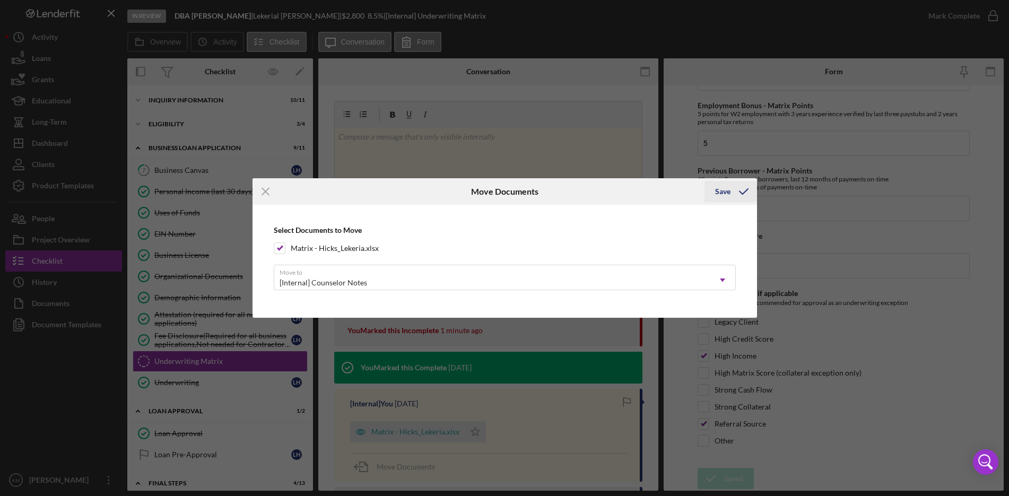
click at [718, 193] on div "Save" at bounding box center [722, 191] width 15 height 21
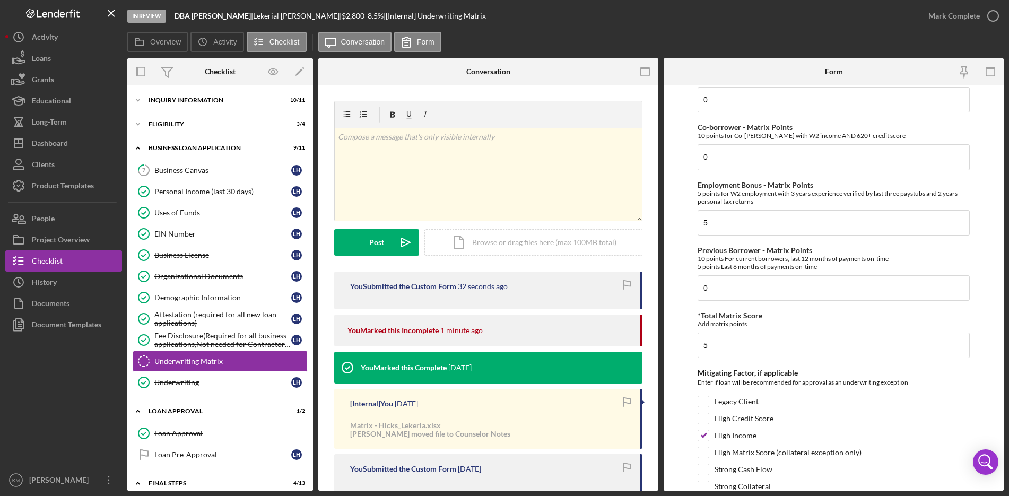
scroll to position [504, 0]
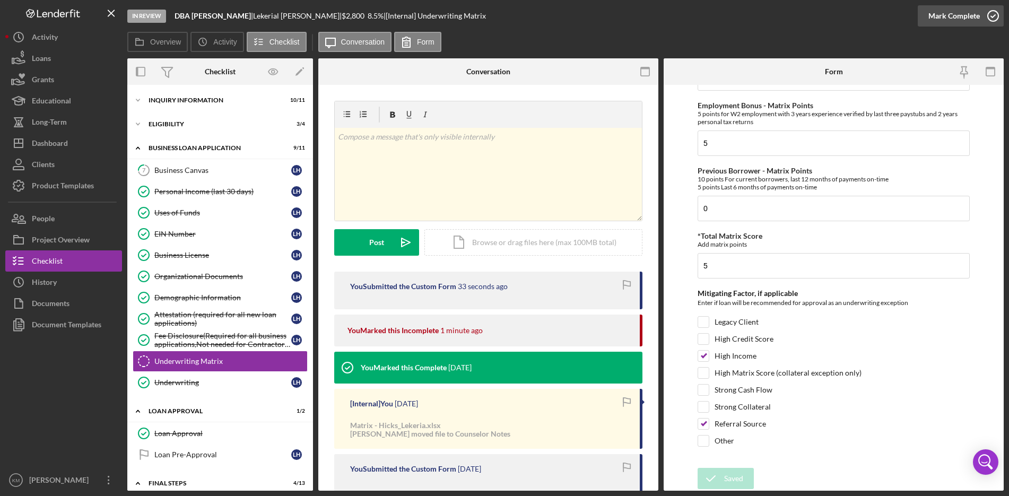
click at [996, 14] on icon "button" at bounding box center [993, 16] width 27 height 27
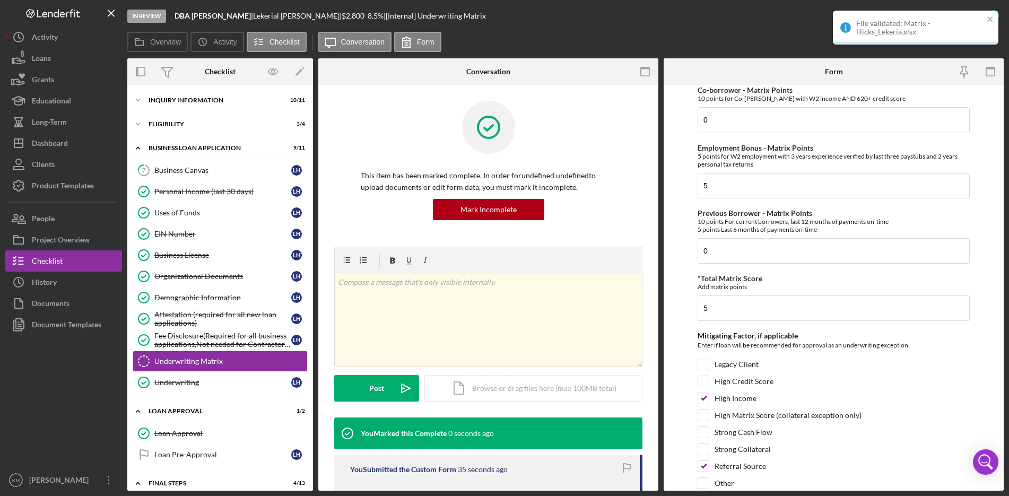
scroll to position [546, 0]
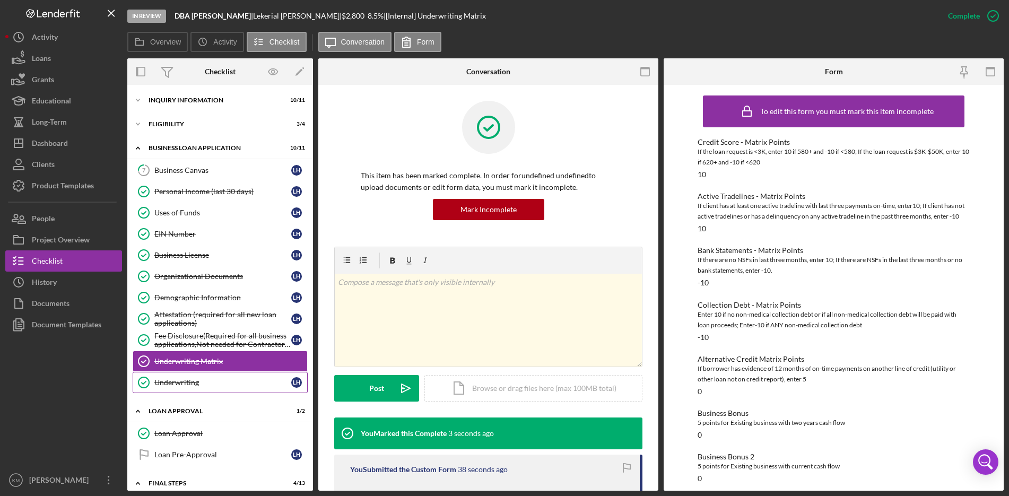
click at [184, 384] on div "Underwriting" at bounding box center [222, 382] width 137 height 8
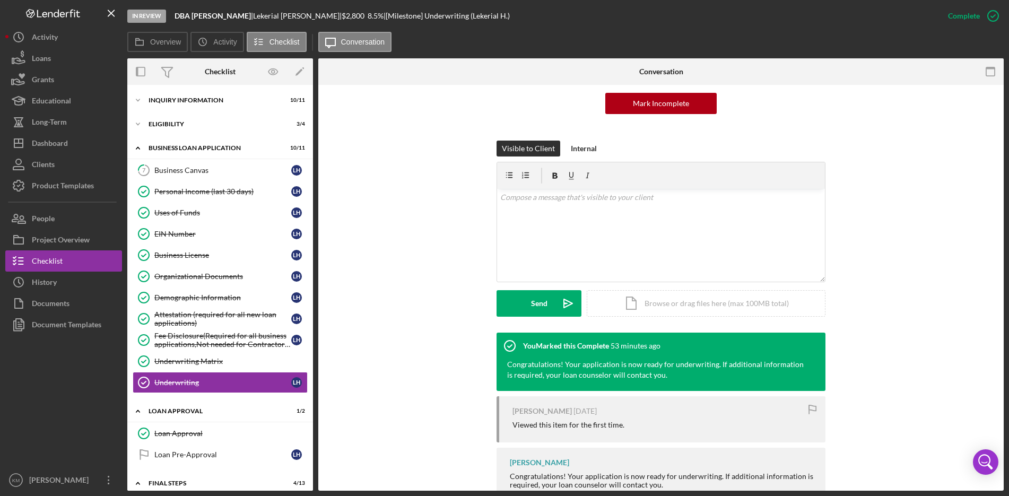
scroll to position [139, 0]
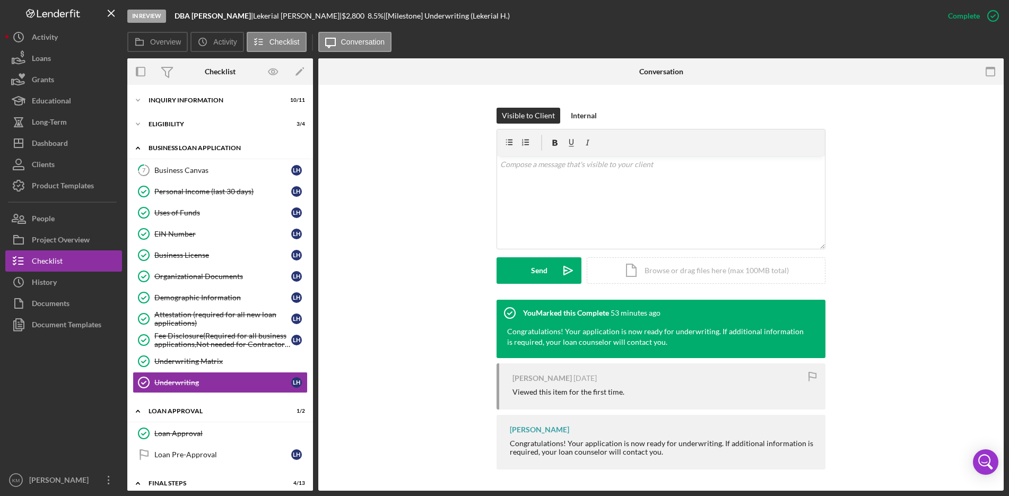
click at [140, 150] on icon "Icon/Expander" at bounding box center [137, 147] width 21 height 21
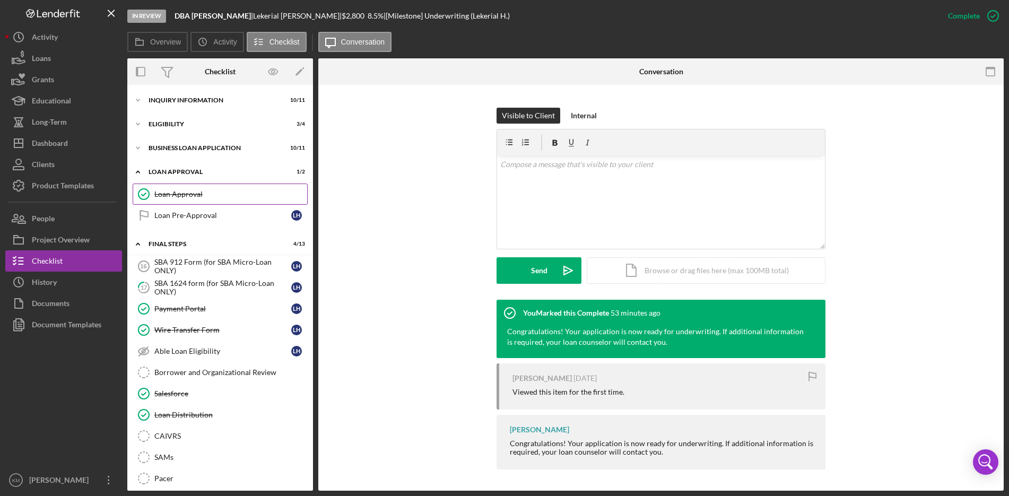
click at [170, 193] on div "Loan Approval" at bounding box center [230, 194] width 153 height 8
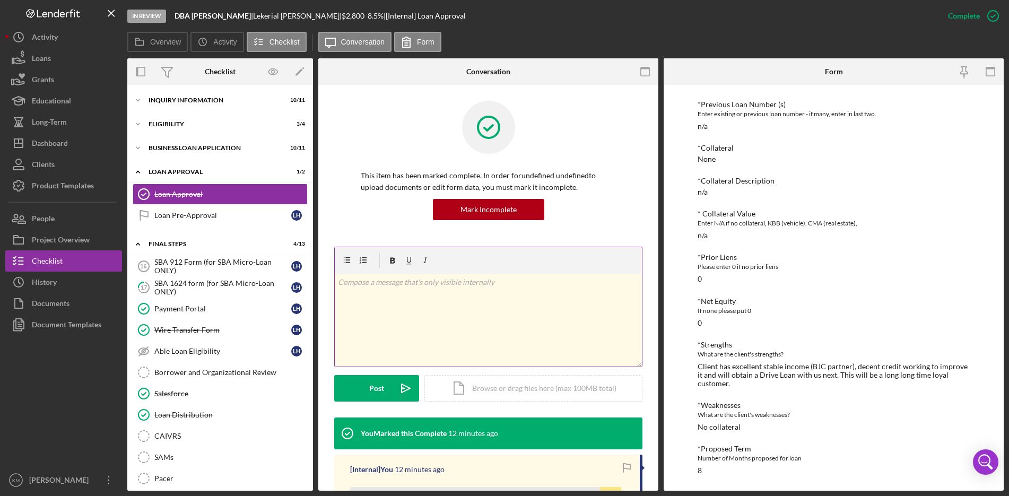
scroll to position [159, 0]
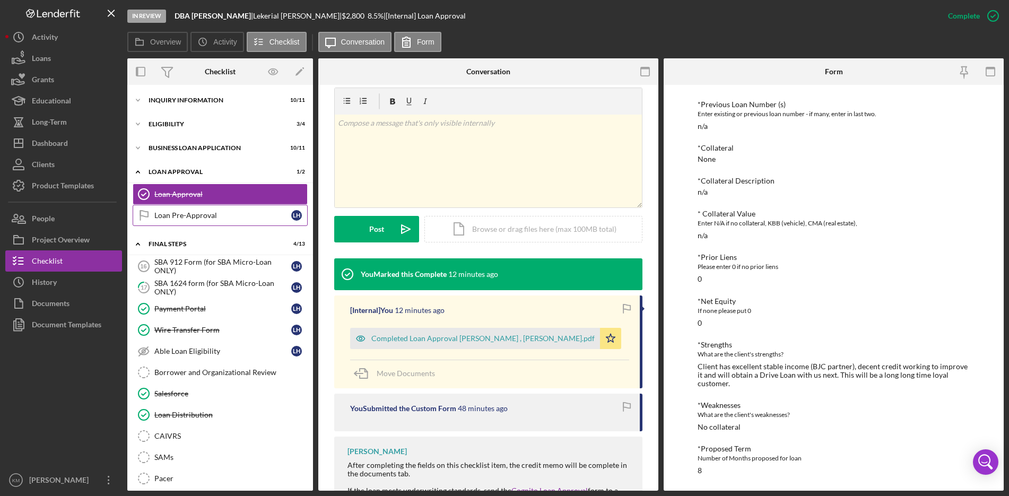
click at [190, 214] on div "Loan Pre-Approval" at bounding box center [222, 215] width 137 height 8
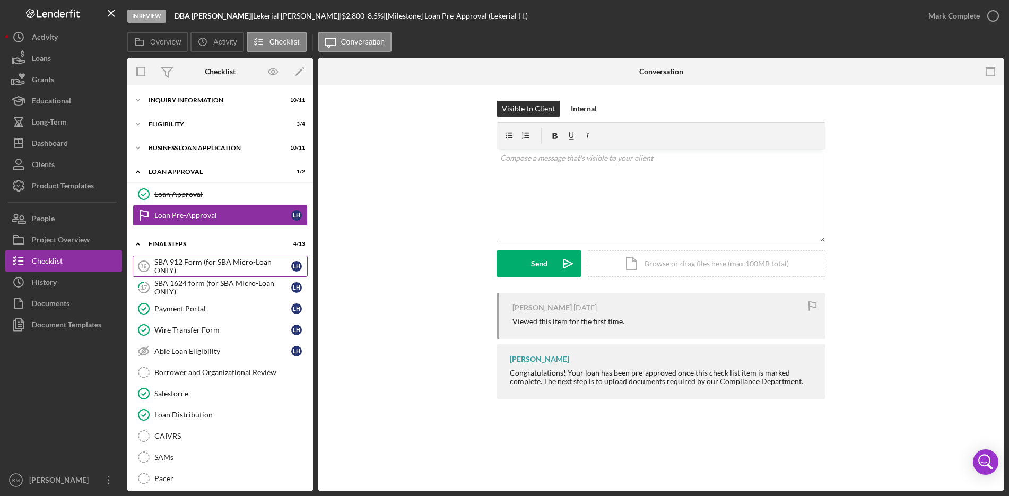
click at [179, 266] on div "SBA 912 Form (for SBA Micro-Loan ONLY)" at bounding box center [222, 266] width 137 height 17
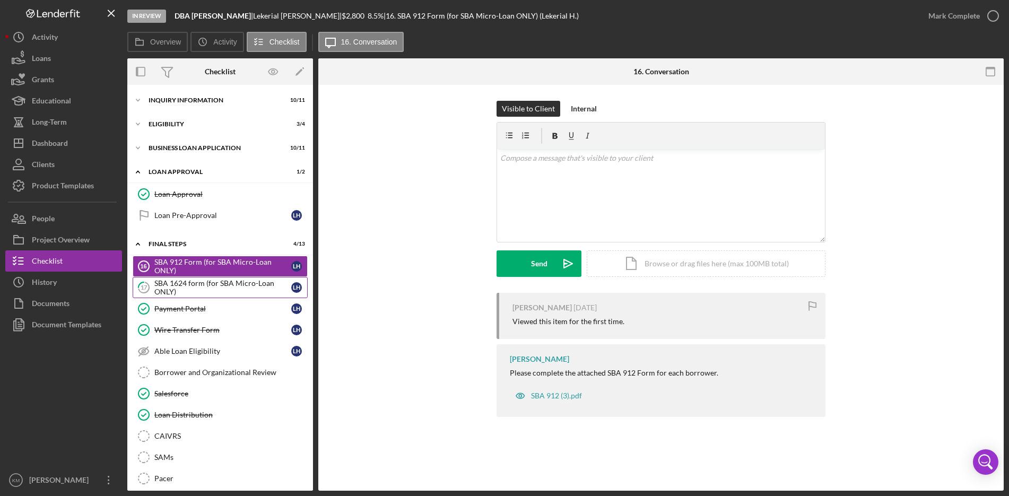
click at [182, 290] on div "SBA 1624 form (for SBA Micro-Loan ONLY)" at bounding box center [222, 287] width 137 height 17
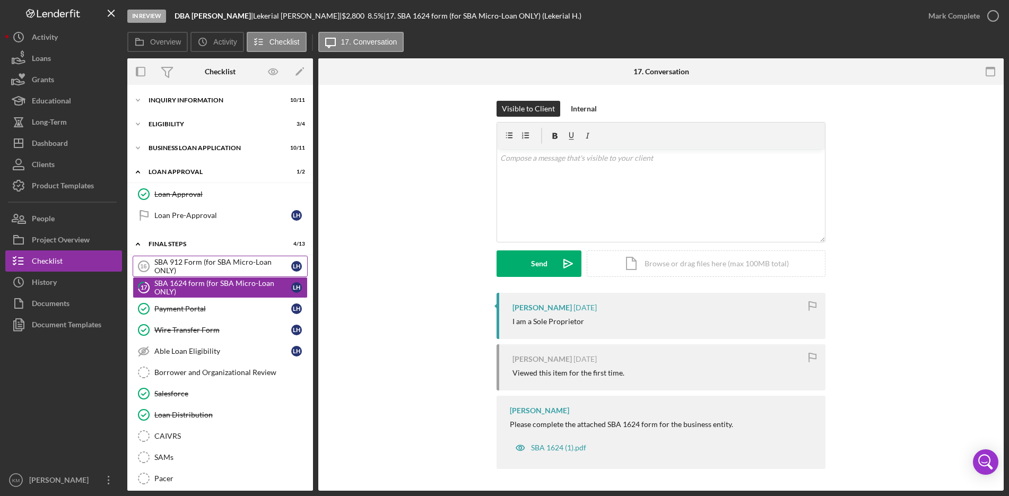
click at [205, 266] on div "SBA 912 Form (for SBA Micro-Loan ONLY)" at bounding box center [222, 266] width 137 height 17
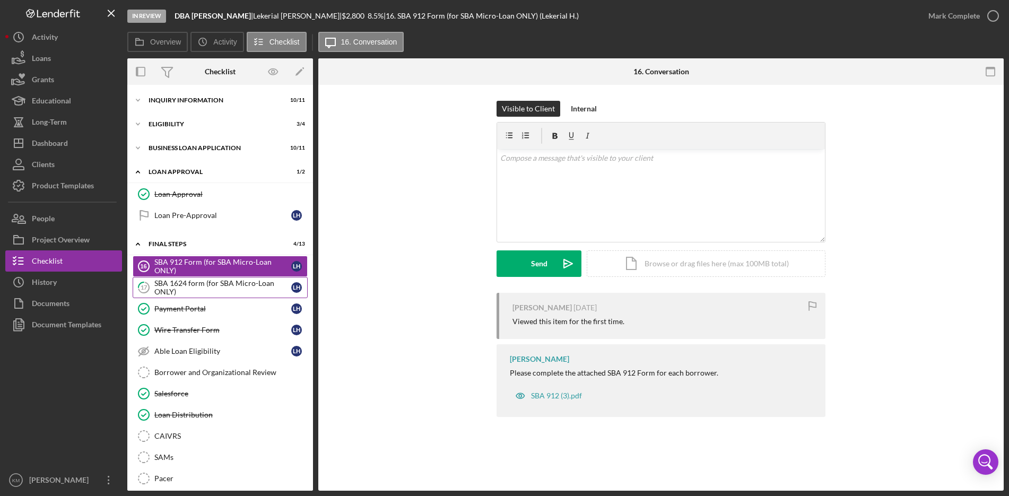
click at [180, 283] on div "SBA 1624 form (for SBA Micro-Loan ONLY)" at bounding box center [222, 287] width 137 height 17
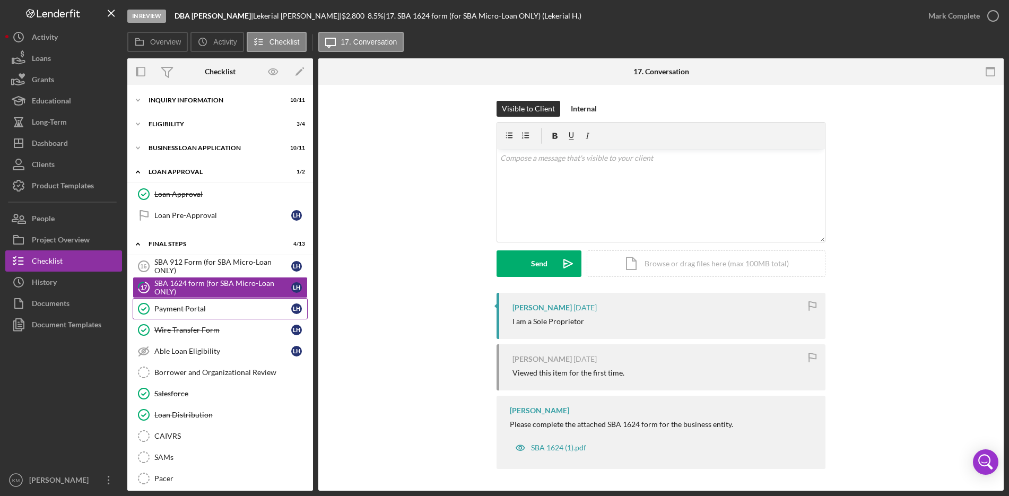
click at [178, 306] on div "Payment Portal" at bounding box center [222, 309] width 137 height 8
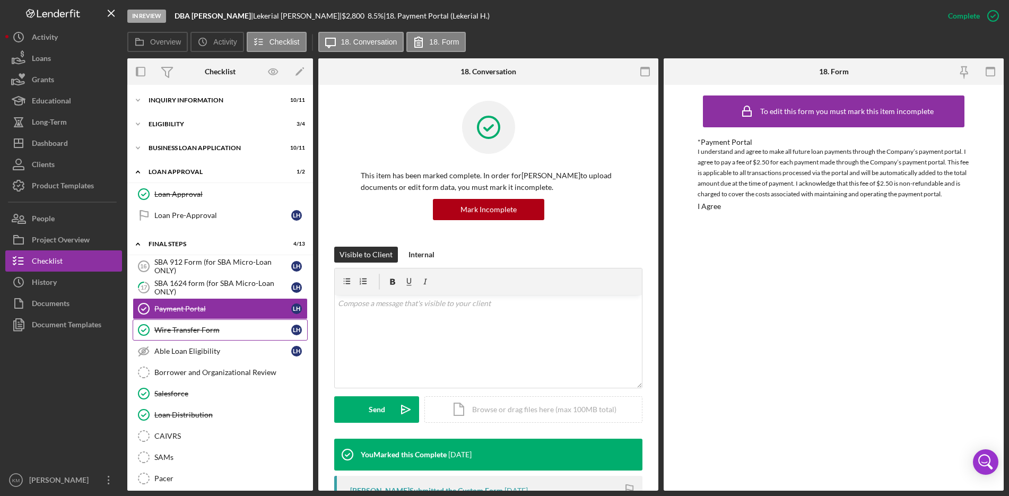
click at [195, 335] on link "Wire Transfer Form Wire Transfer Form L H" at bounding box center [220, 329] width 175 height 21
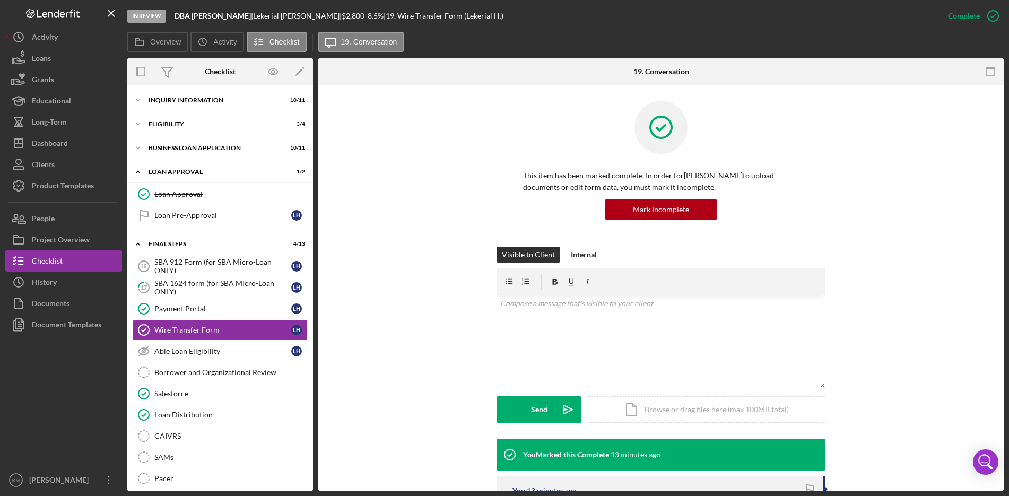
scroll to position [159, 0]
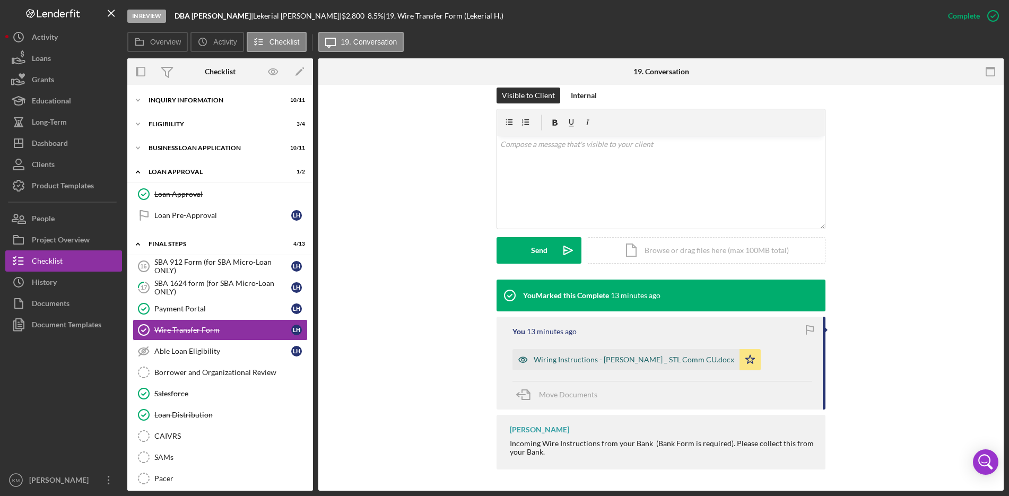
click at [574, 358] on div "Wiring Instructions - Hicks _ STL Comm CU.docx" at bounding box center [634, 359] width 201 height 8
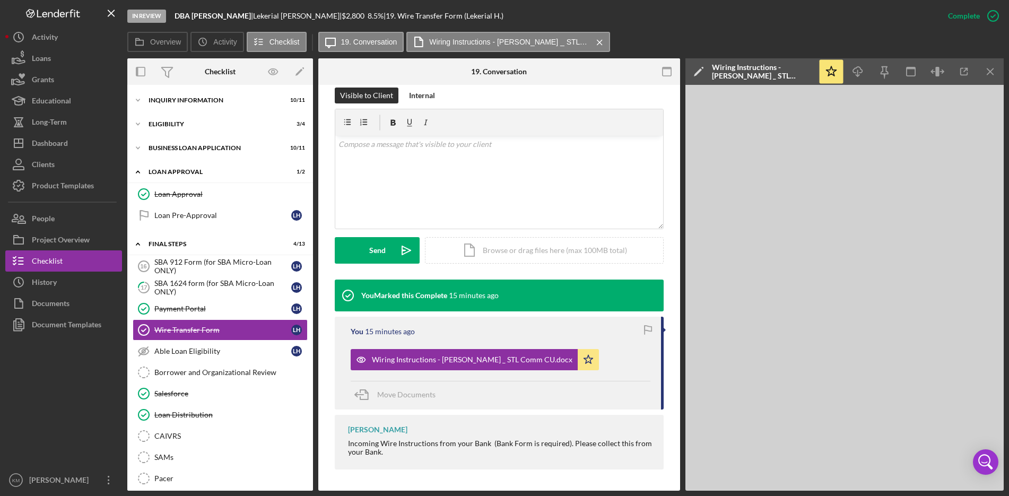
click at [56, 405] on div at bounding box center [63, 402] width 117 height 134
click at [176, 374] on div "Borrower and Organizational Review" at bounding box center [230, 372] width 153 height 8
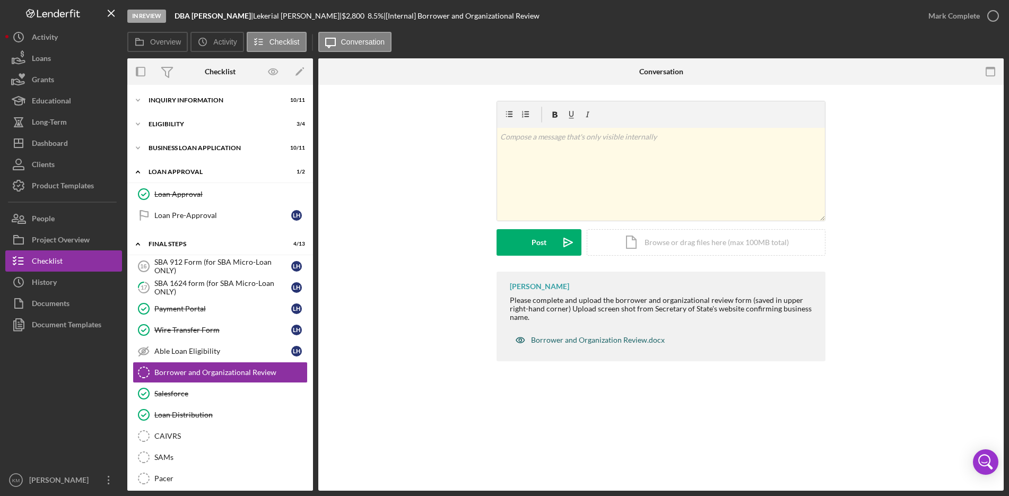
click at [601, 341] on div "Borrower and Organization Review.docx" at bounding box center [598, 340] width 134 height 8
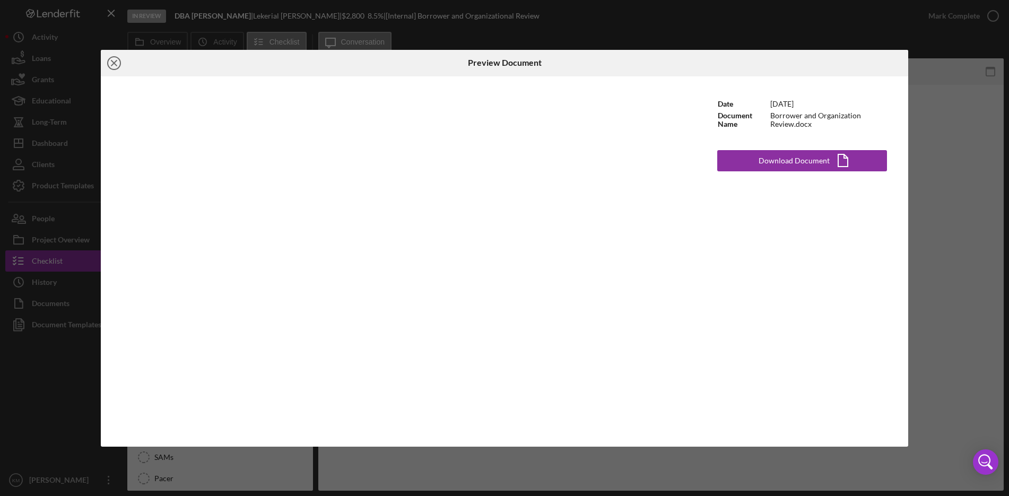
click at [114, 60] on icon "Icon/Close" at bounding box center [114, 63] width 27 height 27
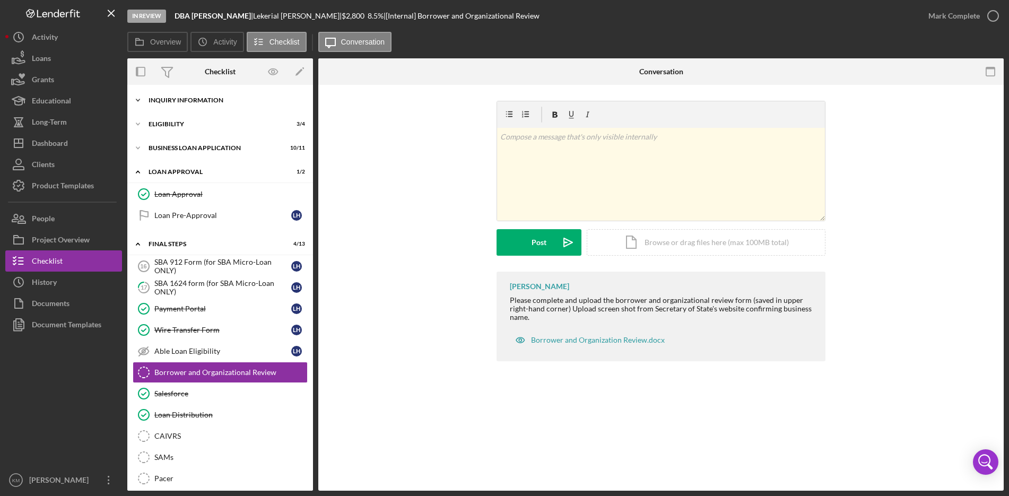
click at [141, 102] on icon "Icon/Expander" at bounding box center [137, 100] width 21 height 21
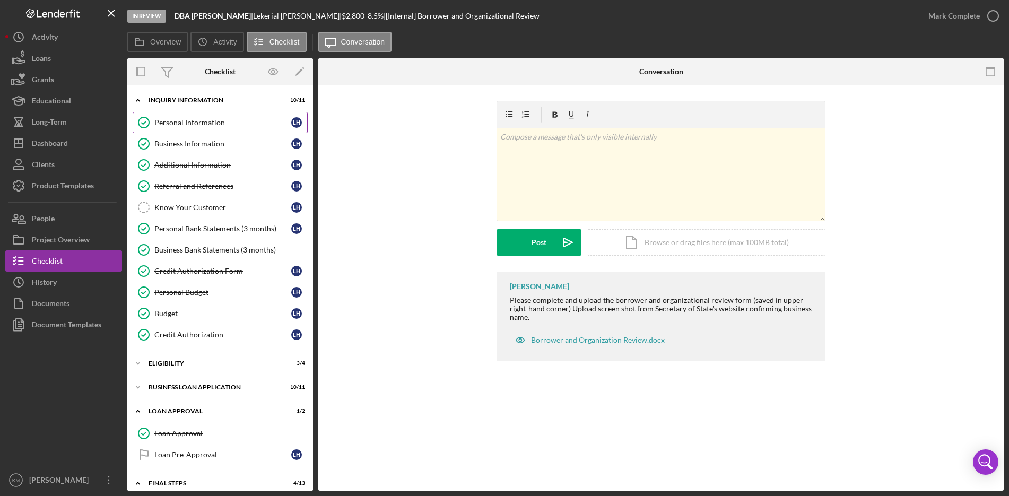
click at [138, 122] on circle at bounding box center [143, 122] width 11 height 11
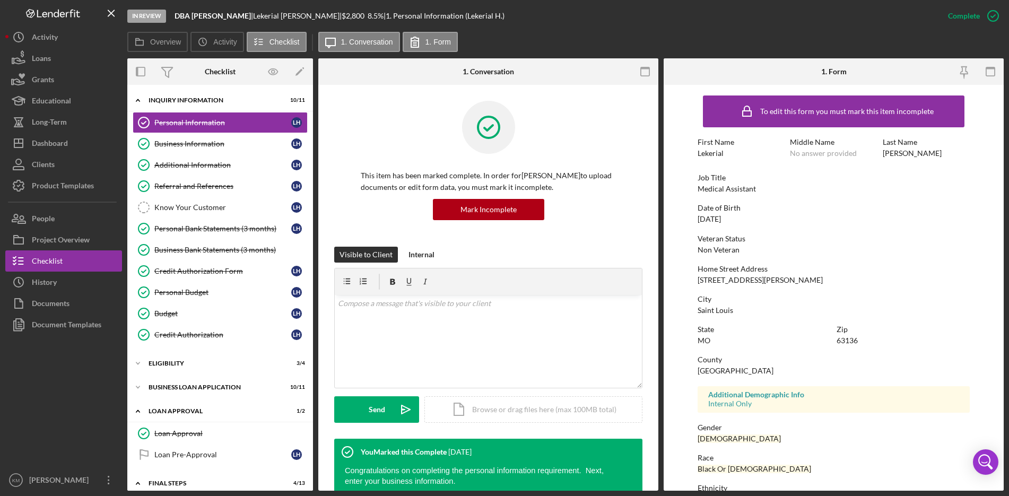
scroll to position [89, 0]
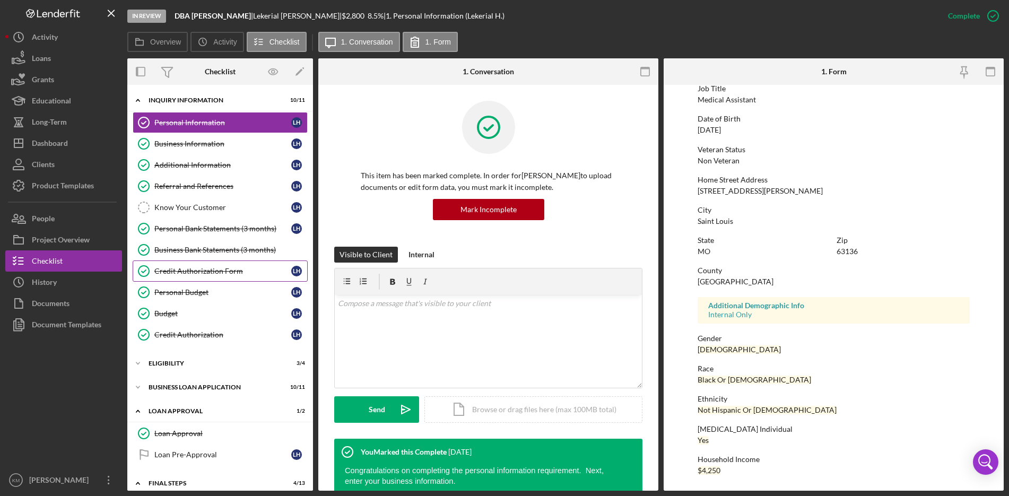
click at [198, 277] on link "Credit Authorization Form Credit Authorization Form L H" at bounding box center [220, 271] width 175 height 21
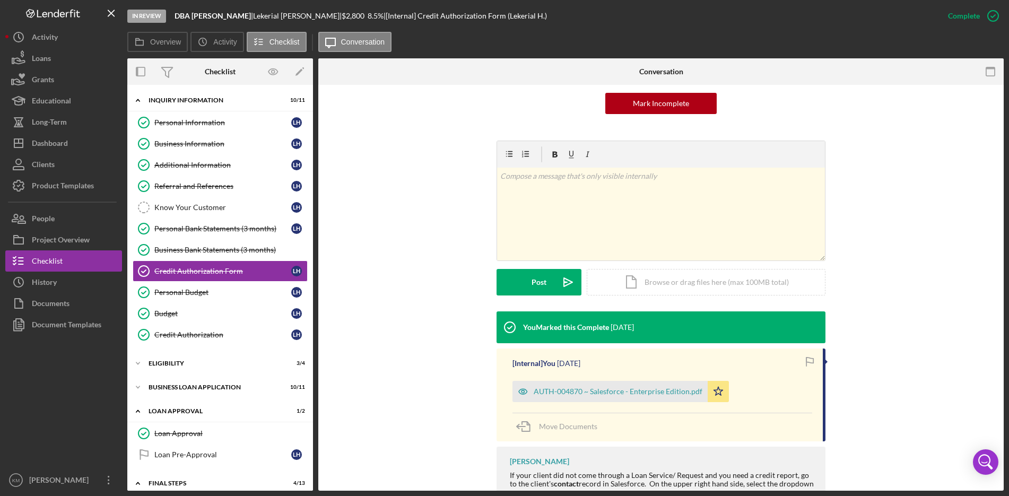
scroll to position [198, 0]
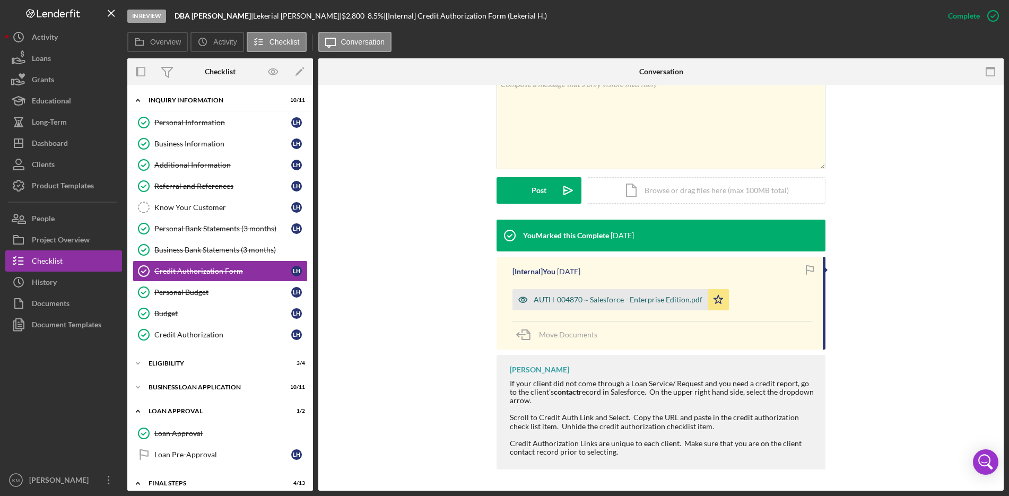
click at [630, 299] on div "AUTH-004870 ~ Salesforce - Enterprise Edition.pdf" at bounding box center [618, 300] width 169 height 8
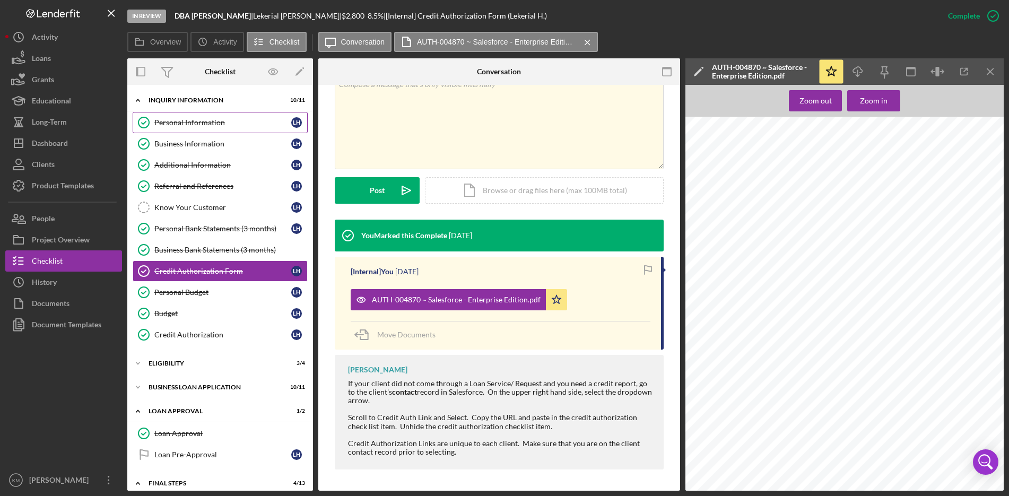
click at [158, 120] on div "Personal Information" at bounding box center [222, 122] width 137 height 8
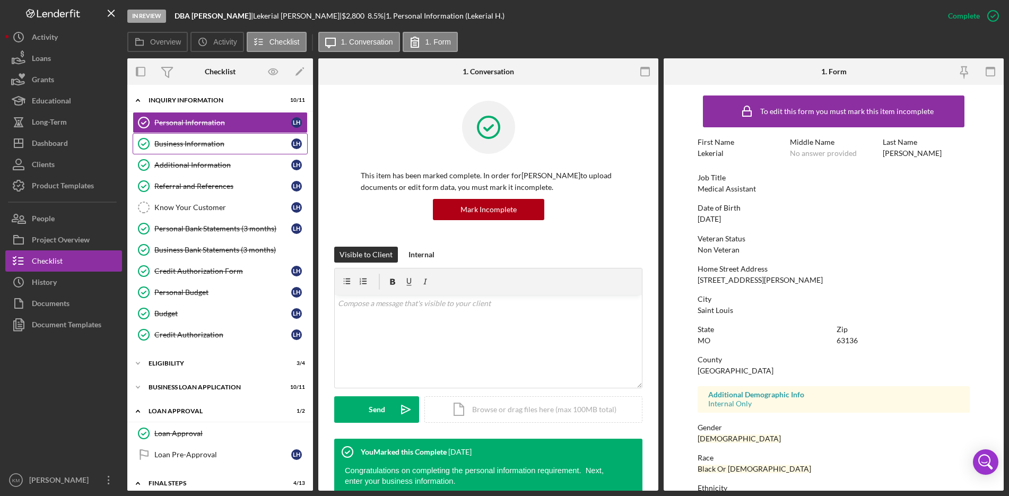
click at [157, 142] on div "Business Information" at bounding box center [222, 144] width 137 height 8
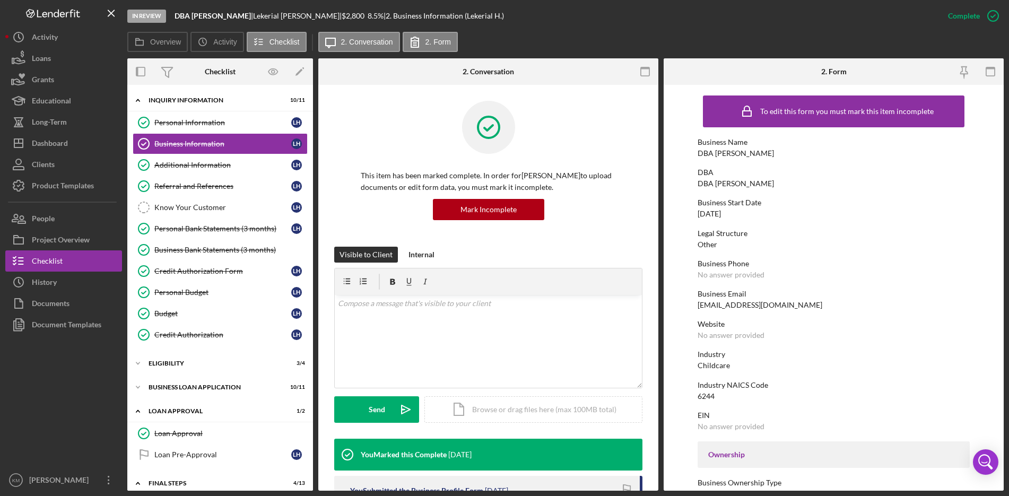
drag, startPoint x: 758, startPoint y: 152, endPoint x: 699, endPoint y: 152, distance: 59.4
click at [699, 152] on div "Business Name DBA Lekerial Hicks" at bounding box center [834, 148] width 272 height 20
copy div "DBA [PERSON_NAME]"
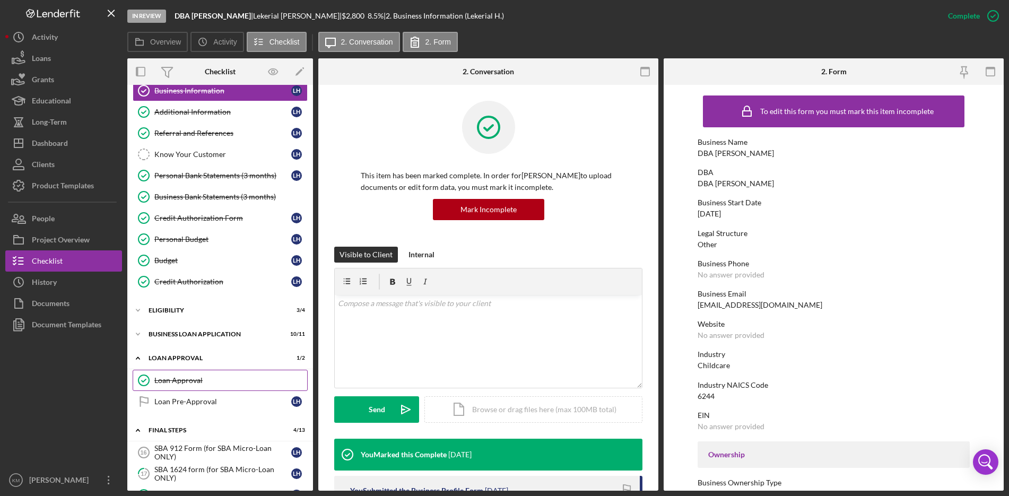
scroll to position [159, 0]
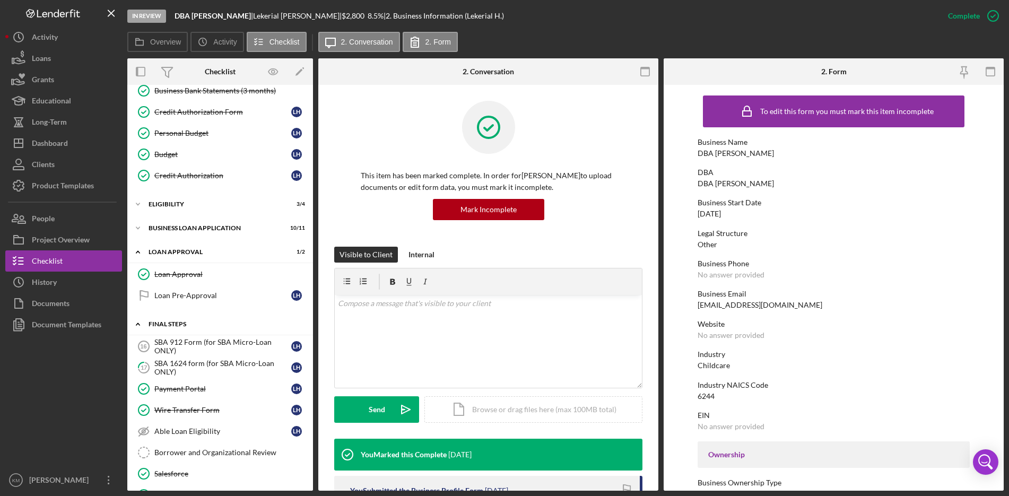
click at [143, 327] on icon "Icon/Expander" at bounding box center [137, 324] width 21 height 21
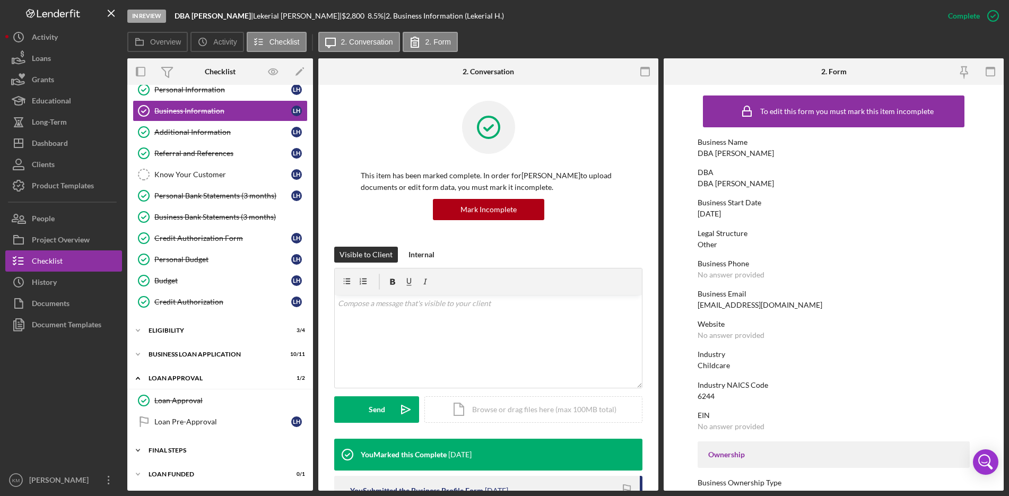
click at [138, 448] on icon "Icon/Expander" at bounding box center [137, 450] width 21 height 21
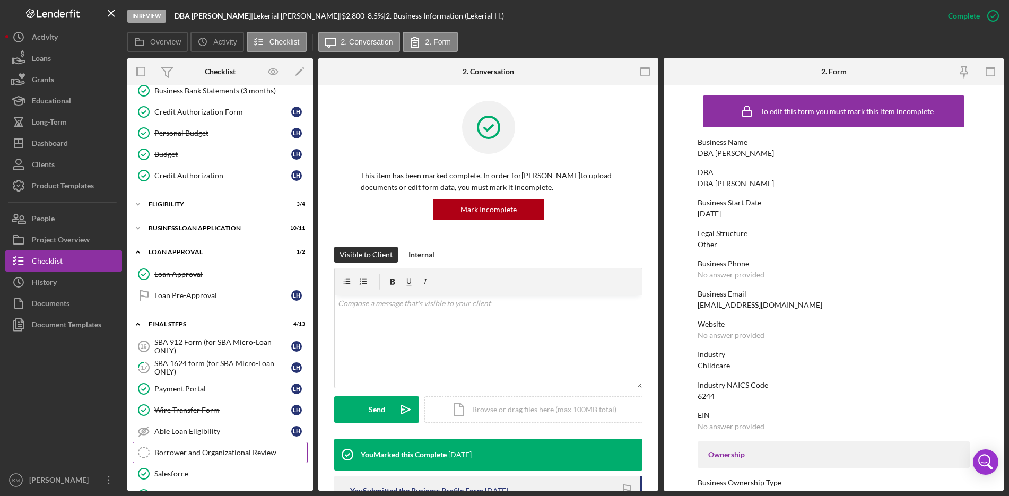
click at [197, 458] on link "Borrower and Organizational Review Borrower and Organizational Review" at bounding box center [220, 452] width 175 height 21
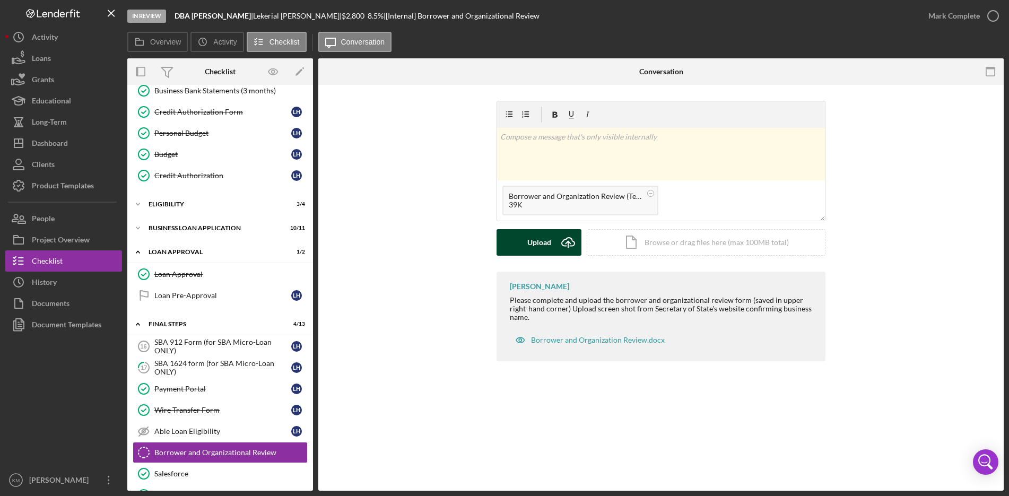
click at [563, 244] on icon "Icon/Upload" at bounding box center [568, 242] width 27 height 27
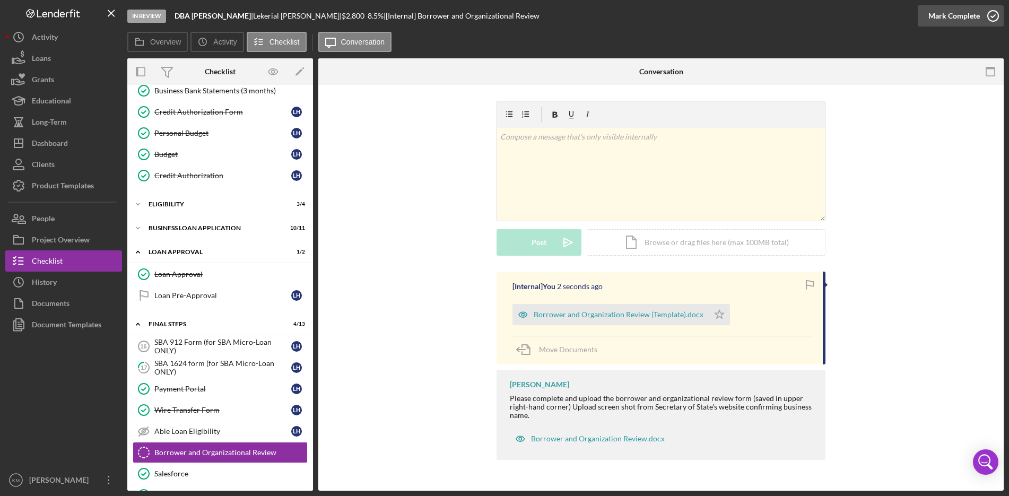
click at [993, 17] on icon "button" at bounding box center [993, 16] width 27 height 27
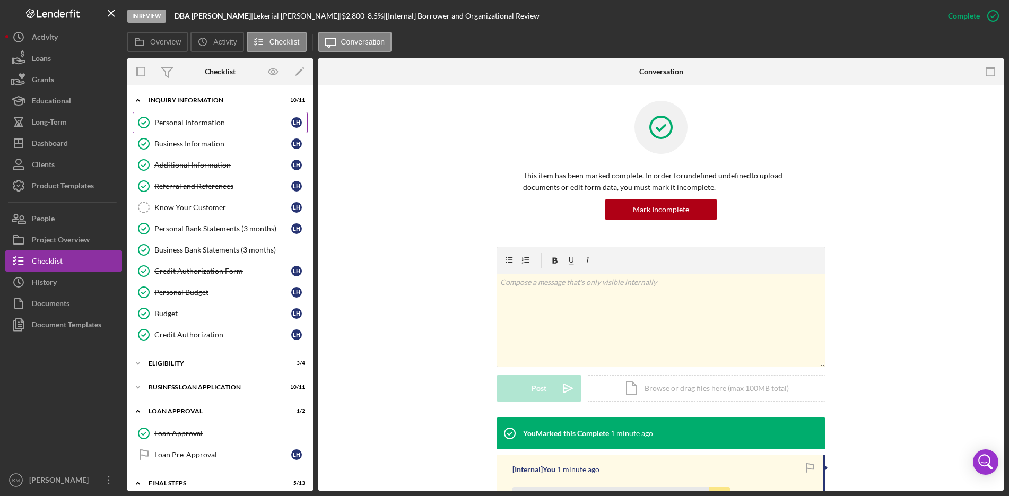
click at [190, 126] on div "Personal Information" at bounding box center [222, 122] width 137 height 8
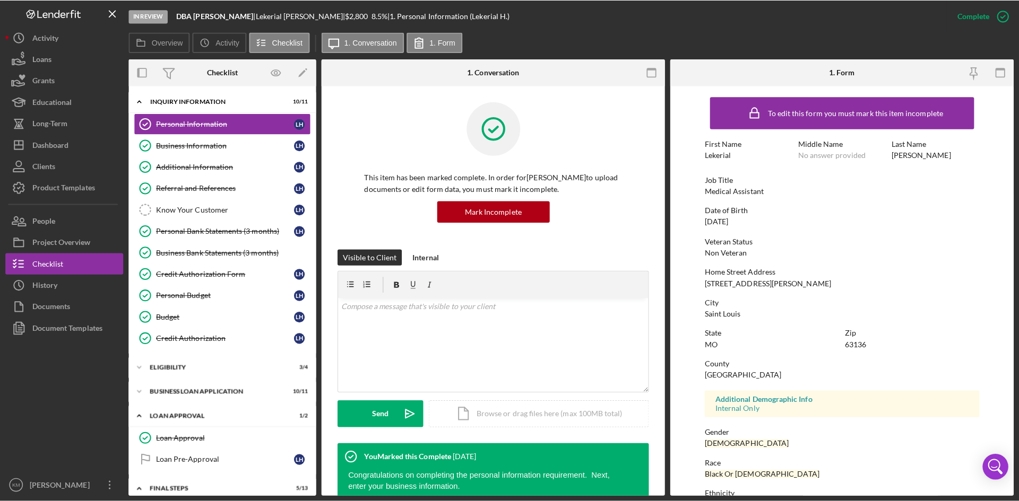
scroll to position [89, 0]
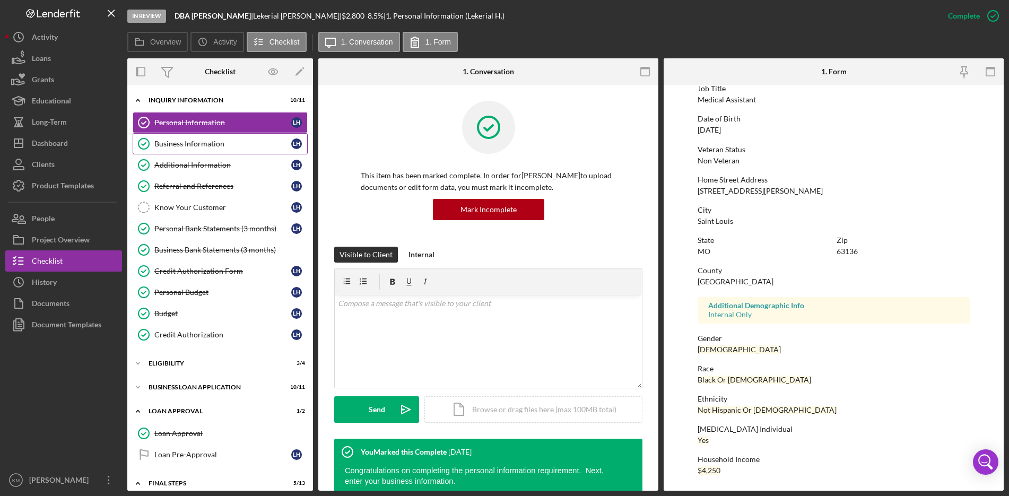
click at [214, 147] on div "Business Information" at bounding box center [222, 144] width 137 height 8
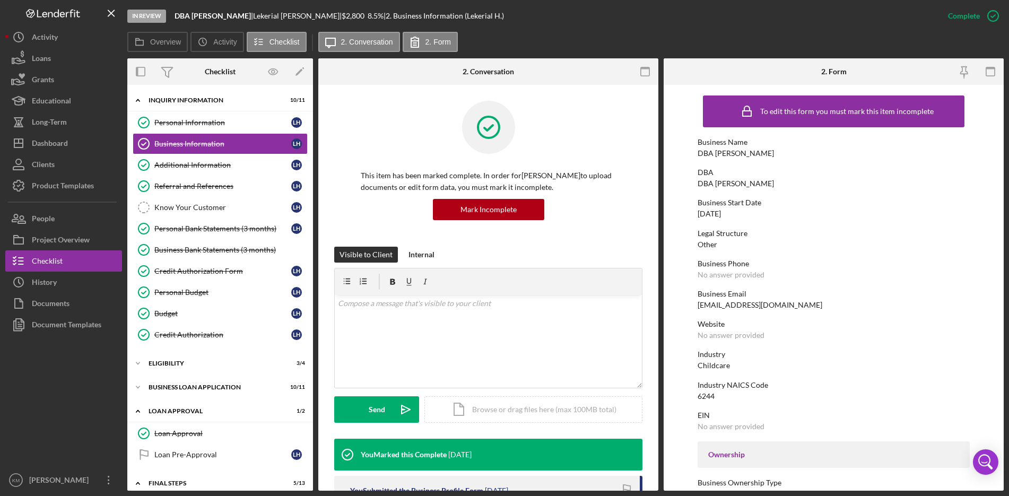
drag, startPoint x: 815, startPoint y: 305, endPoint x: 694, endPoint y: 303, distance: 121.0
click at [694, 303] on form "To edit this form you must mark this item incomplete Business Name DBA Lekerial…" at bounding box center [834, 288] width 340 height 406
copy div "[EMAIL_ADDRESS][DOMAIN_NAME]"
drag, startPoint x: 766, startPoint y: 152, endPoint x: 699, endPoint y: 153, distance: 66.9
click at [699, 153] on div "Business Name DBA Lekerial Hicks" at bounding box center [834, 148] width 272 height 20
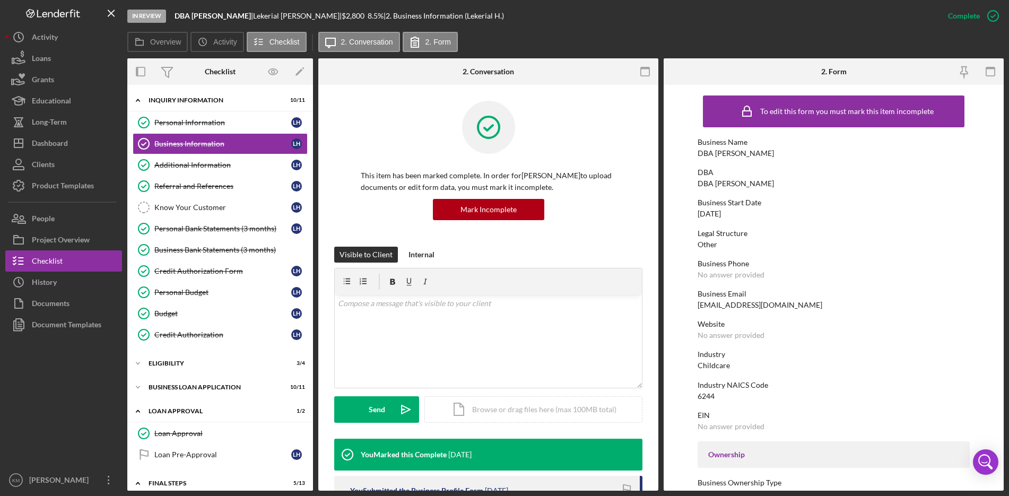
copy div "DBA [PERSON_NAME]"
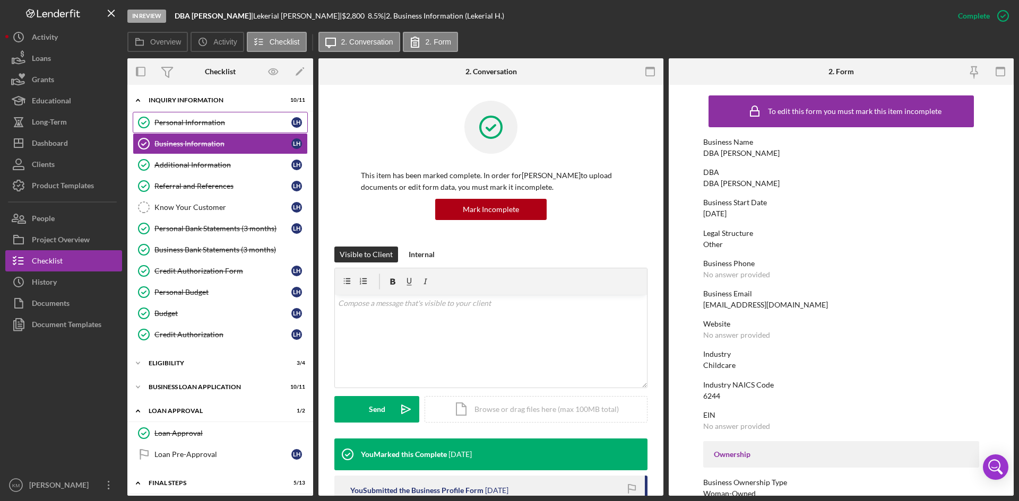
click at [190, 123] on div "Personal Information" at bounding box center [222, 122] width 137 height 8
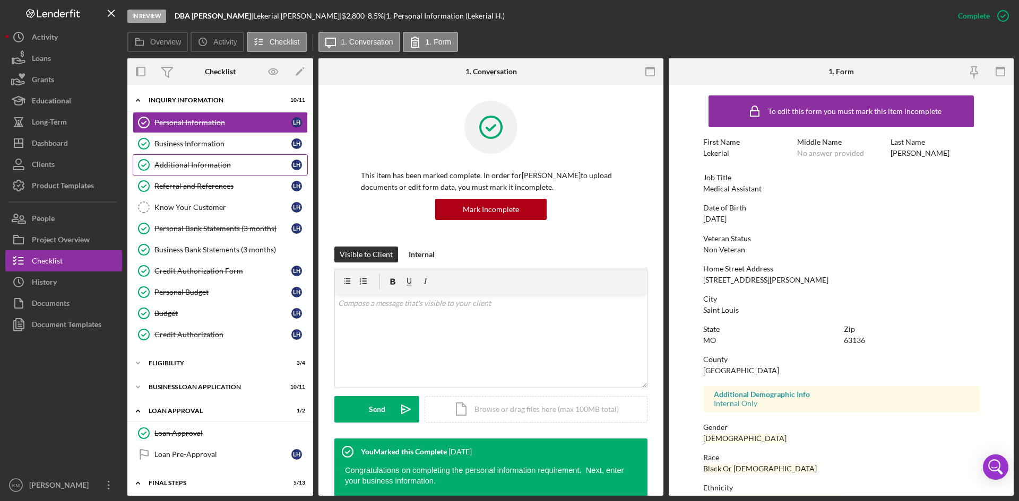
click at [168, 167] on div "Additional Information" at bounding box center [222, 165] width 137 height 8
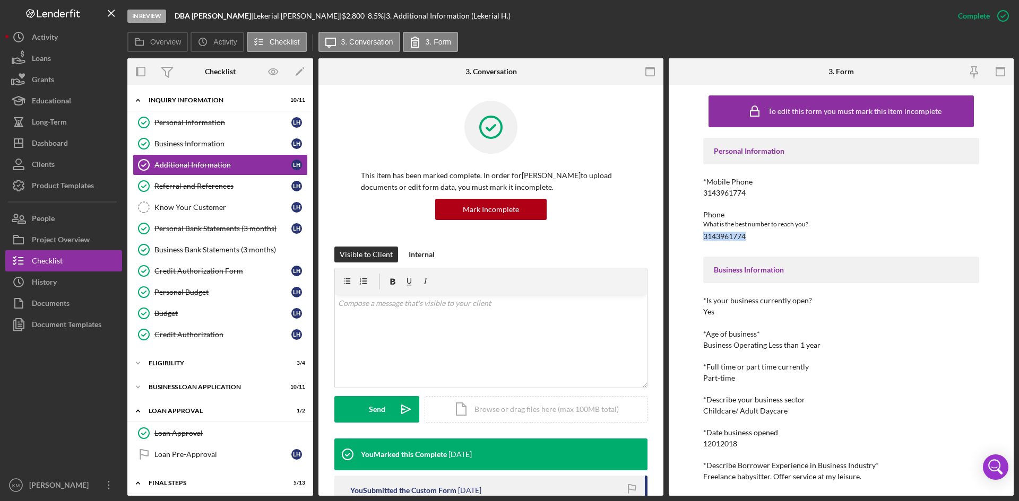
drag, startPoint x: 751, startPoint y: 236, endPoint x: 705, endPoint y: 237, distance: 46.7
click at [705, 237] on div "Phone What is the best number to reach you? 3143961774" at bounding box center [841, 226] width 276 height 30
copy div "3143961774"
click at [169, 118] on div "Personal Information" at bounding box center [222, 122] width 137 height 8
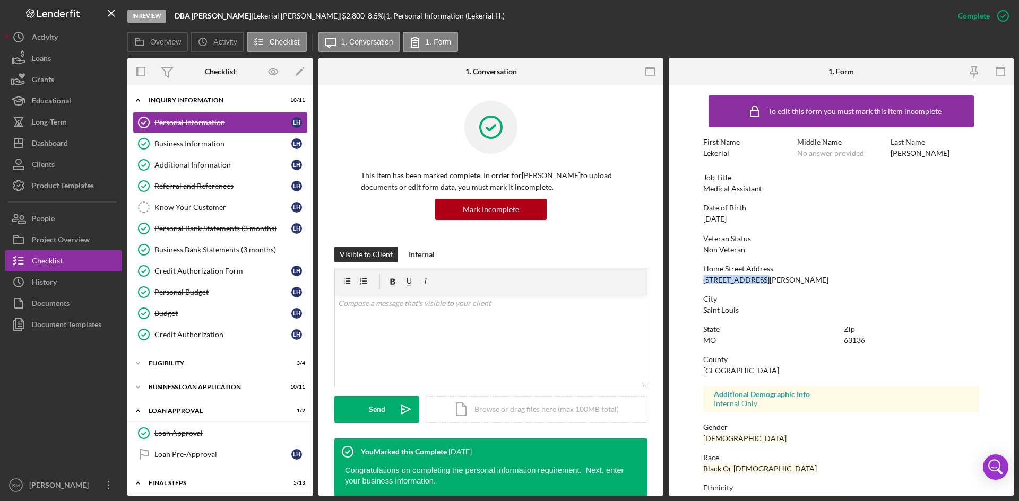
drag, startPoint x: 768, startPoint y: 281, endPoint x: 705, endPoint y: 282, distance: 63.1
click at [705, 282] on div "Home Street Address 5721 Floy Avenue" at bounding box center [841, 275] width 276 height 20
copy div "[STREET_ADDRESS][PERSON_NAME]"
click at [176, 143] on div "Business Information" at bounding box center [222, 144] width 137 height 8
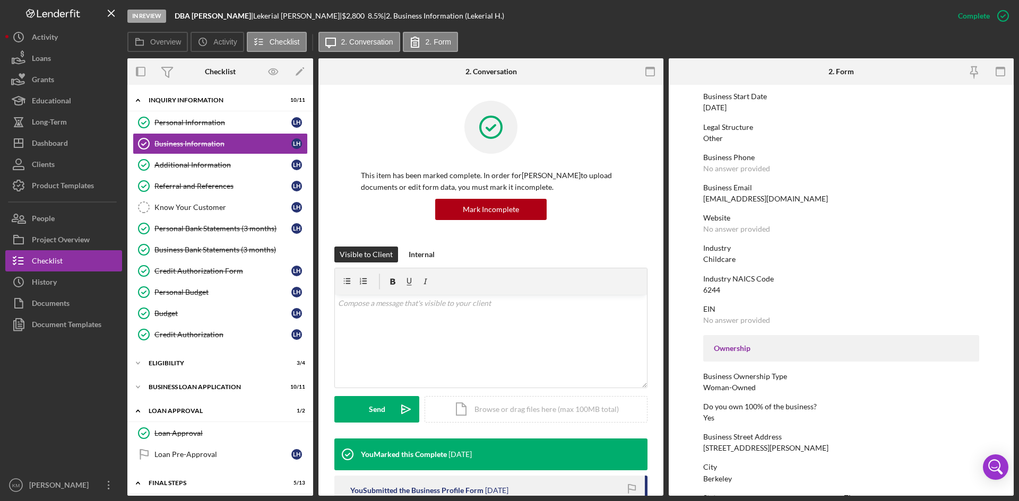
scroll to position [159, 0]
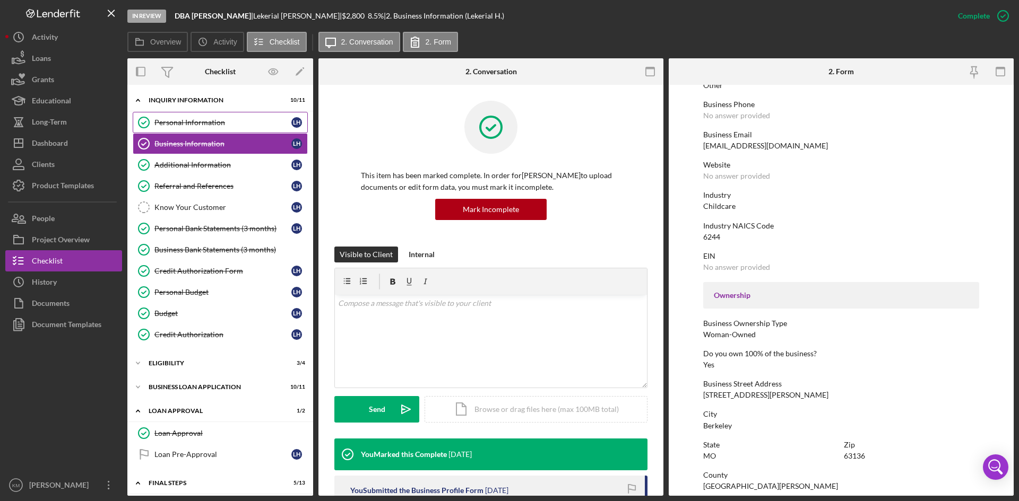
click at [202, 126] on div "Personal Information" at bounding box center [222, 122] width 137 height 8
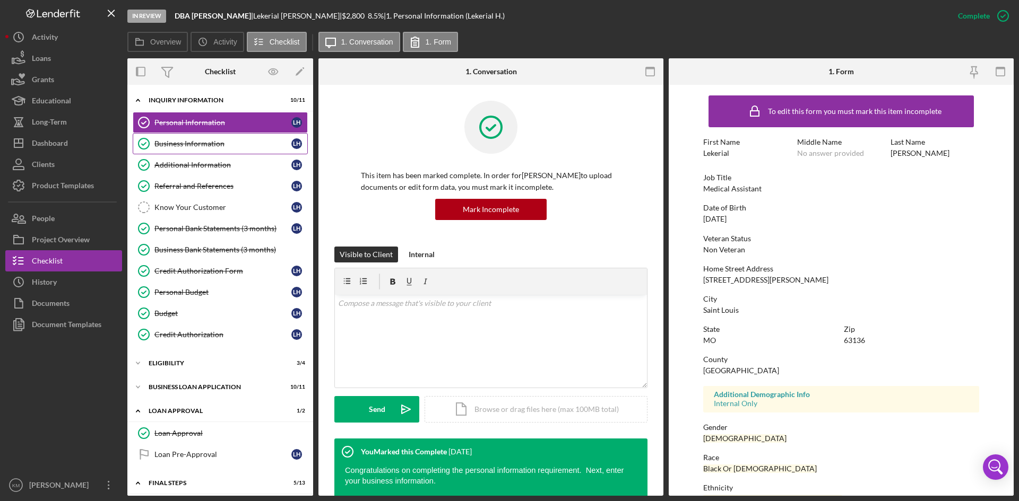
click at [179, 146] on div "Business Information" at bounding box center [222, 144] width 137 height 8
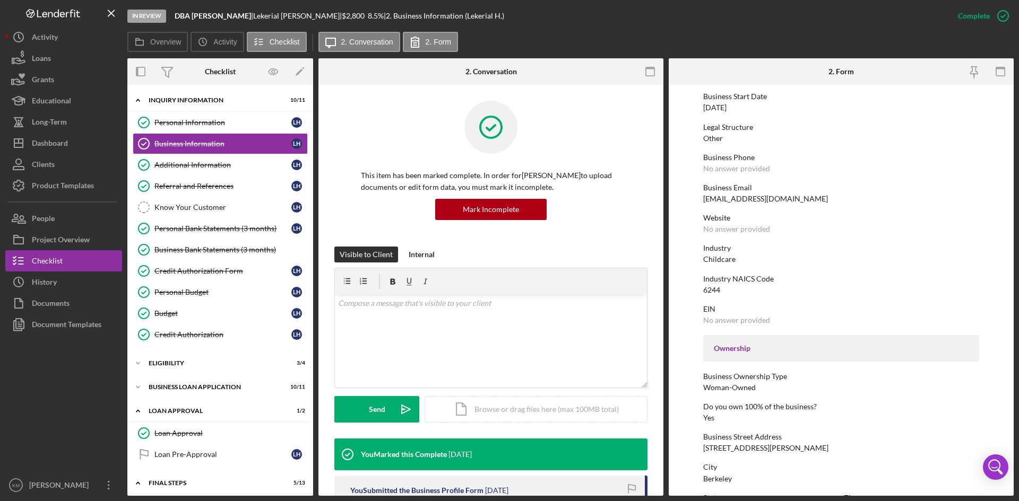
scroll to position [159, 0]
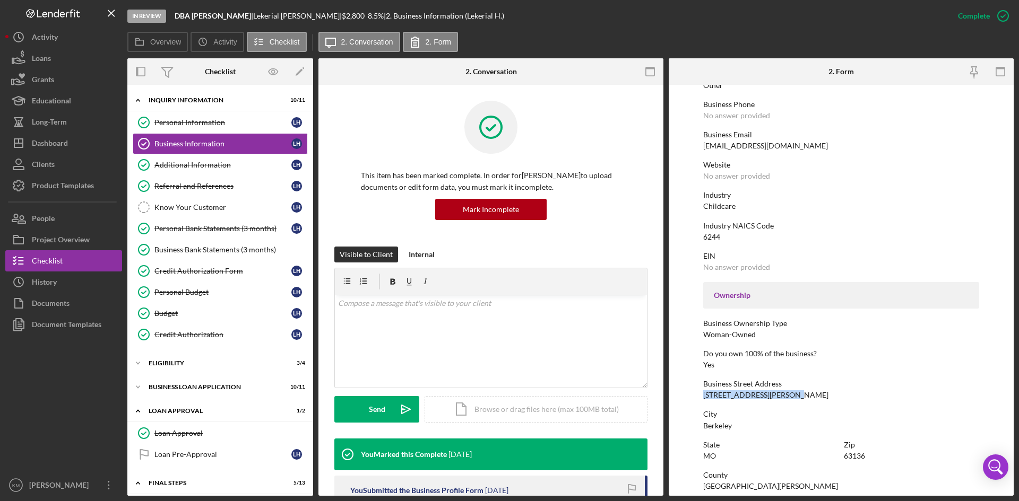
drag, startPoint x: 789, startPoint y: 397, endPoint x: 702, endPoint y: 395, distance: 87.0
click at [703, 395] on div "Business Street Address 9307 Koenig Circle Apt C" at bounding box center [841, 390] width 276 height 20
copy div "[STREET_ADDRESS][PERSON_NAME]"
click at [928, 235] on div "Industry NAICS Code 6244" at bounding box center [841, 232] width 276 height 20
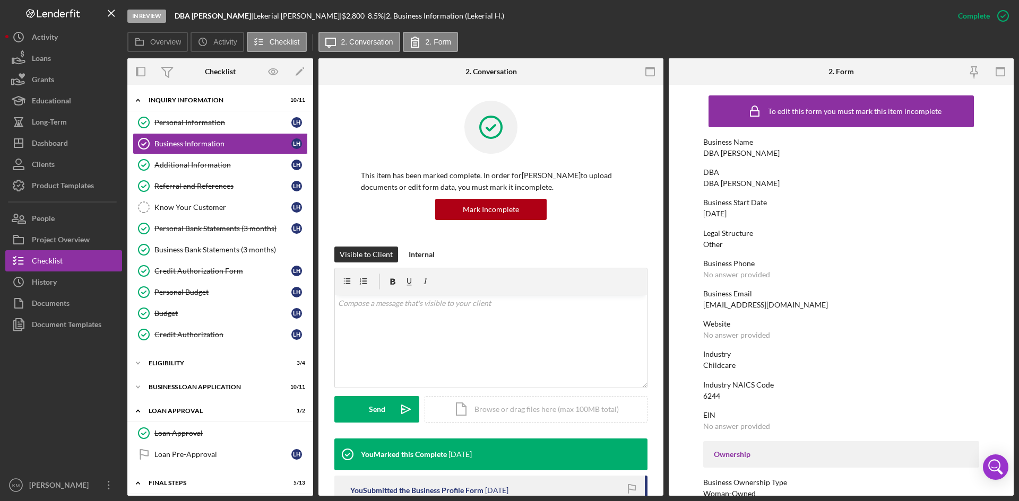
drag, startPoint x: 767, startPoint y: 153, endPoint x: 704, endPoint y: 152, distance: 63.1
click at [704, 152] on div "Business Name DBA Lekerial Hicks" at bounding box center [841, 148] width 276 height 20
copy div "DBA [PERSON_NAME]"
click at [709, 394] on div "6244" at bounding box center [711, 396] width 17 height 8
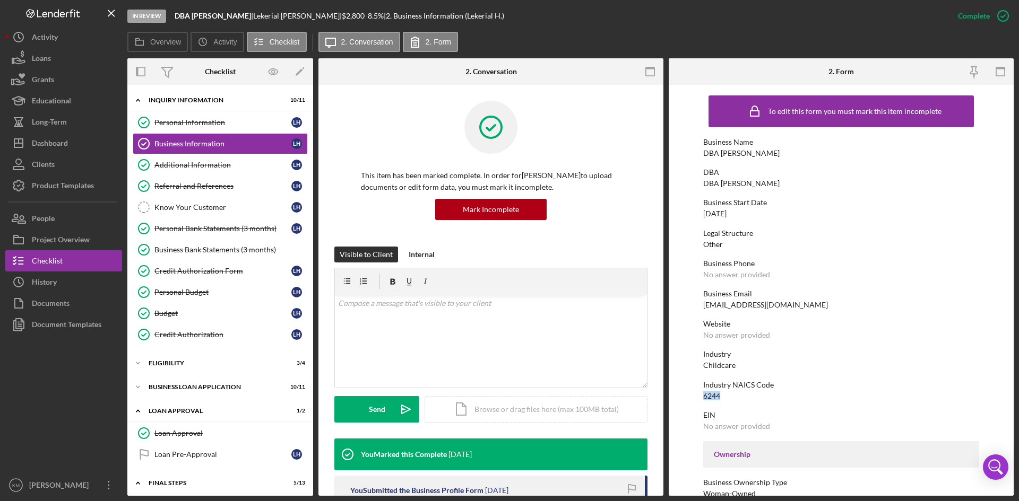
scroll to position [193, 0]
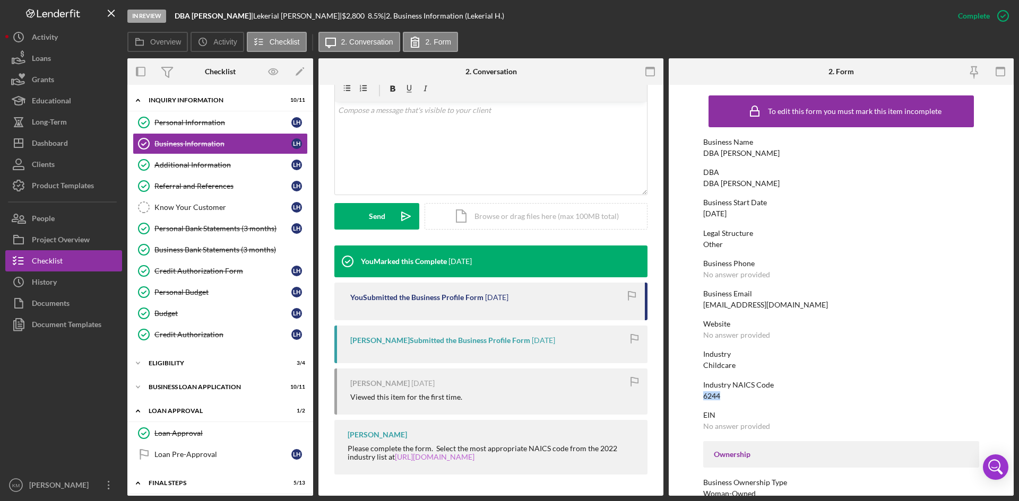
click at [461, 457] on link "[URL][DOMAIN_NAME]" at bounding box center [435, 457] width 80 height 9
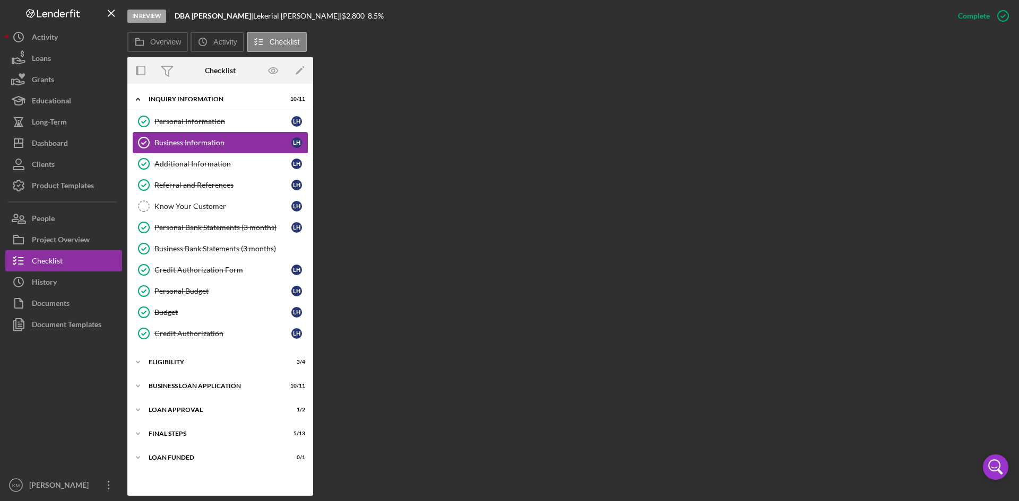
click at [189, 140] on div "Business Information" at bounding box center [222, 142] width 137 height 8
click at [138, 140] on icon "Business Information" at bounding box center [144, 142] width 27 height 27
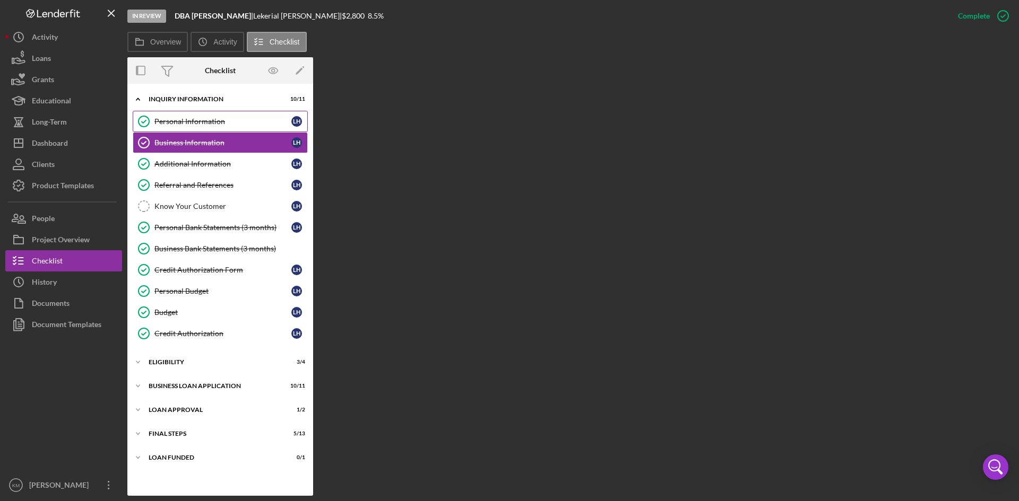
click at [164, 121] on div "Personal Information" at bounding box center [222, 121] width 137 height 8
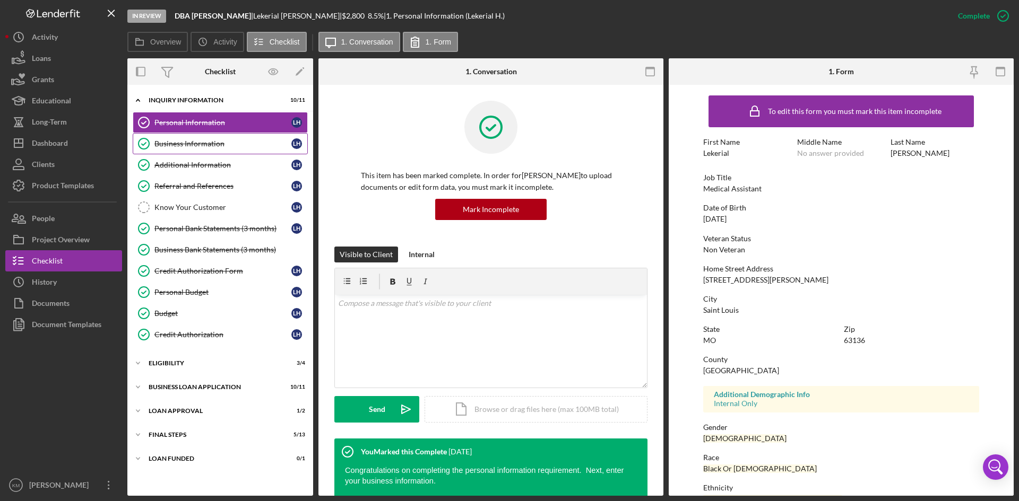
click at [175, 142] on div "Business Information" at bounding box center [222, 144] width 137 height 8
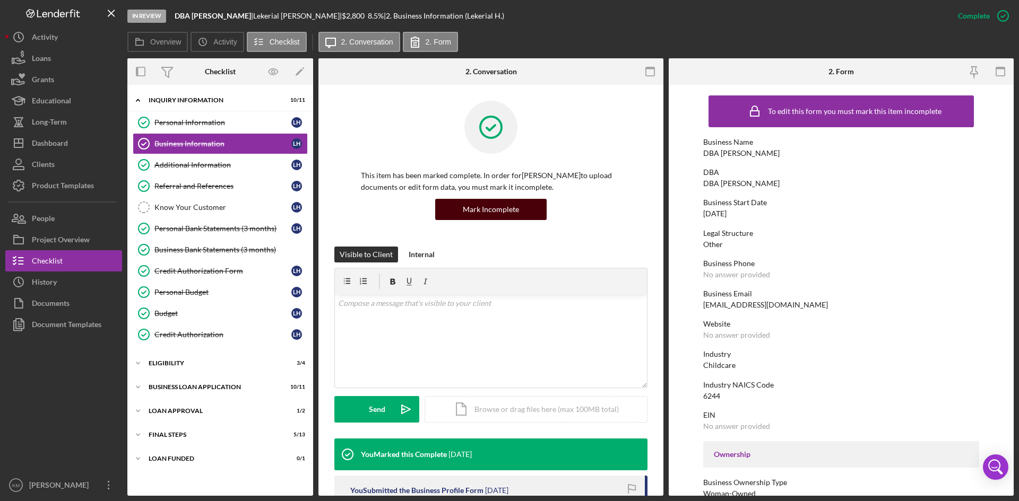
click at [521, 212] on button "Mark Incomplete" at bounding box center [490, 209] width 111 height 21
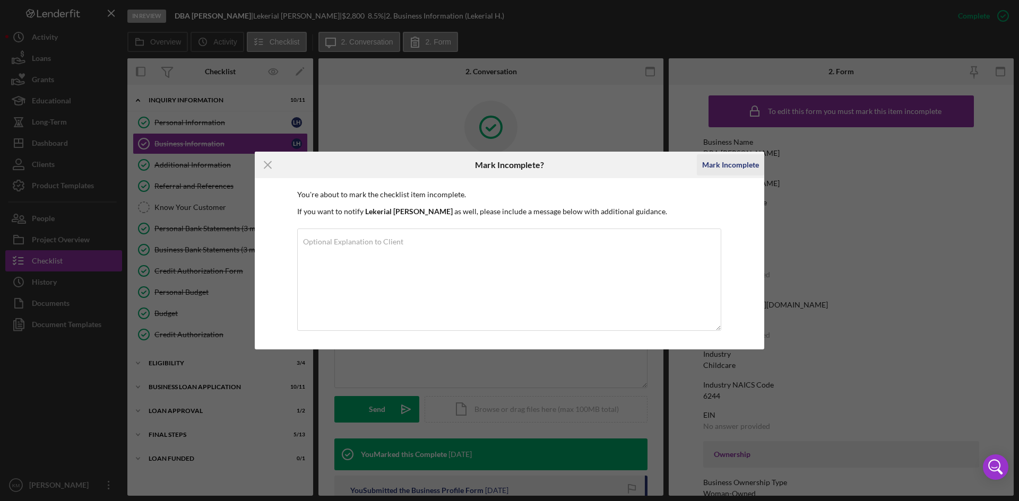
click at [750, 167] on div "Mark Incomplete" at bounding box center [730, 164] width 57 height 21
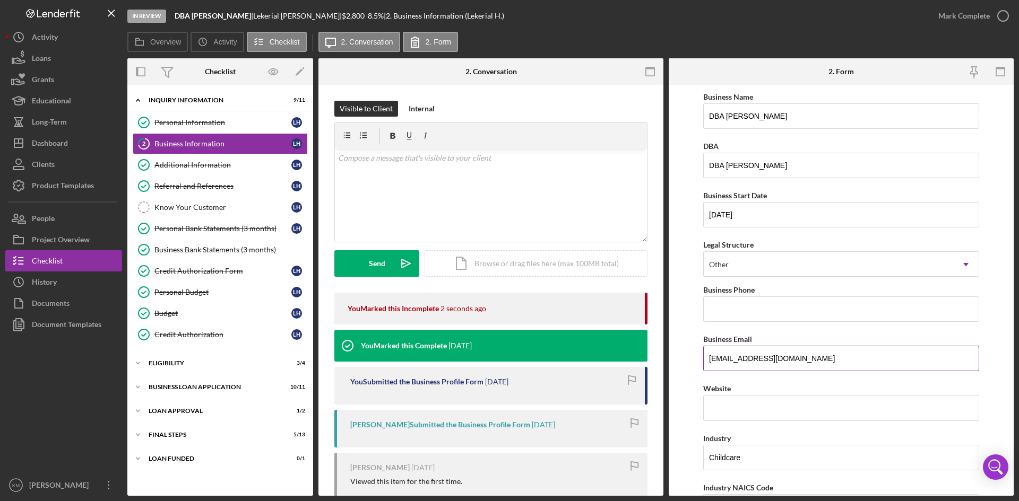
scroll to position [106, 0]
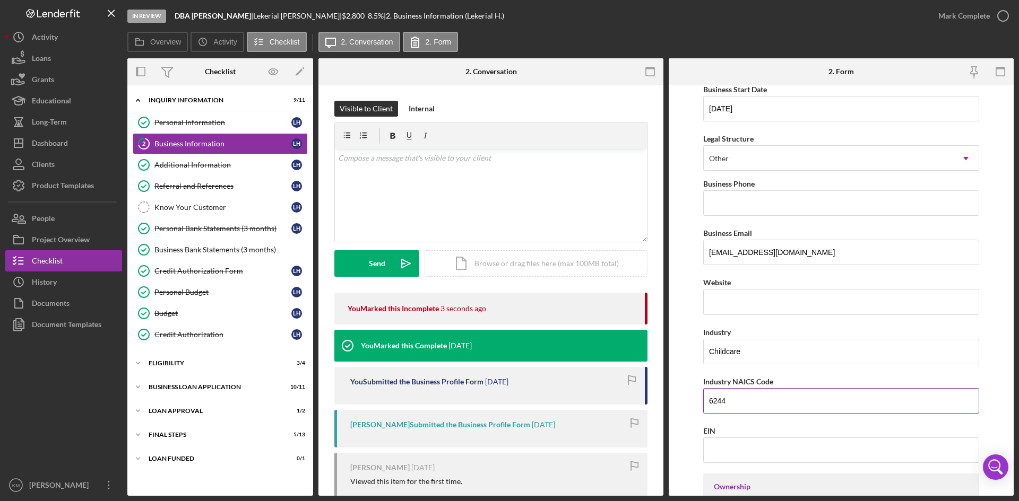
click at [736, 401] on input "6244" at bounding box center [841, 400] width 276 height 25
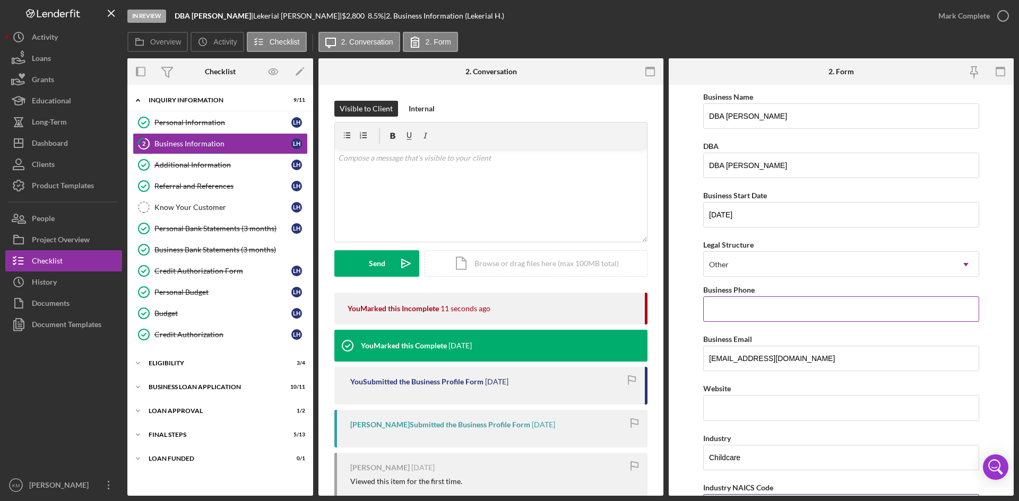
type input "624410"
click at [752, 307] on input "Business Phone" at bounding box center [841, 309] width 276 height 25
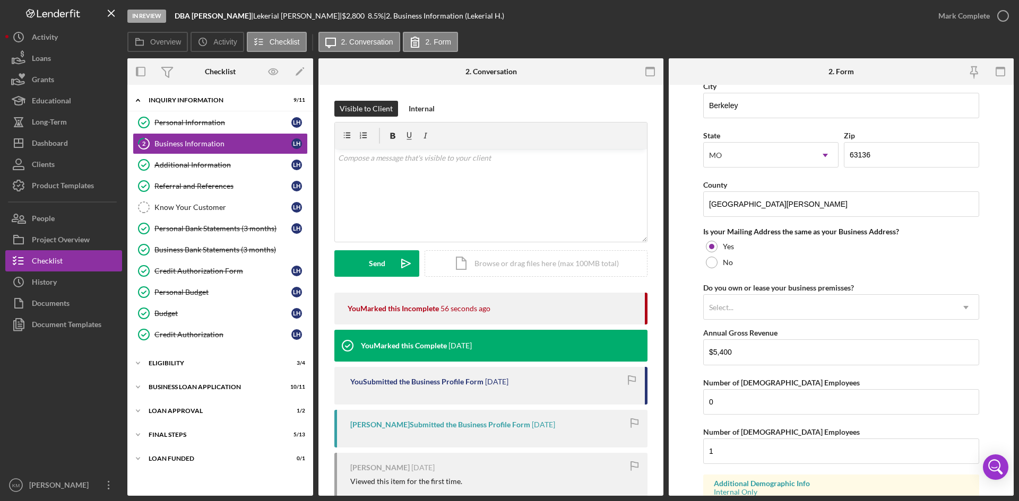
scroll to position [767, 0]
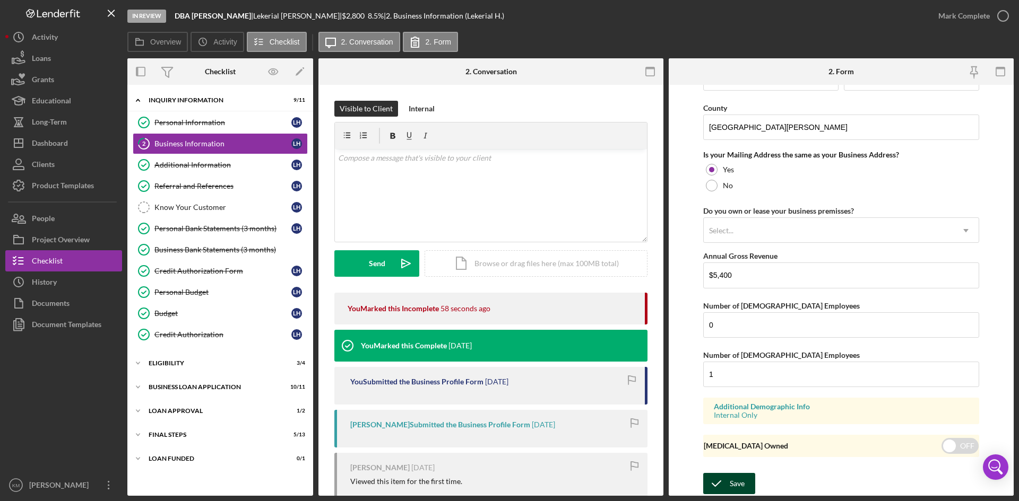
type input "[PHONE_NUMBER]"
click at [739, 482] on div "Save" at bounding box center [737, 483] width 15 height 21
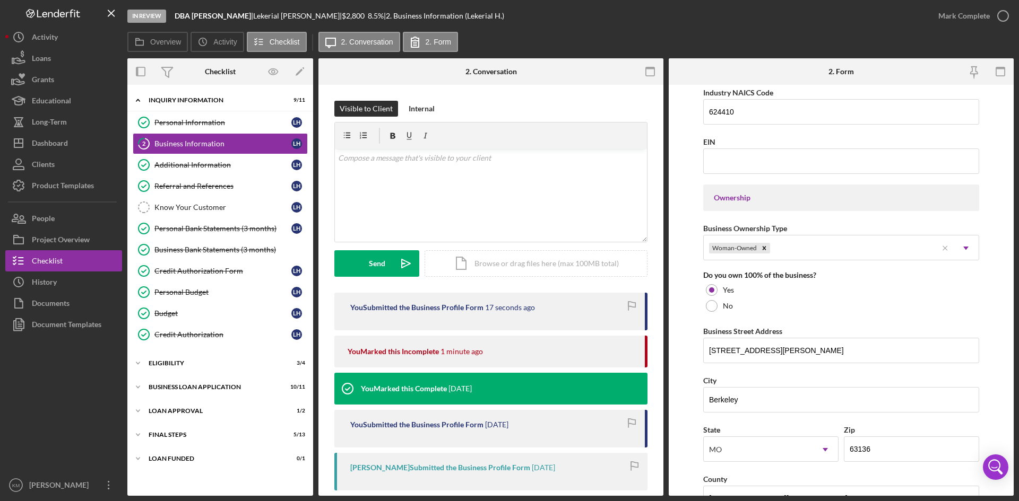
scroll to position [289, 0]
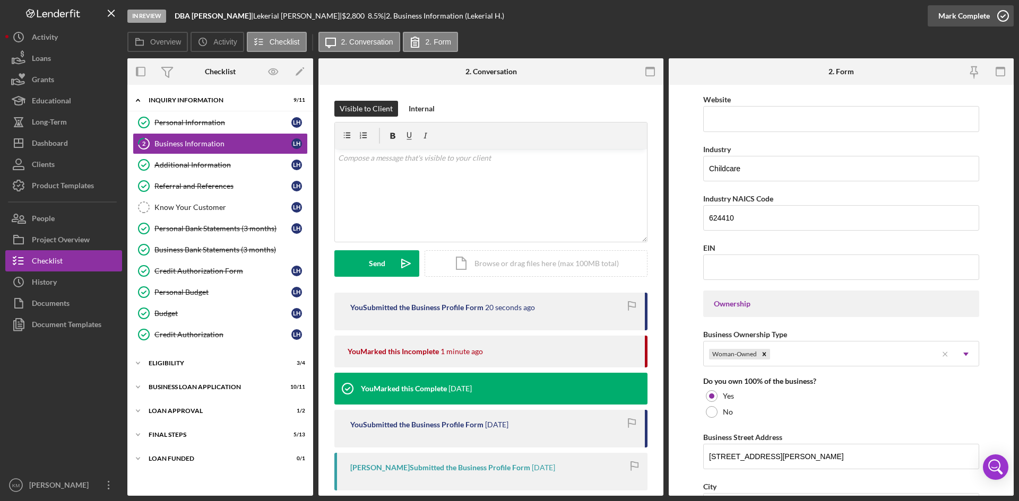
click at [1004, 13] on icon "button" at bounding box center [1002, 16] width 27 height 27
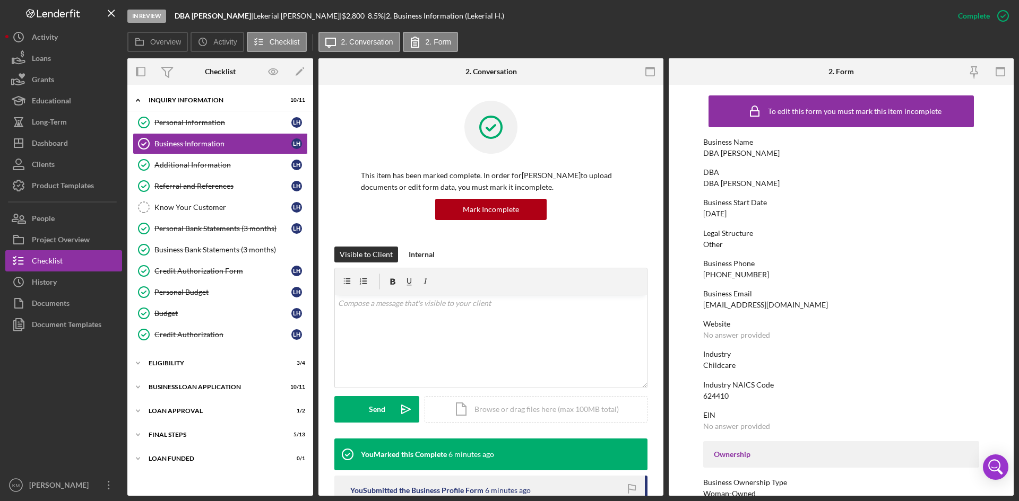
scroll to position [159, 0]
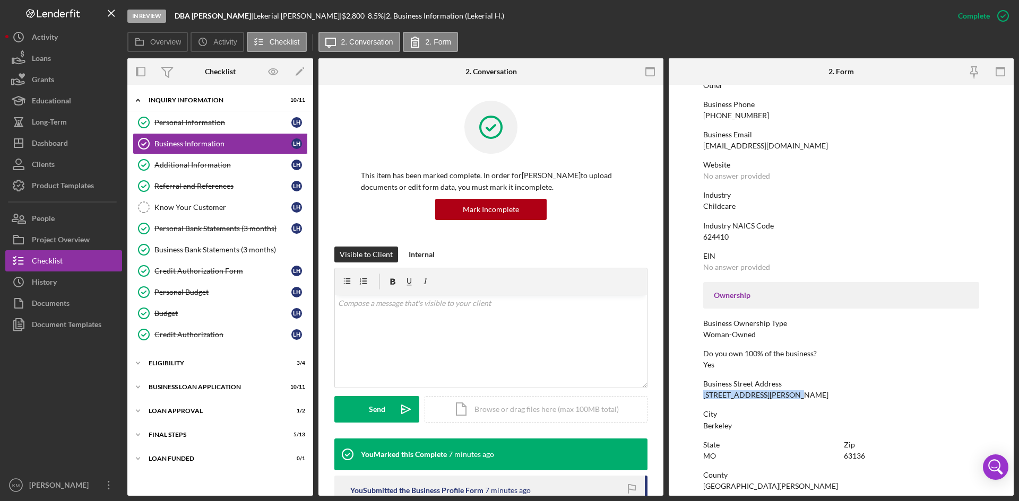
drag, startPoint x: 784, startPoint y: 394, endPoint x: 702, endPoint y: 396, distance: 81.7
click at [702, 396] on form "To edit this form you must mark this item incomplete Business Name DBA [PERSON_…" at bounding box center [841, 290] width 345 height 411
copy div "[STREET_ADDRESS][PERSON_NAME]"
click at [506, 215] on div "Mark Incomplete" at bounding box center [491, 209] width 56 height 21
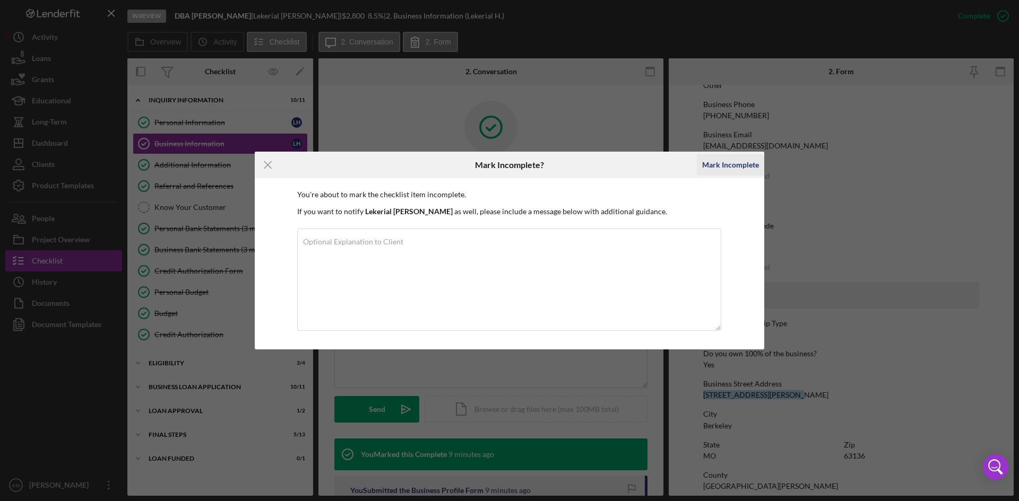
click at [739, 165] on div "Mark Incomplete" at bounding box center [730, 164] width 57 height 21
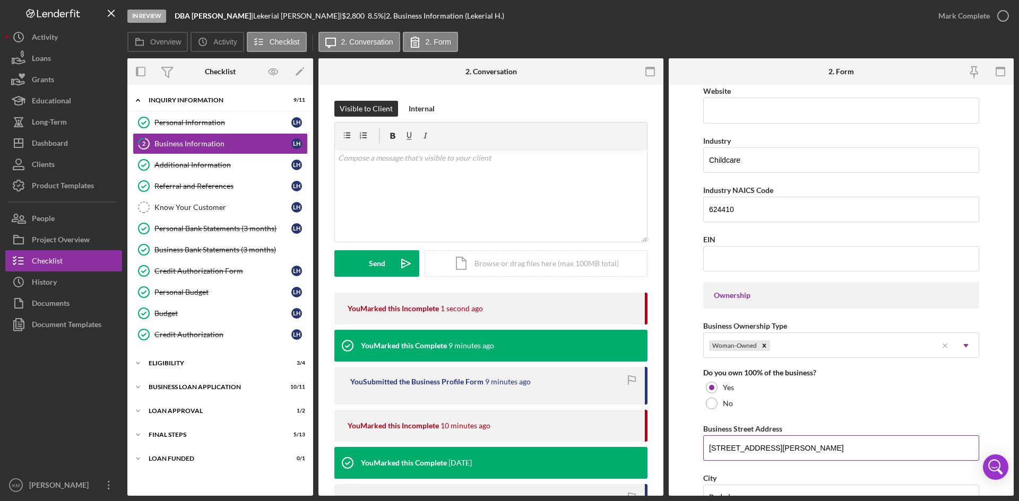
scroll to position [404, 0]
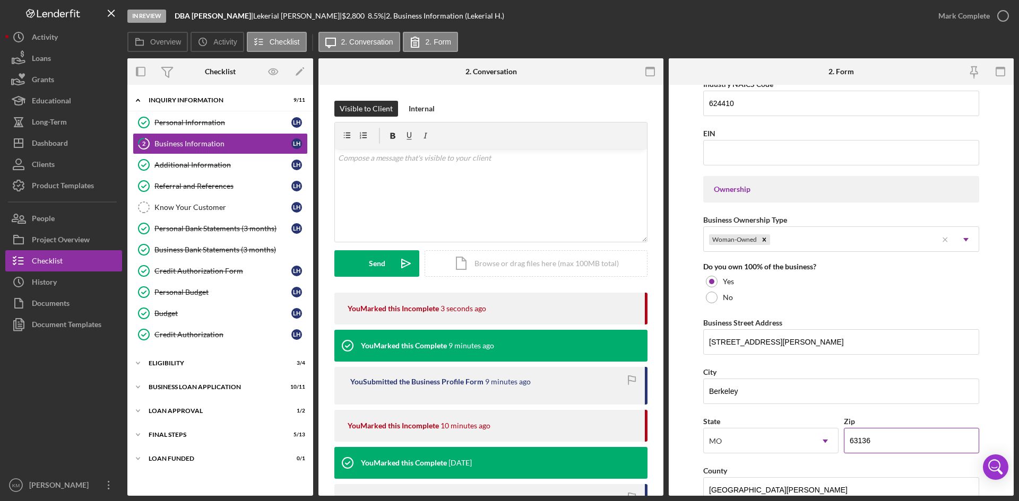
click at [876, 441] on input "63136" at bounding box center [911, 440] width 135 height 25
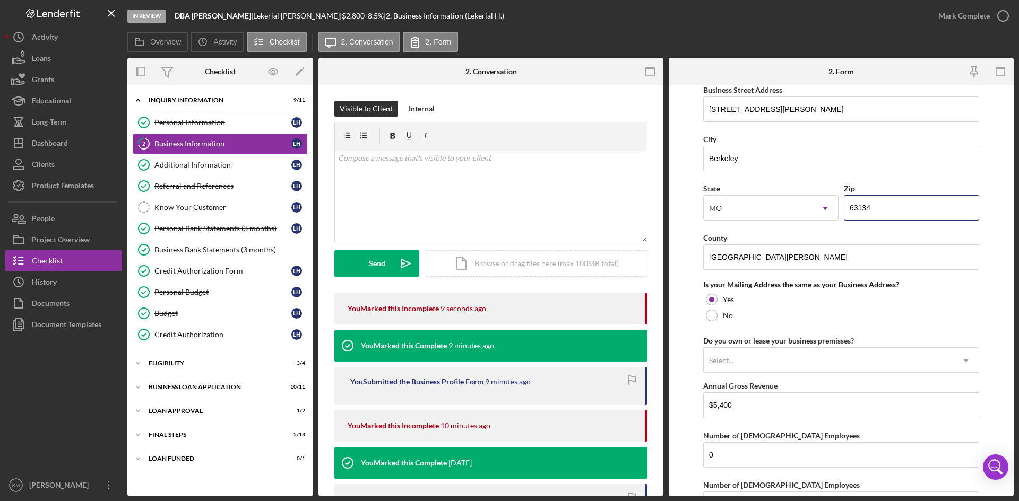
scroll to position [767, 0]
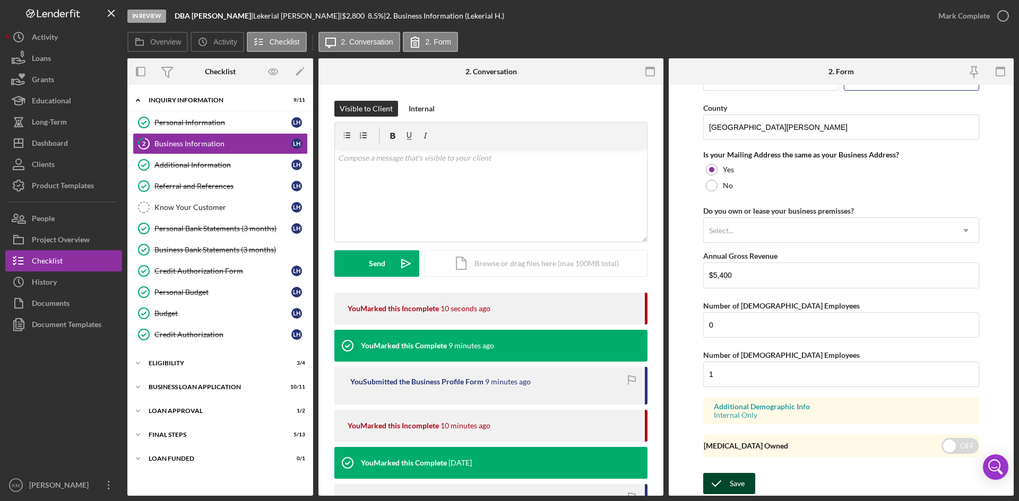
type input "63134"
click at [742, 485] on div "Save" at bounding box center [737, 483] width 15 height 21
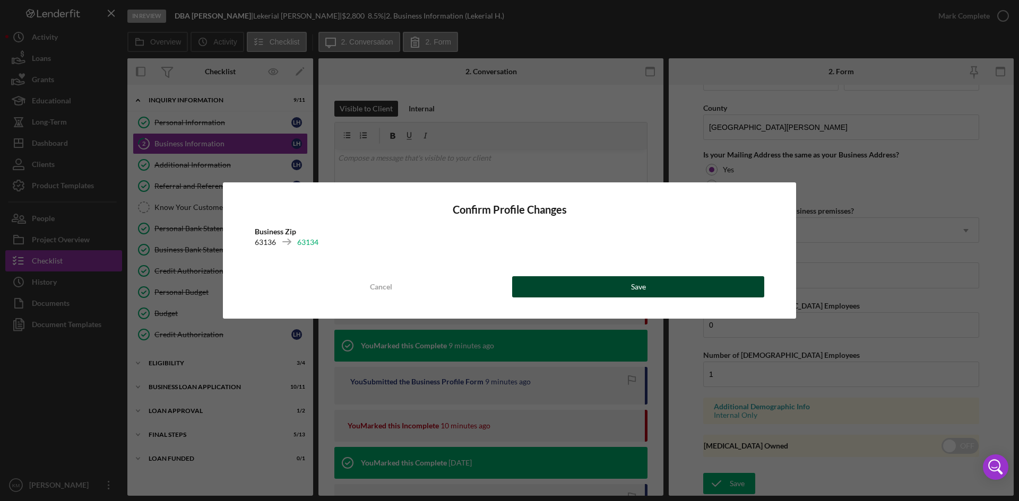
click at [653, 285] on button "Save" at bounding box center [638, 286] width 252 height 21
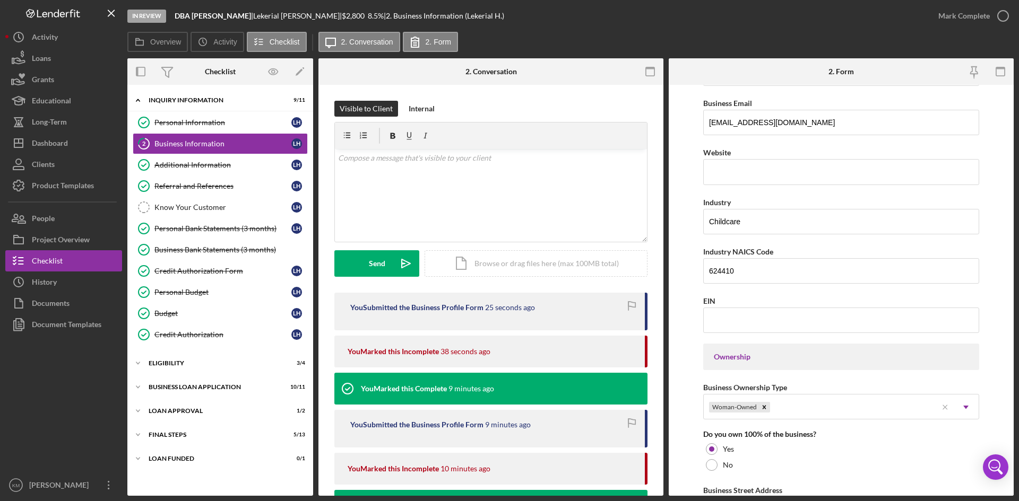
scroll to position [0, 0]
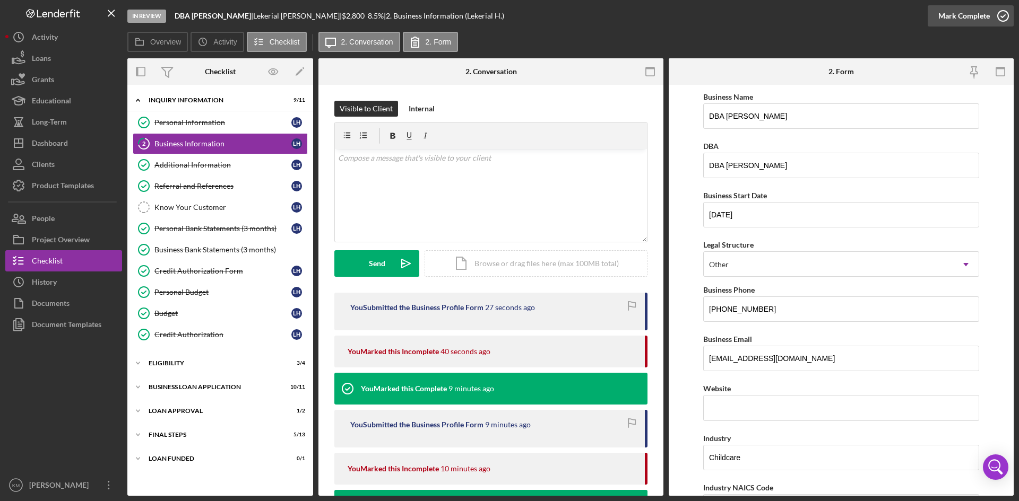
click at [1004, 16] on icon "button" at bounding box center [1002, 16] width 27 height 27
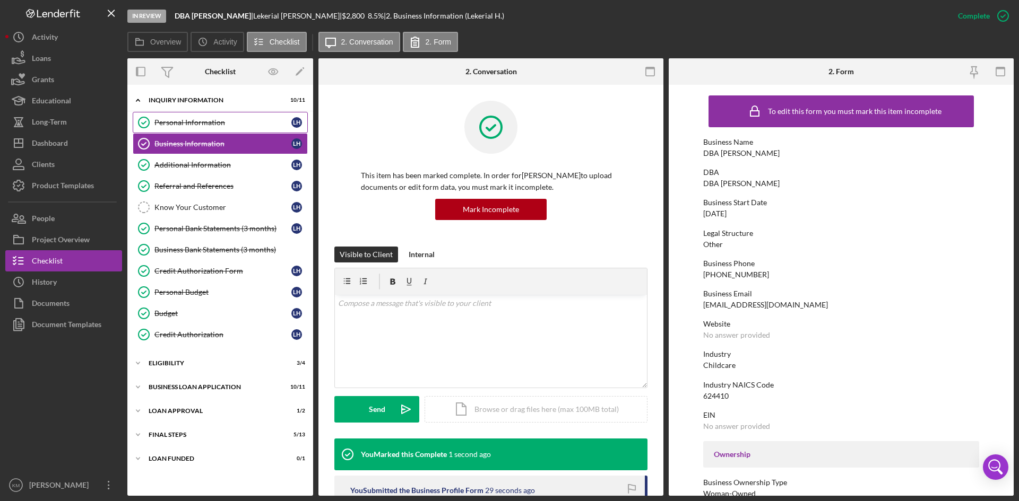
click at [184, 121] on div "Personal Information" at bounding box center [222, 122] width 137 height 8
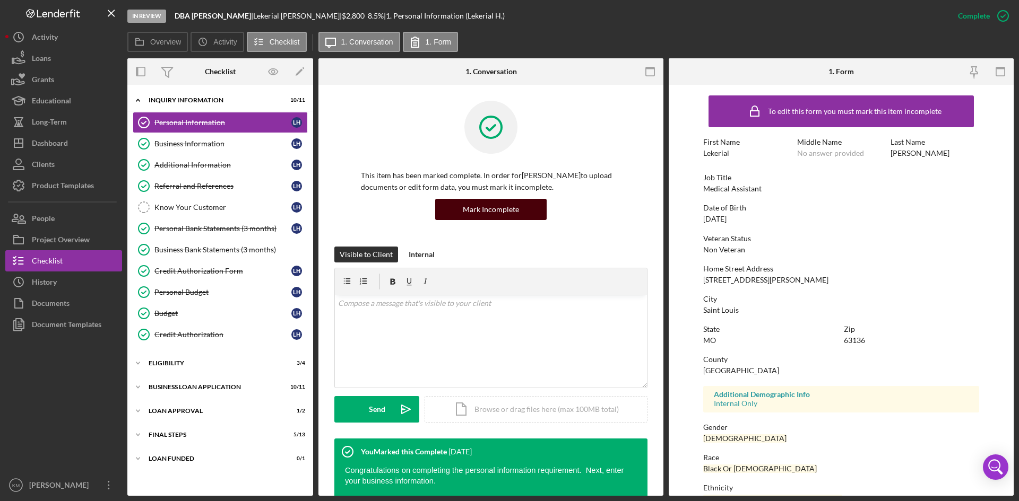
click at [485, 209] on div "Mark Incomplete" at bounding box center [491, 209] width 56 height 21
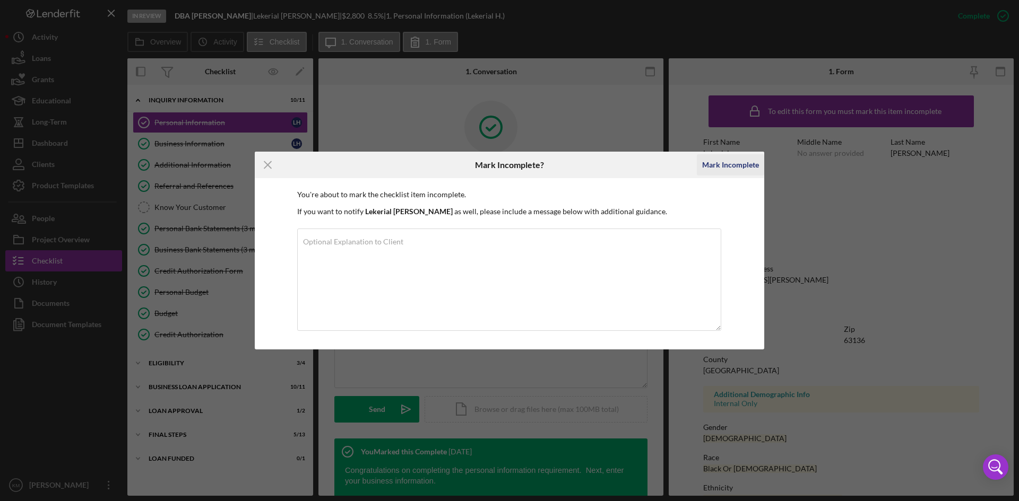
click at [719, 156] on div "Mark Incomplete" at bounding box center [730, 164] width 57 height 21
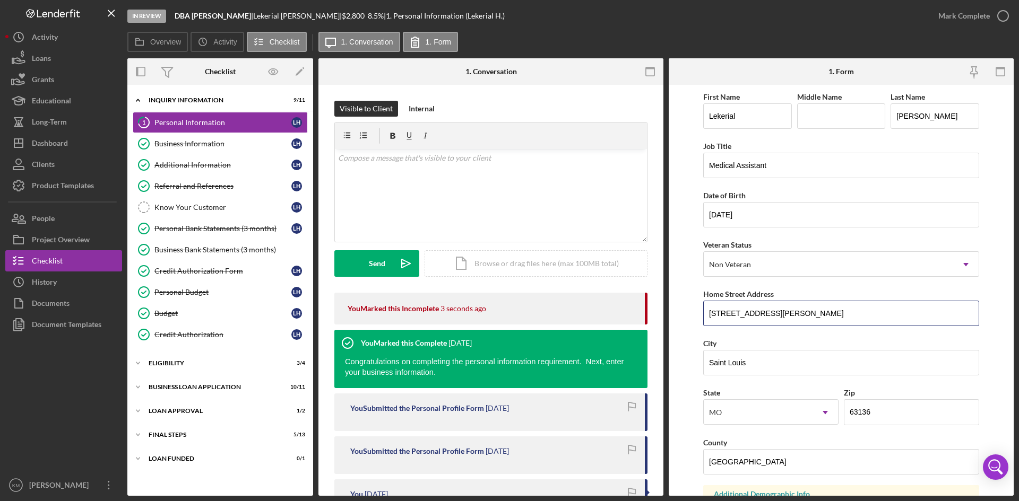
drag, startPoint x: 797, startPoint y: 312, endPoint x: 661, endPoint y: 310, distance: 135.8
click at [661, 310] on div "Overview Internal Workflow Stage In Review Icon/Dropdown Arrow Archive (can una…" at bounding box center [570, 277] width 886 height 438
paste input "[STREET_ADDRESS][PERSON_NAME]"
type input "[STREET_ADDRESS][PERSON_NAME]"
click at [872, 411] on input "63136" at bounding box center [911, 412] width 135 height 25
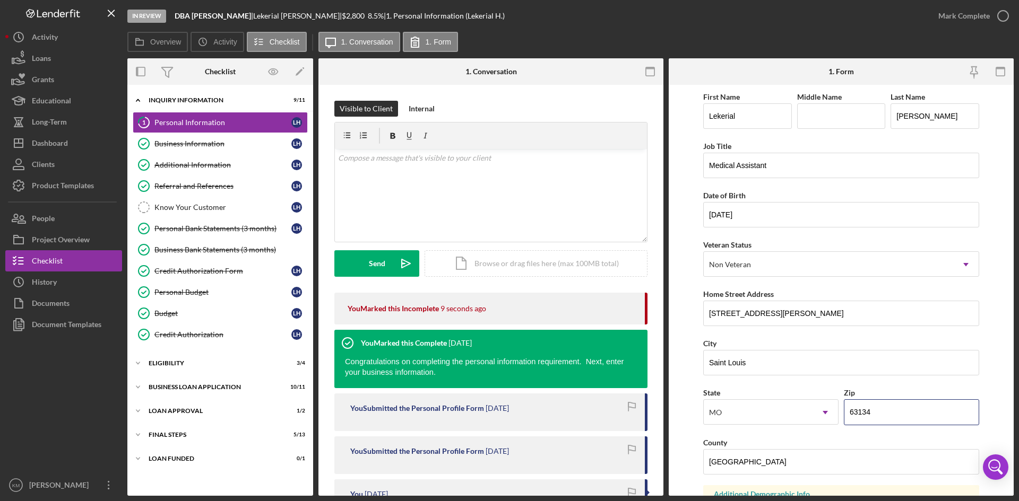
type input "63134"
click at [1004, 376] on form "First Name Lekerial Middle Name Last Name [PERSON_NAME] Job Title Medical Assis…" at bounding box center [841, 290] width 345 height 411
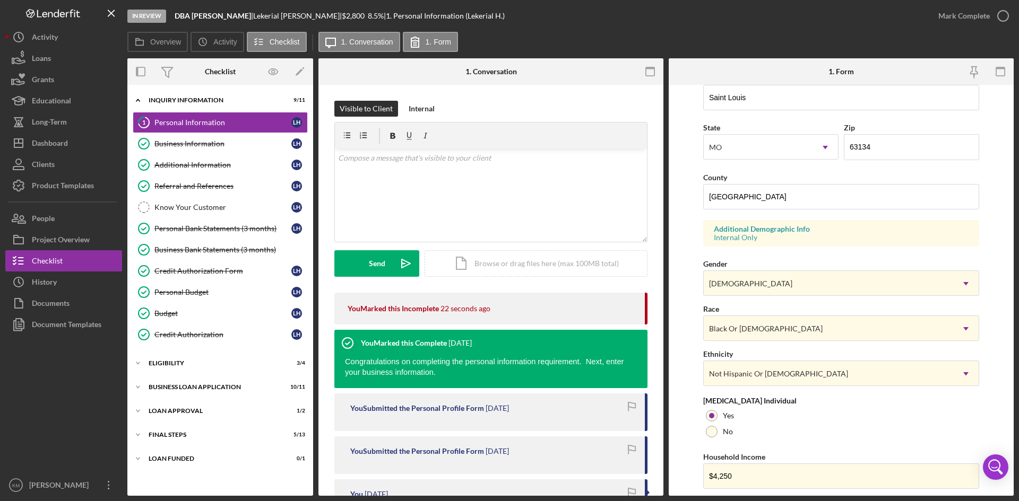
scroll to position [297, 0]
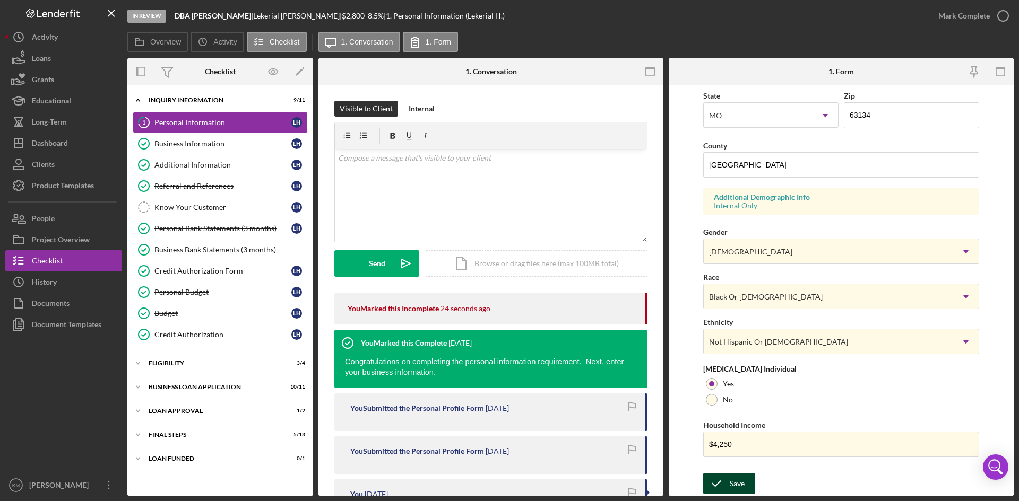
click at [734, 487] on div "Save" at bounding box center [737, 483] width 15 height 21
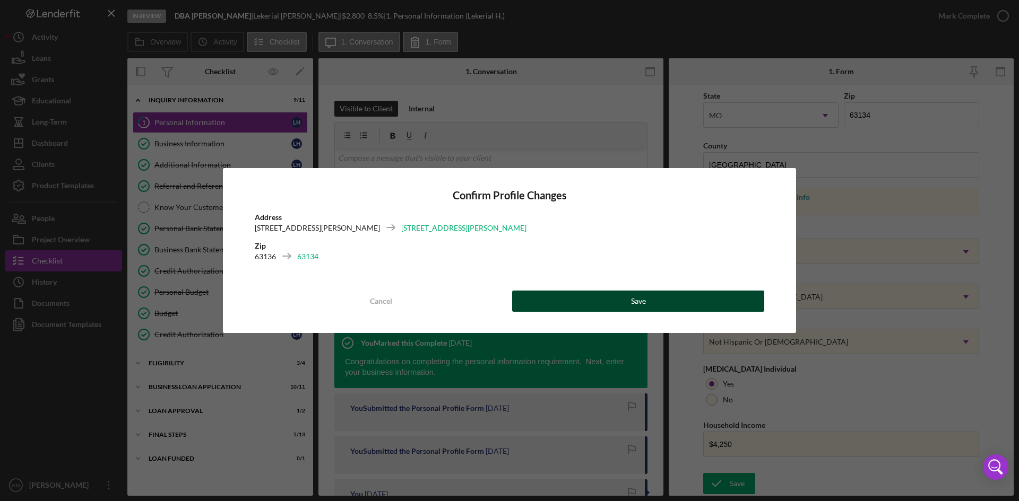
click at [685, 301] on button "Save" at bounding box center [638, 301] width 252 height 21
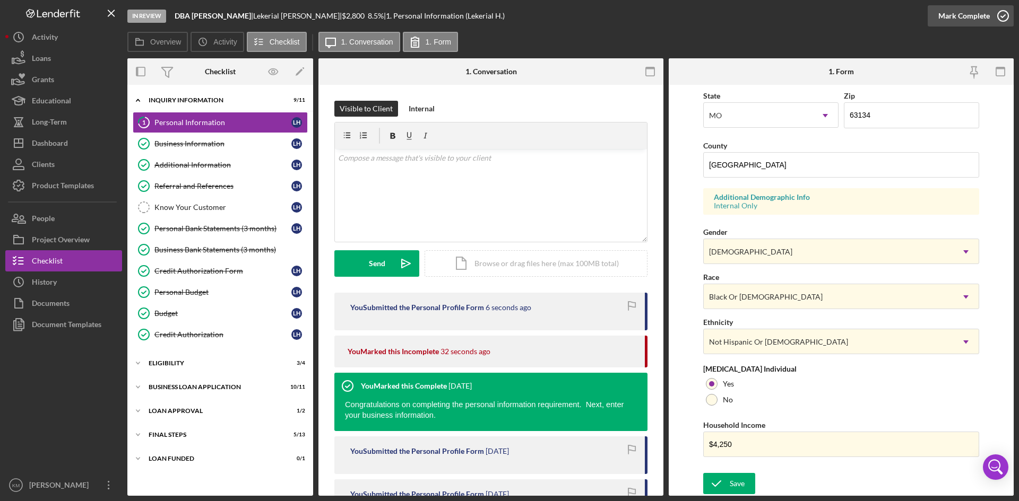
click at [1005, 16] on icon "button" at bounding box center [1002, 16] width 27 height 27
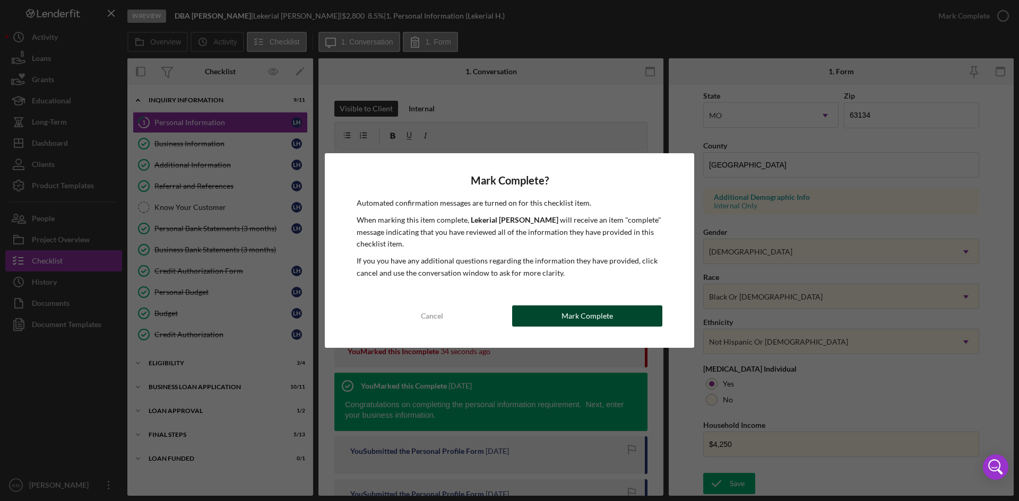
click at [577, 315] on div "Mark Complete" at bounding box center [586, 316] width 51 height 21
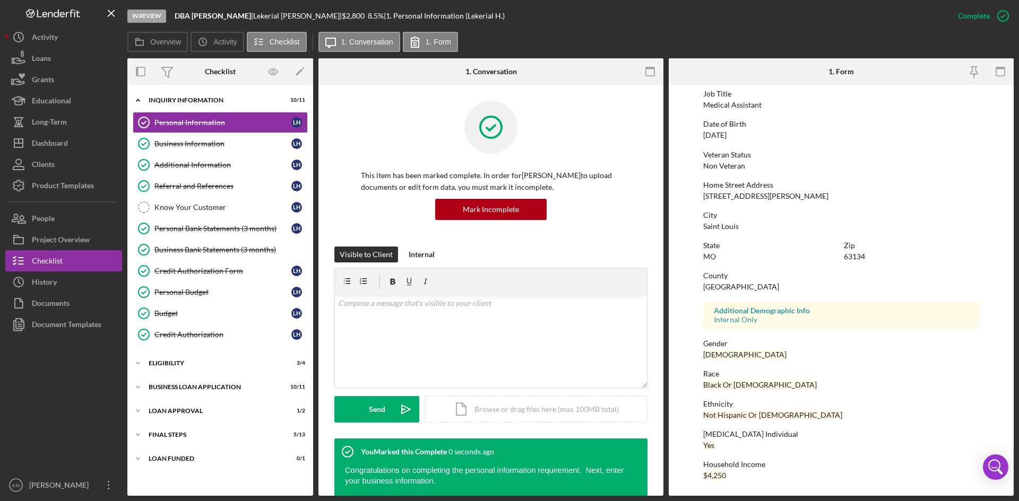
scroll to position [84, 0]
click at [225, 144] on div "Business Information" at bounding box center [222, 144] width 137 height 8
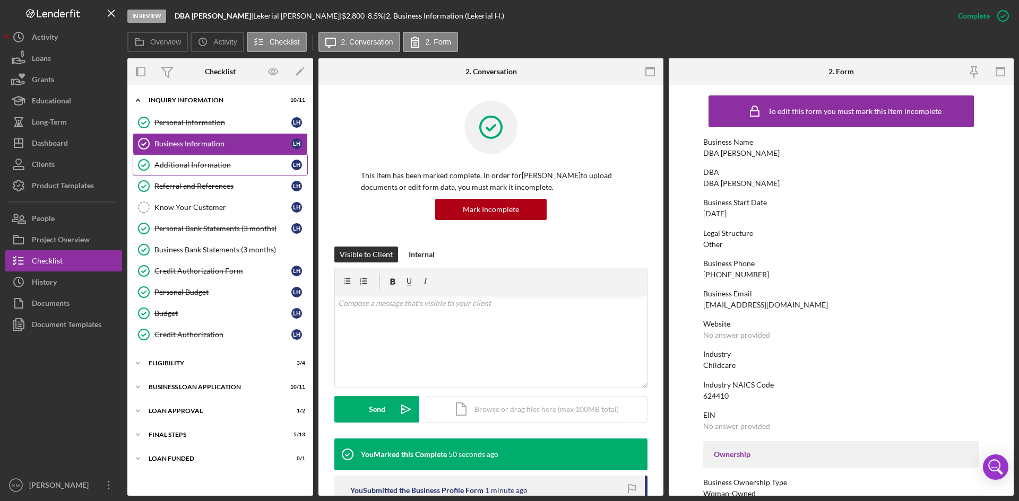
click at [204, 164] on div "Additional Information" at bounding box center [222, 165] width 137 height 8
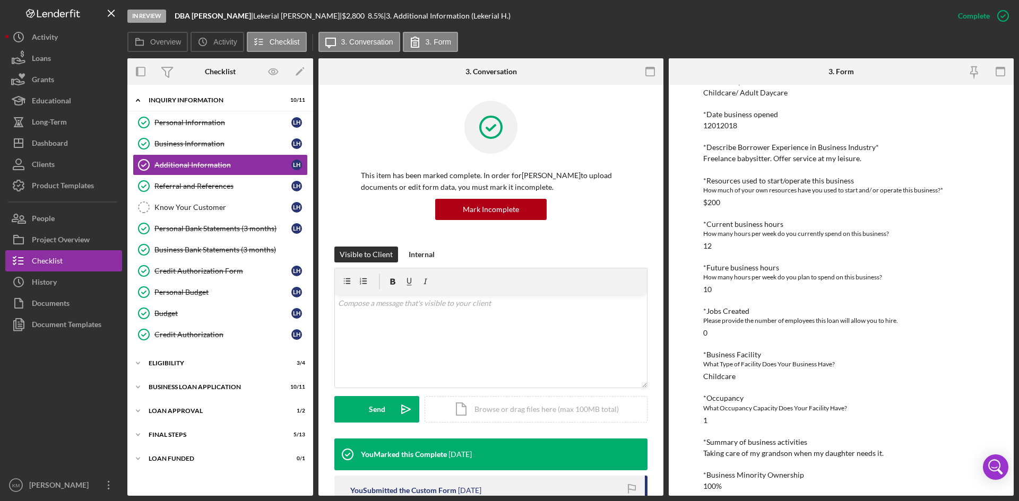
scroll to position [362, 0]
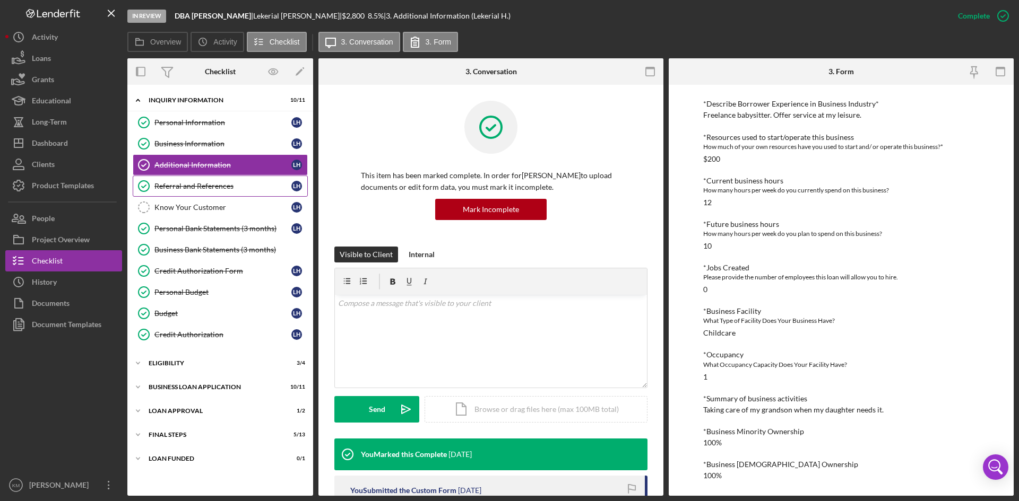
click at [219, 184] on div "Referral and References" at bounding box center [222, 186] width 137 height 8
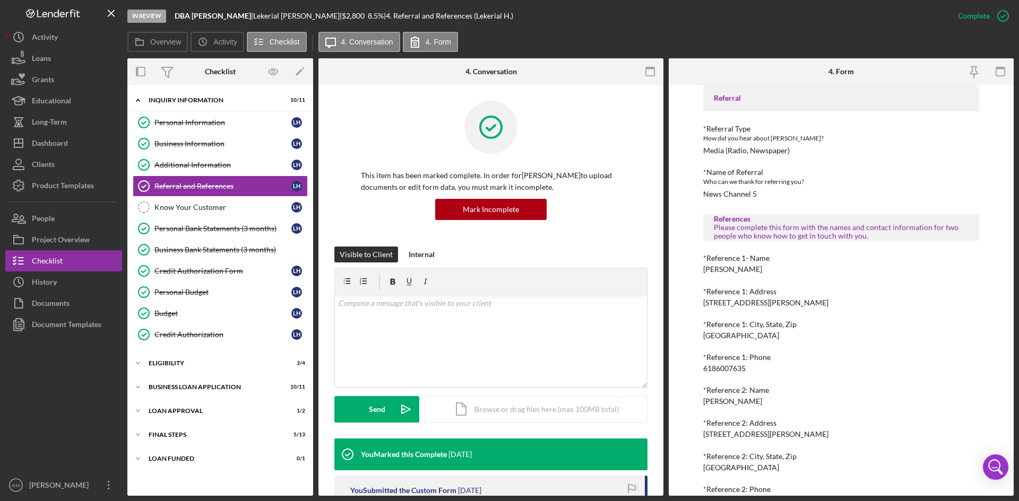
scroll to position [78, 0]
